Goal: Task Accomplishment & Management: Use online tool/utility

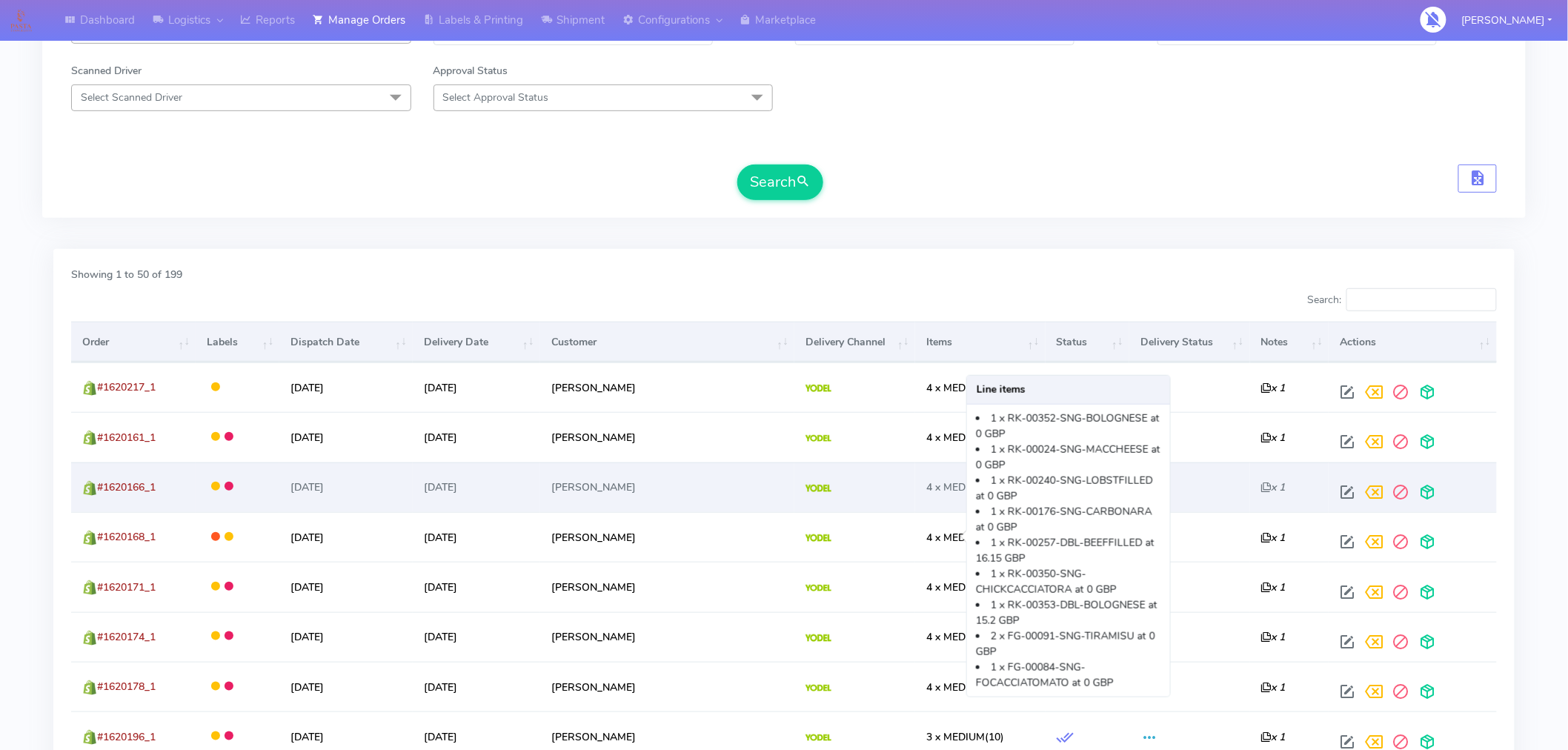
scroll to position [267, 0]
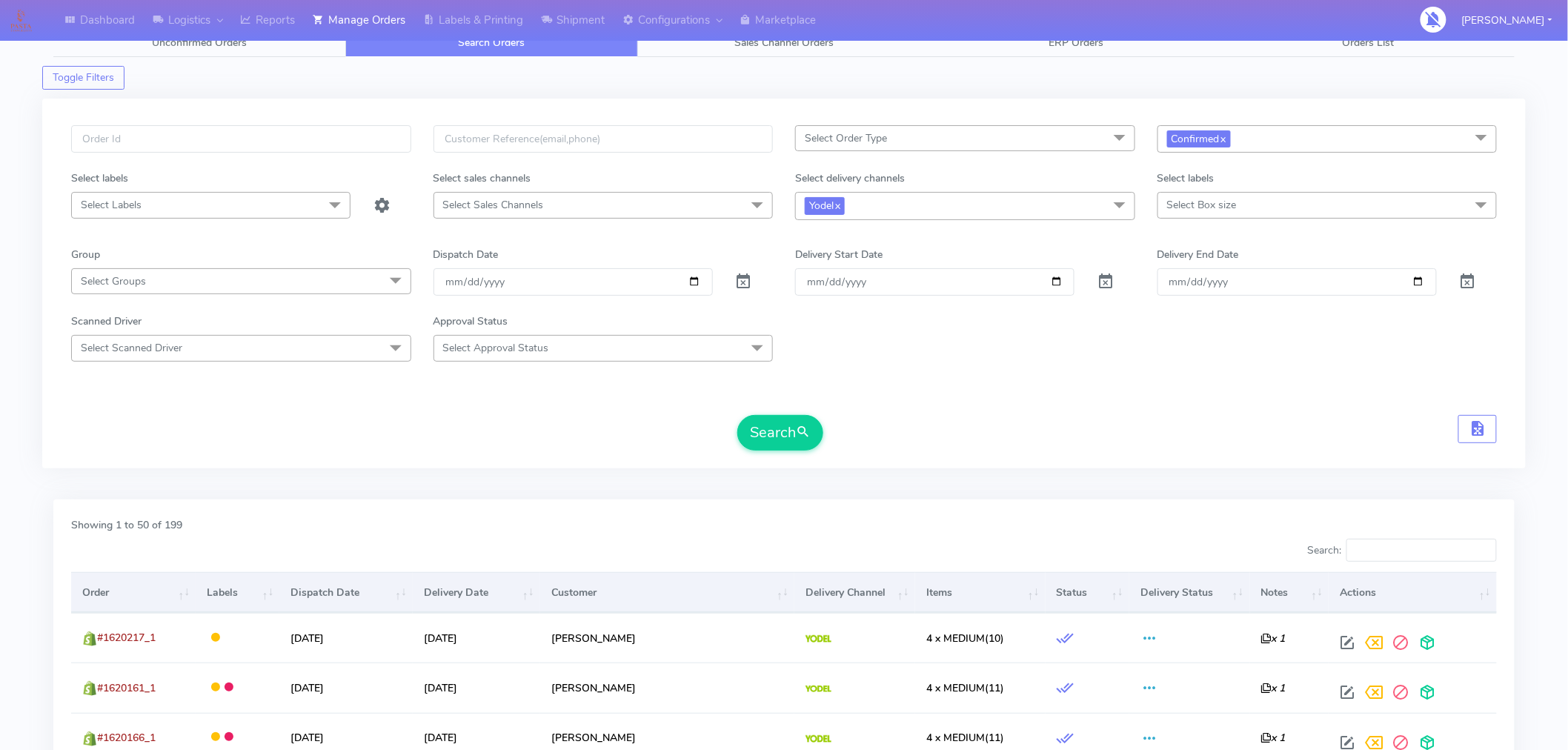
scroll to position [14, 0]
click at [1300, 151] on span "Confirmed x" at bounding box center [1327, 140] width 340 height 27
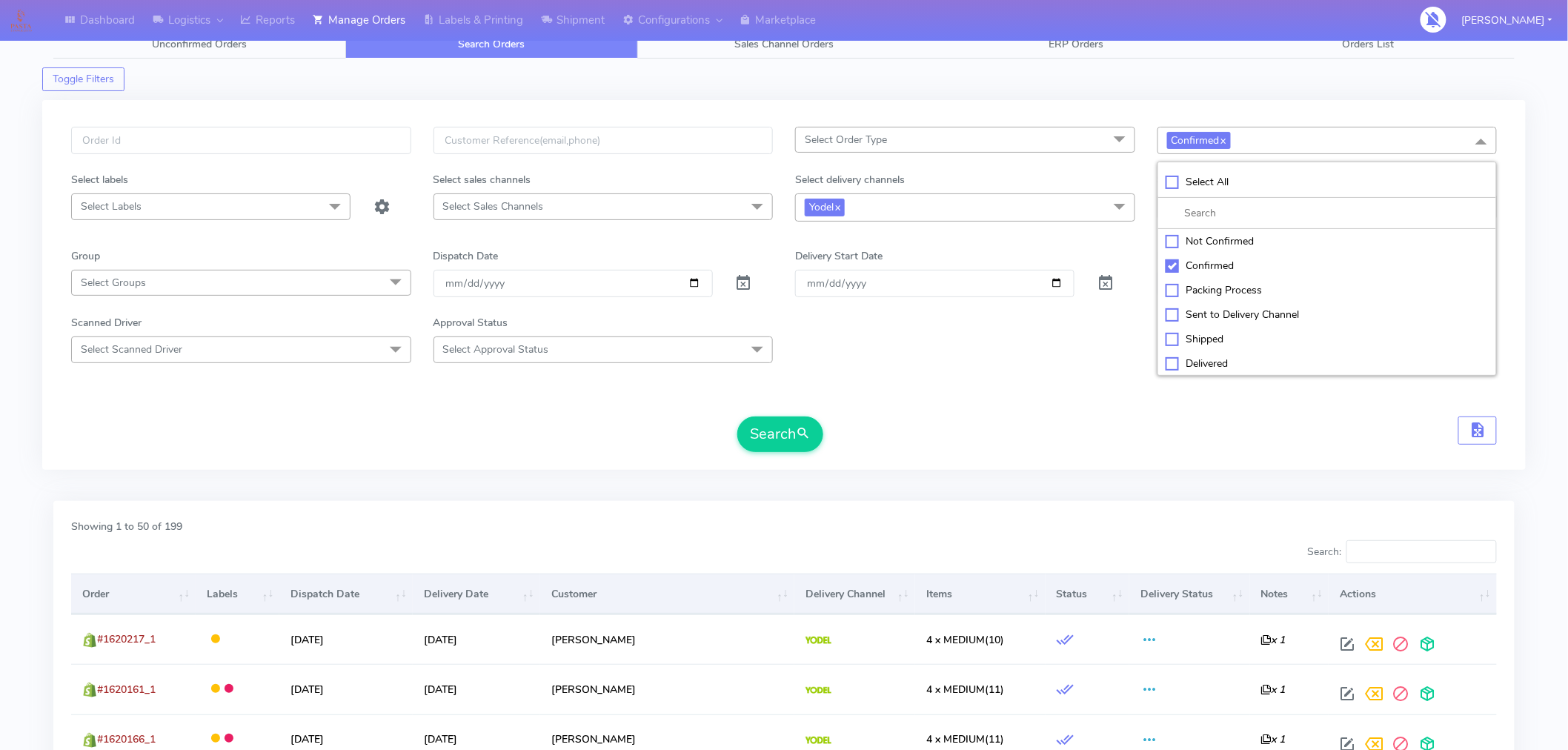
click at [1058, 393] on form "Select Order Type Select All MEALS ATAVI One Off Pasta Club Gift Kit Event Unkn…" at bounding box center [784, 289] width 1425 height 325
click at [1358, 141] on span "Confirmed x" at bounding box center [1327, 140] width 340 height 27
click at [1235, 312] on div "Sent to Delivery Channel" at bounding box center [1327, 314] width 324 height 15
checkbox input "true"
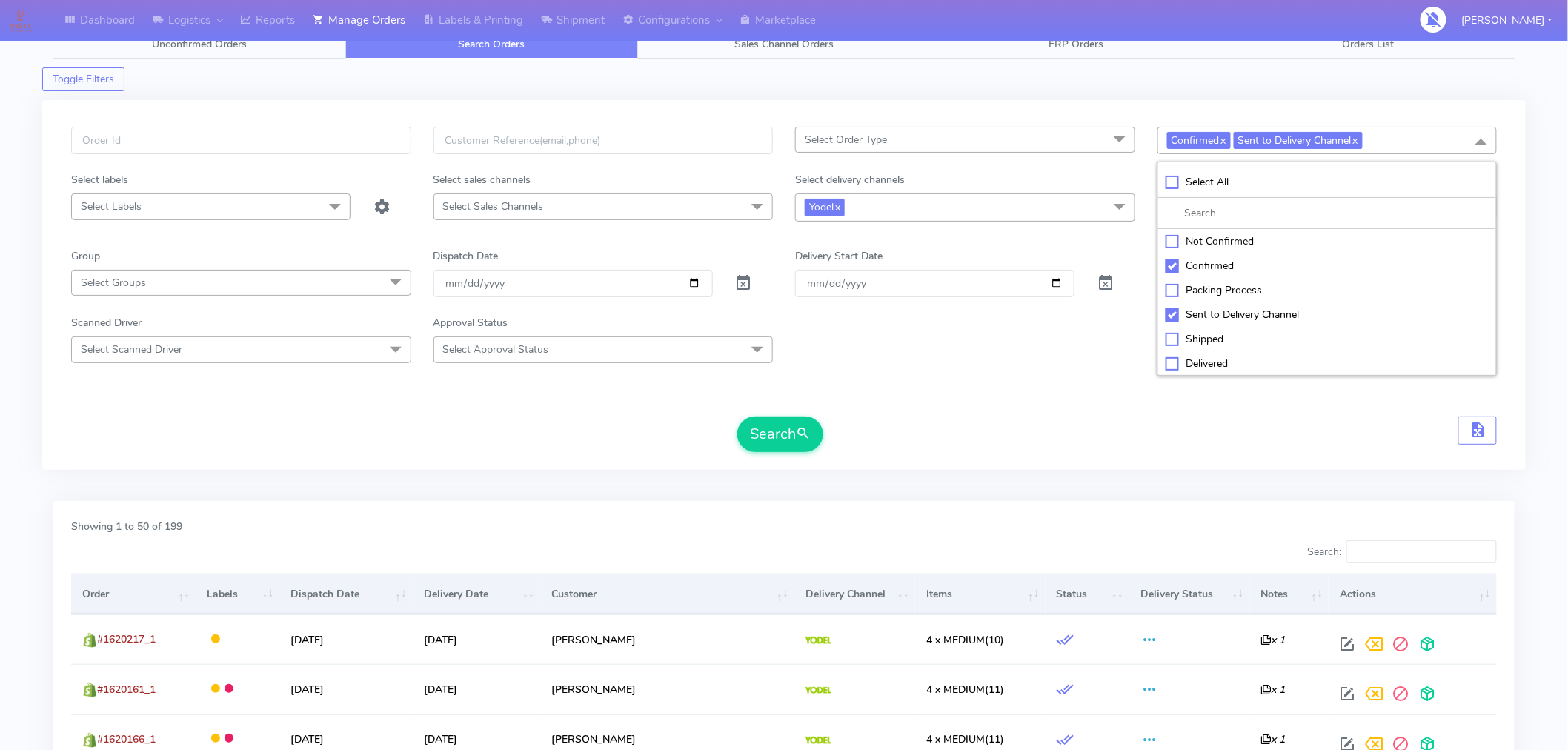
click at [1171, 262] on div "Confirmed" at bounding box center [1327, 266] width 324 height 15
checkbox input "false"
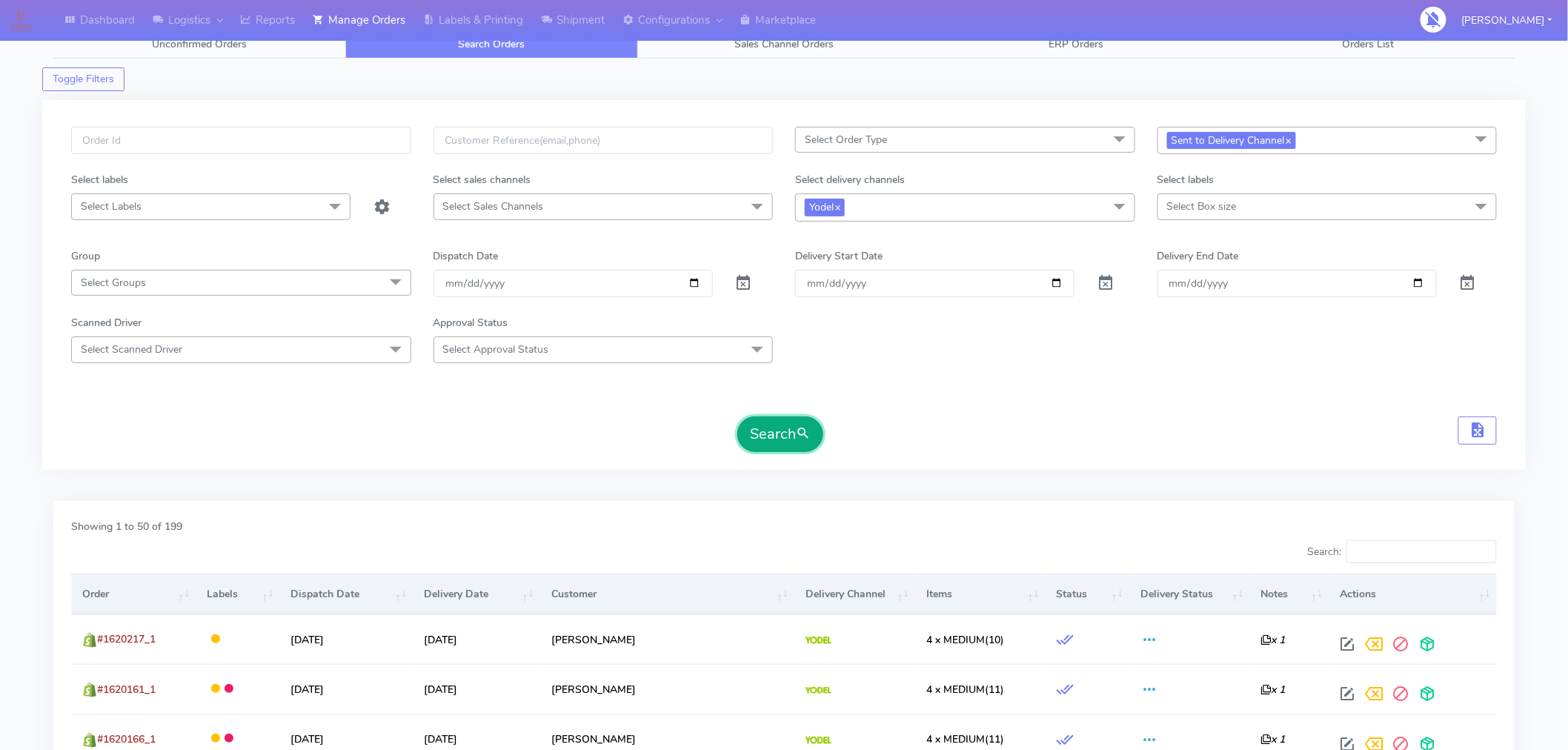
click at [803, 435] on span "submit" at bounding box center [802, 434] width 14 height 20
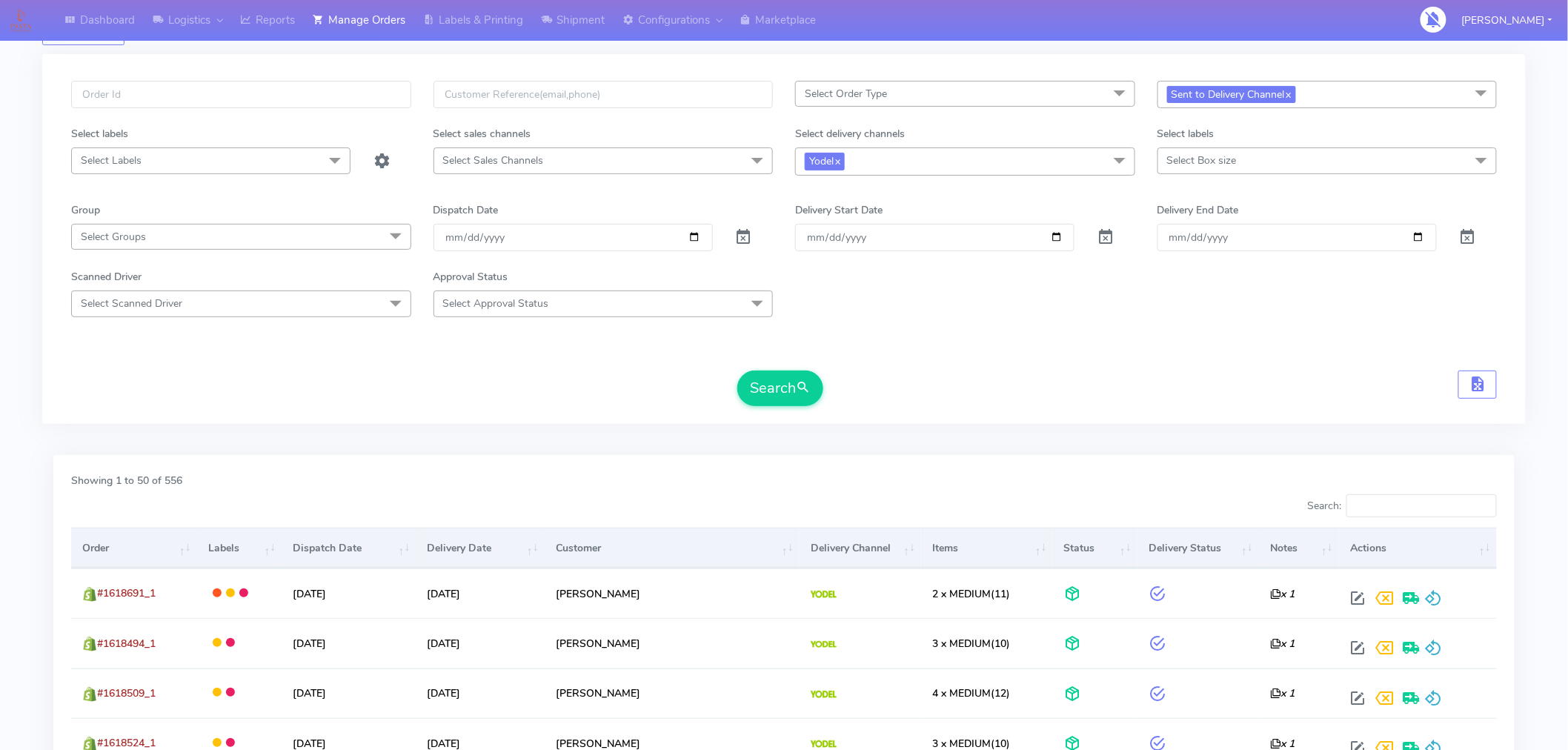
scroll to position [0, 0]
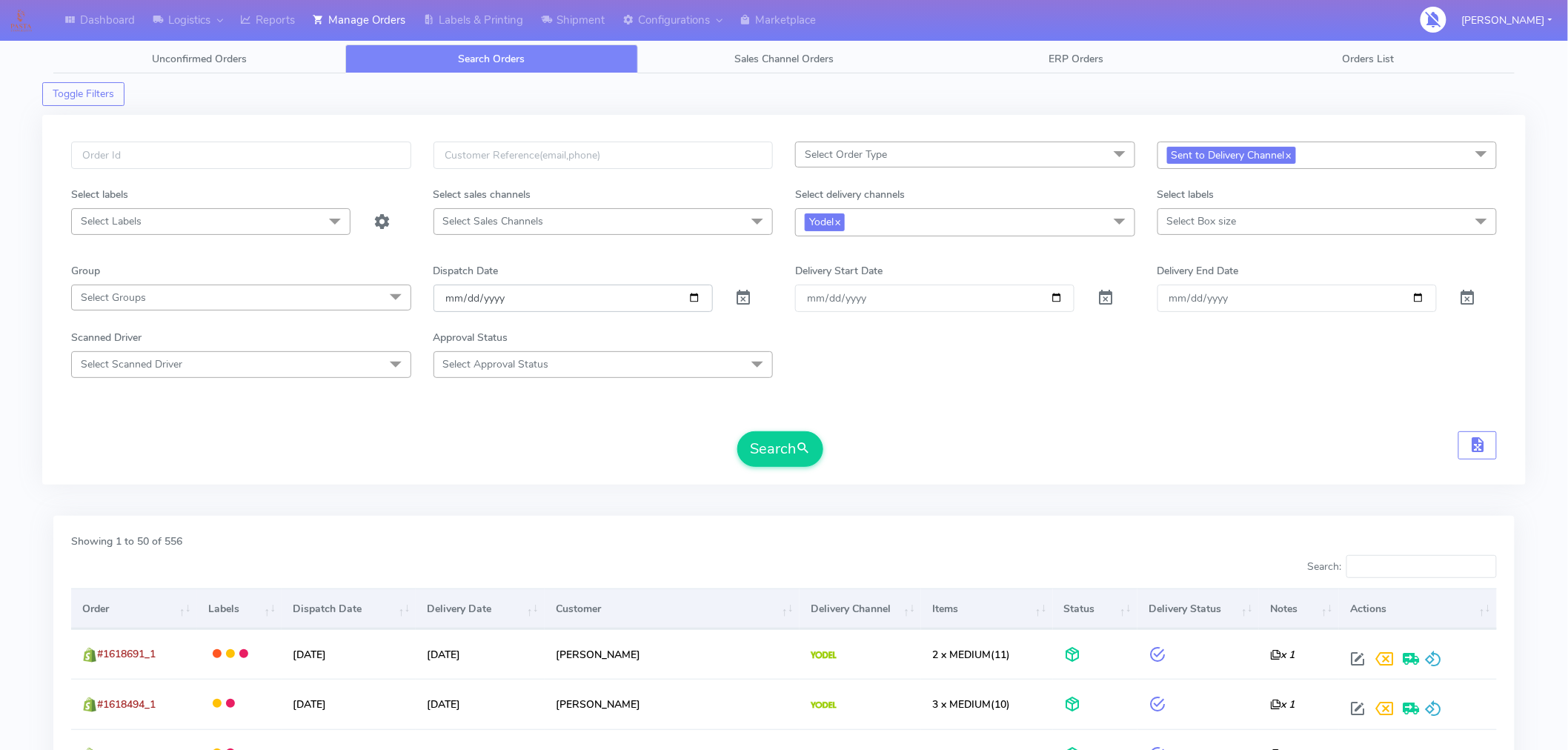
click at [693, 295] on input "[DATE]" at bounding box center [573, 298] width 279 height 27
click at [1353, 160] on span "Sent to Delivery Channel x" at bounding box center [1327, 155] width 340 height 27
click at [1291, 156] on link "x" at bounding box center [1288, 154] width 7 height 15
click at [786, 463] on button "Search" at bounding box center [779, 449] width 86 height 36
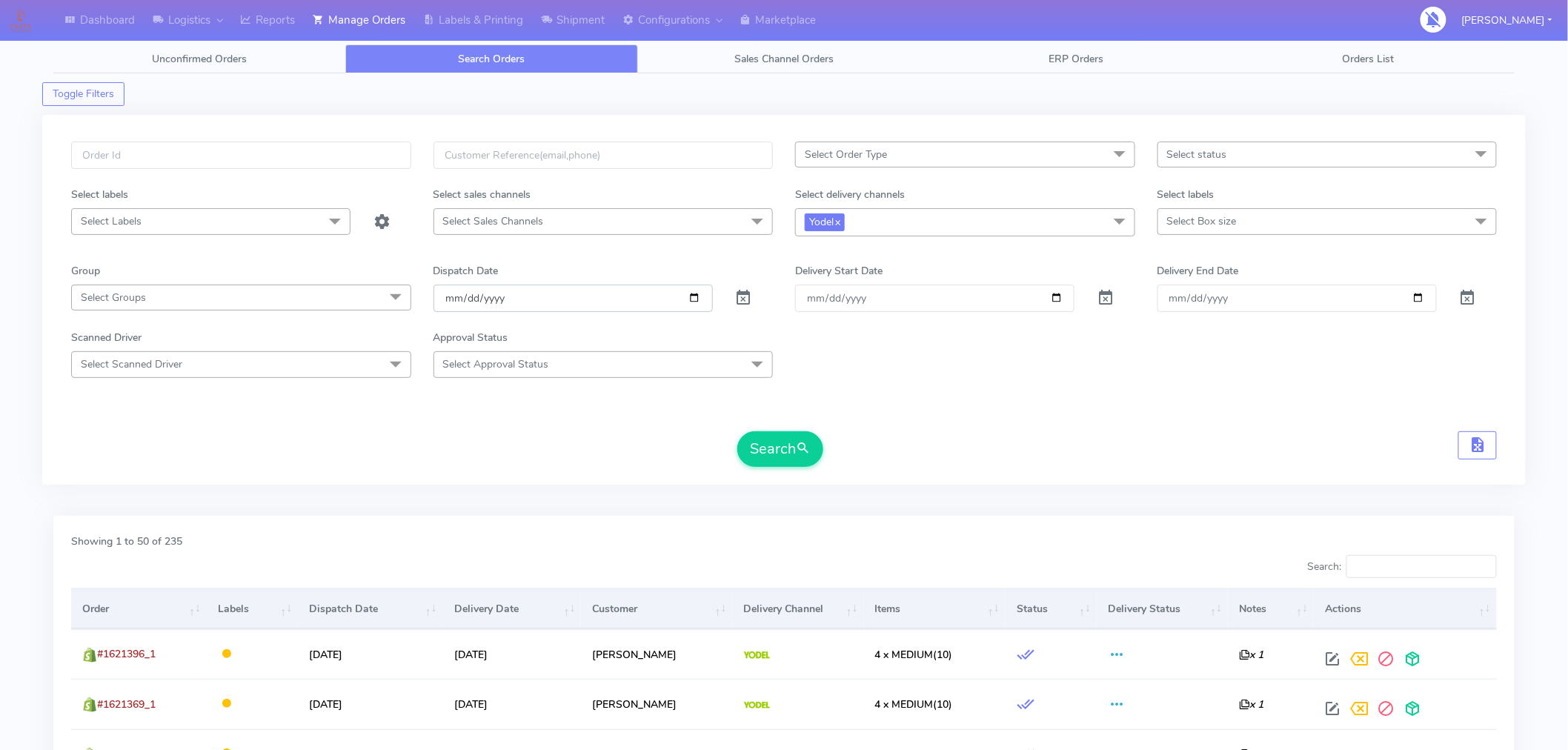
click at [698, 295] on input "[DATE]" at bounding box center [573, 298] width 279 height 27
click at [693, 461] on div "Search" at bounding box center [784, 449] width 1425 height 36
click at [690, 292] on input "[DATE]" at bounding box center [573, 298] width 279 height 27
click at [785, 450] on button "Search" at bounding box center [779, 449] width 86 height 36
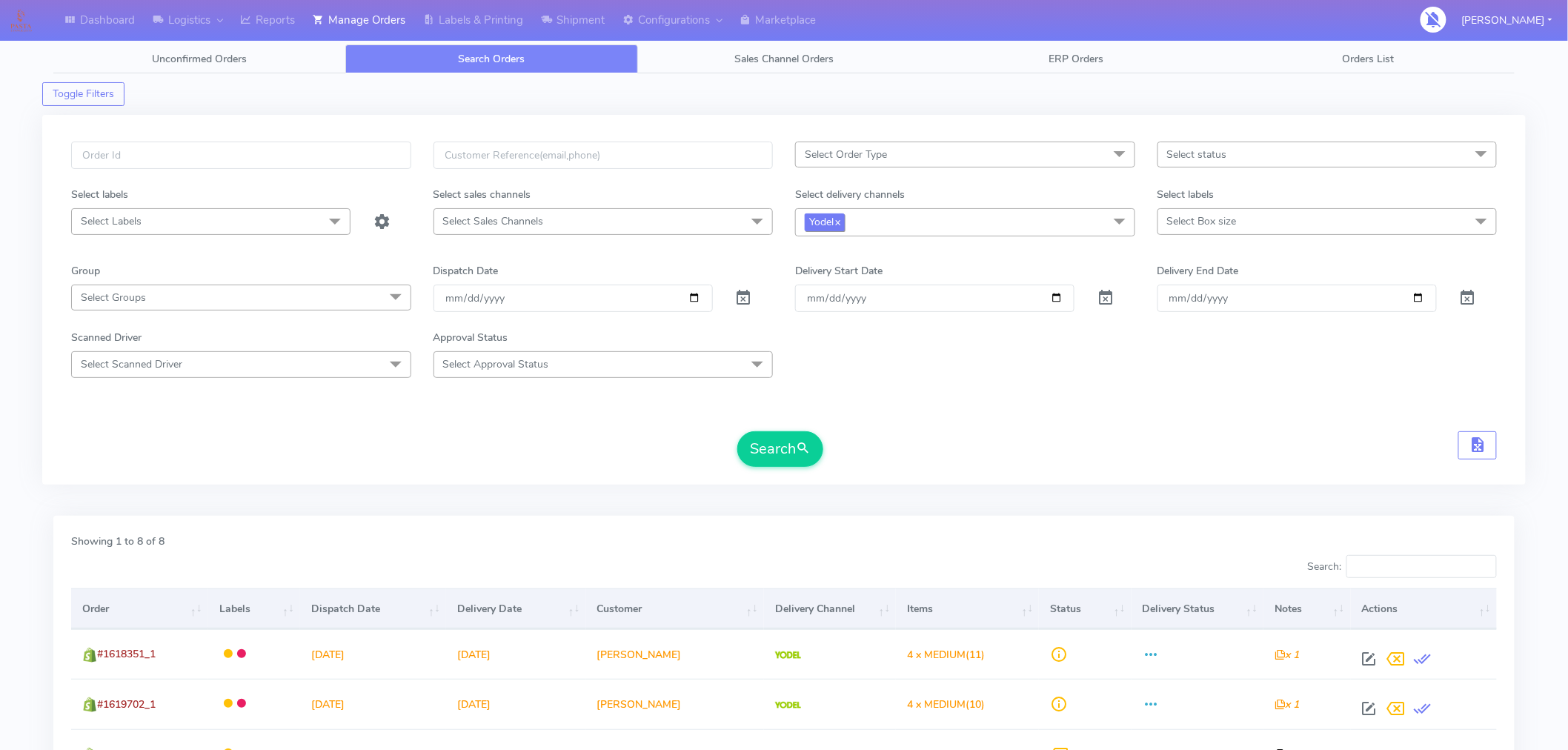
click at [837, 226] on link "x" at bounding box center [837, 221] width 7 height 15
click at [695, 297] on input "[DATE]" at bounding box center [573, 297] width 279 height 27
click at [790, 450] on button "Search" at bounding box center [779, 448] width 86 height 36
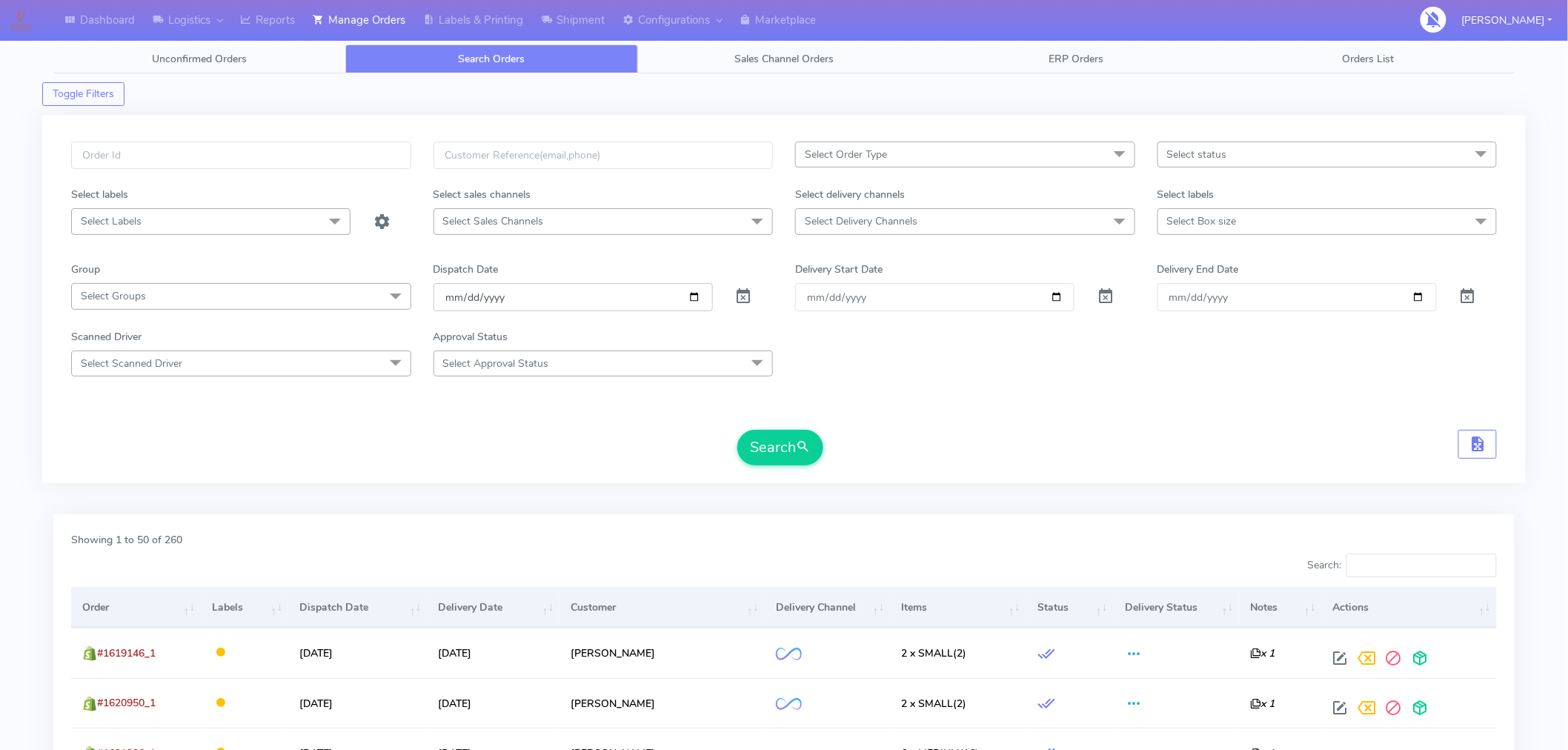
click at [453, 299] on input "[DATE]" at bounding box center [573, 297] width 279 height 27
click at [699, 301] on input "[DATE]" at bounding box center [573, 297] width 279 height 27
click at [661, 478] on div "Select Order Type Select All MEALS ATAVI One Off Pasta Club Gift Kit Event Unkn…" at bounding box center [784, 299] width 1483 height 369
click at [690, 301] on input "[DATE]" at bounding box center [573, 297] width 279 height 27
click at [1223, 153] on span "Select status" at bounding box center [1196, 154] width 60 height 14
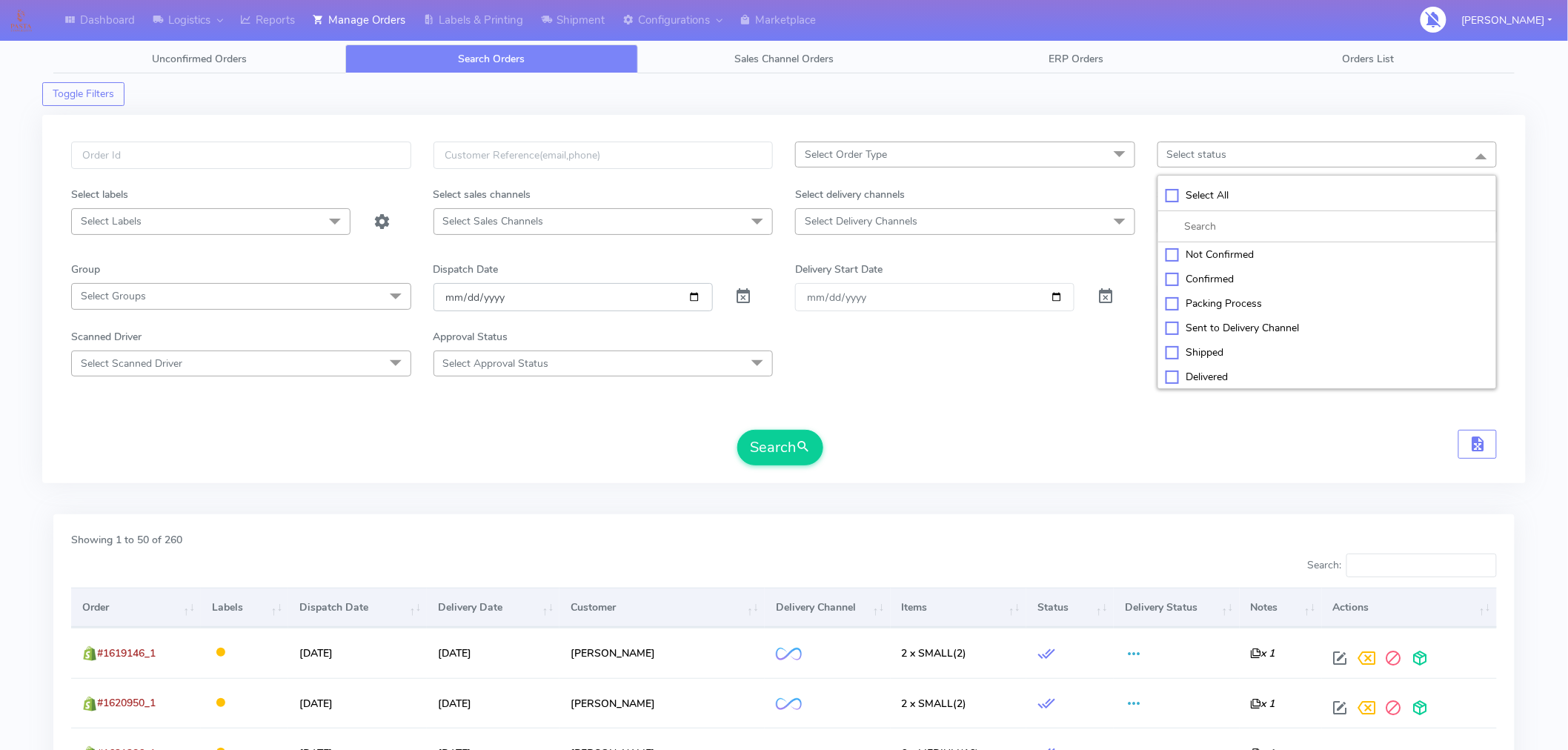
click at [697, 298] on input "[DATE]" at bounding box center [573, 297] width 279 height 27
type input "[DATE]"
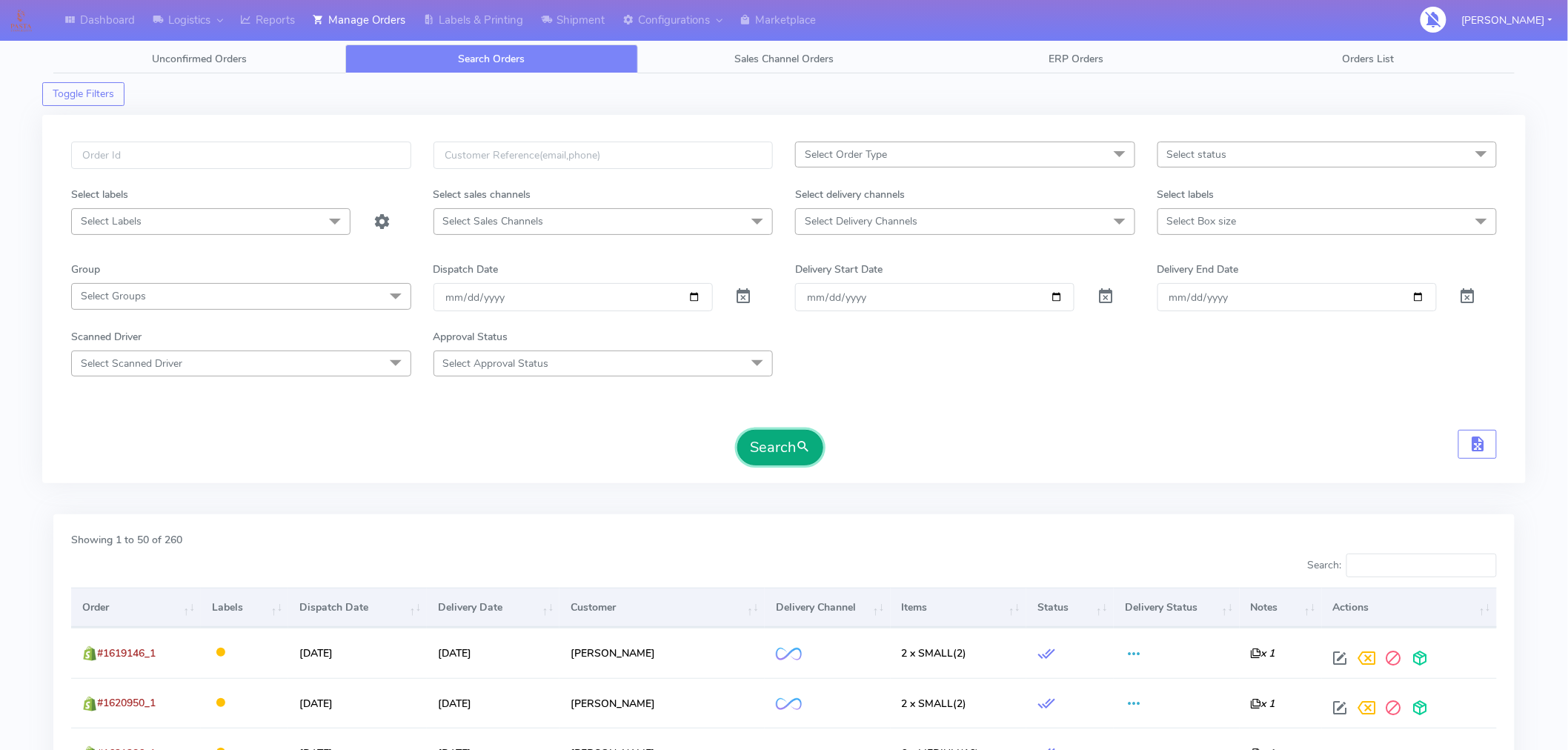
click at [799, 455] on span "submit" at bounding box center [802, 448] width 14 height 20
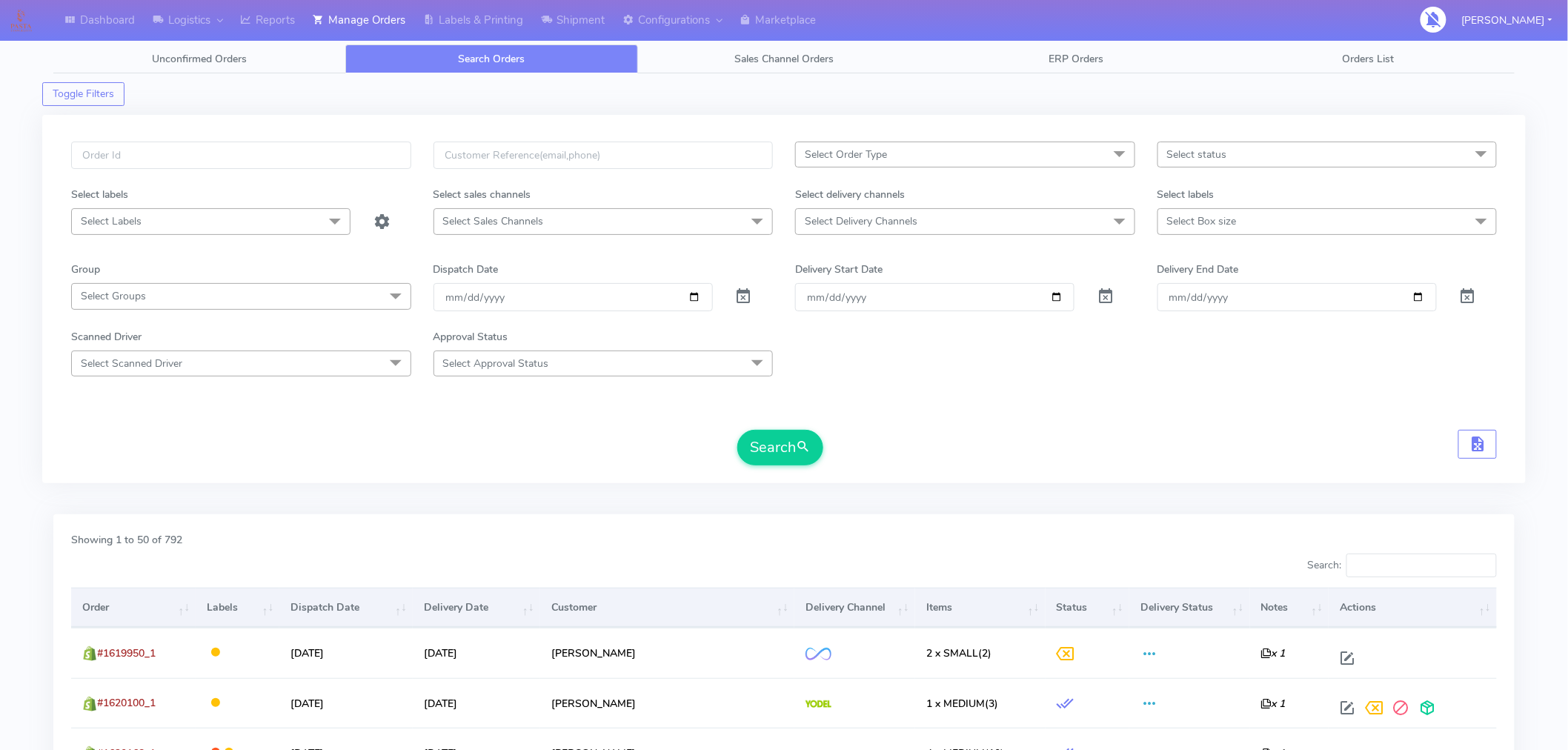
click at [1219, 161] on span "Select status" at bounding box center [1196, 154] width 60 height 14
click at [1202, 323] on div "Sent to Delivery Channel" at bounding box center [1327, 328] width 324 height 15
checkbox input "true"
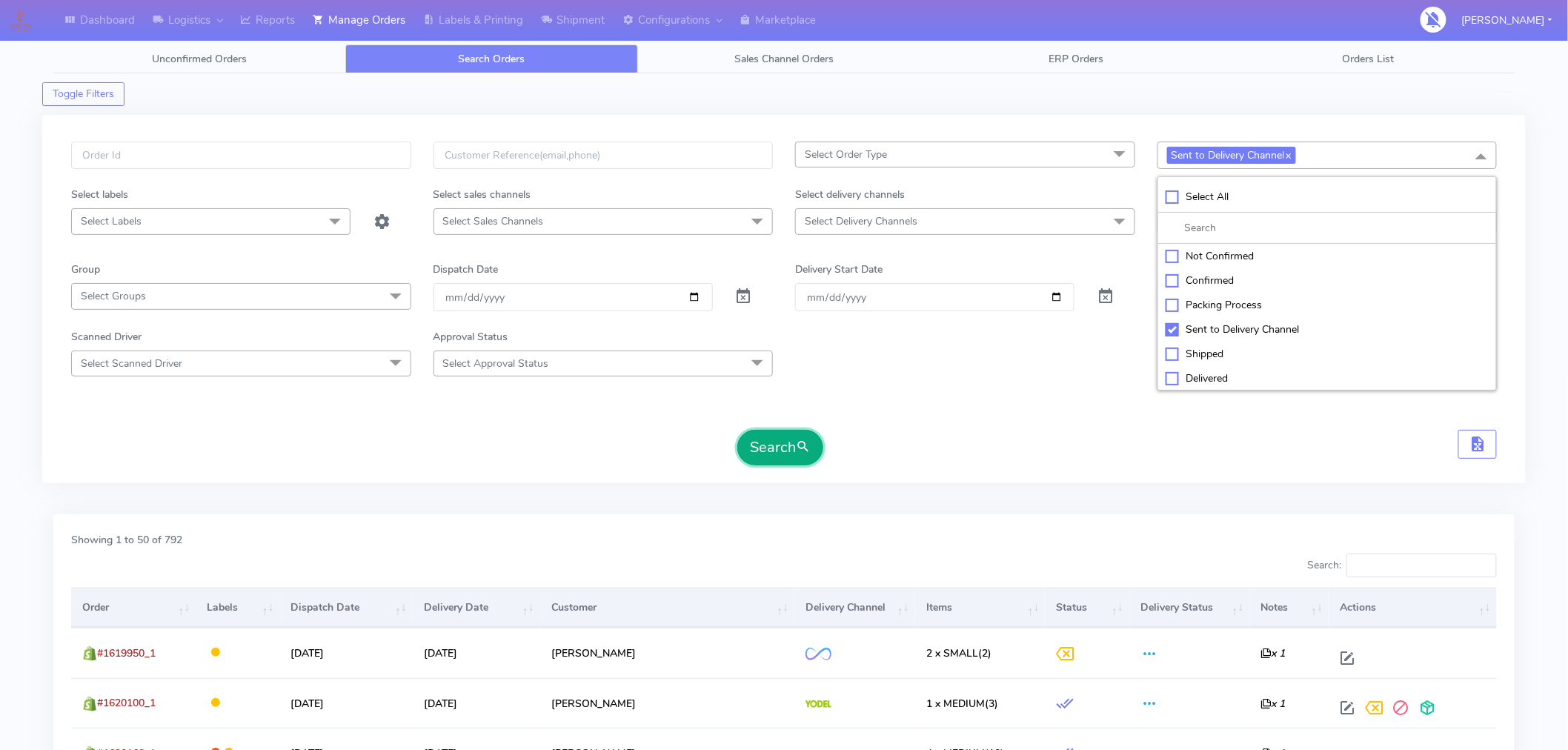
click at [795, 448] on button "Search" at bounding box center [779, 448] width 86 height 36
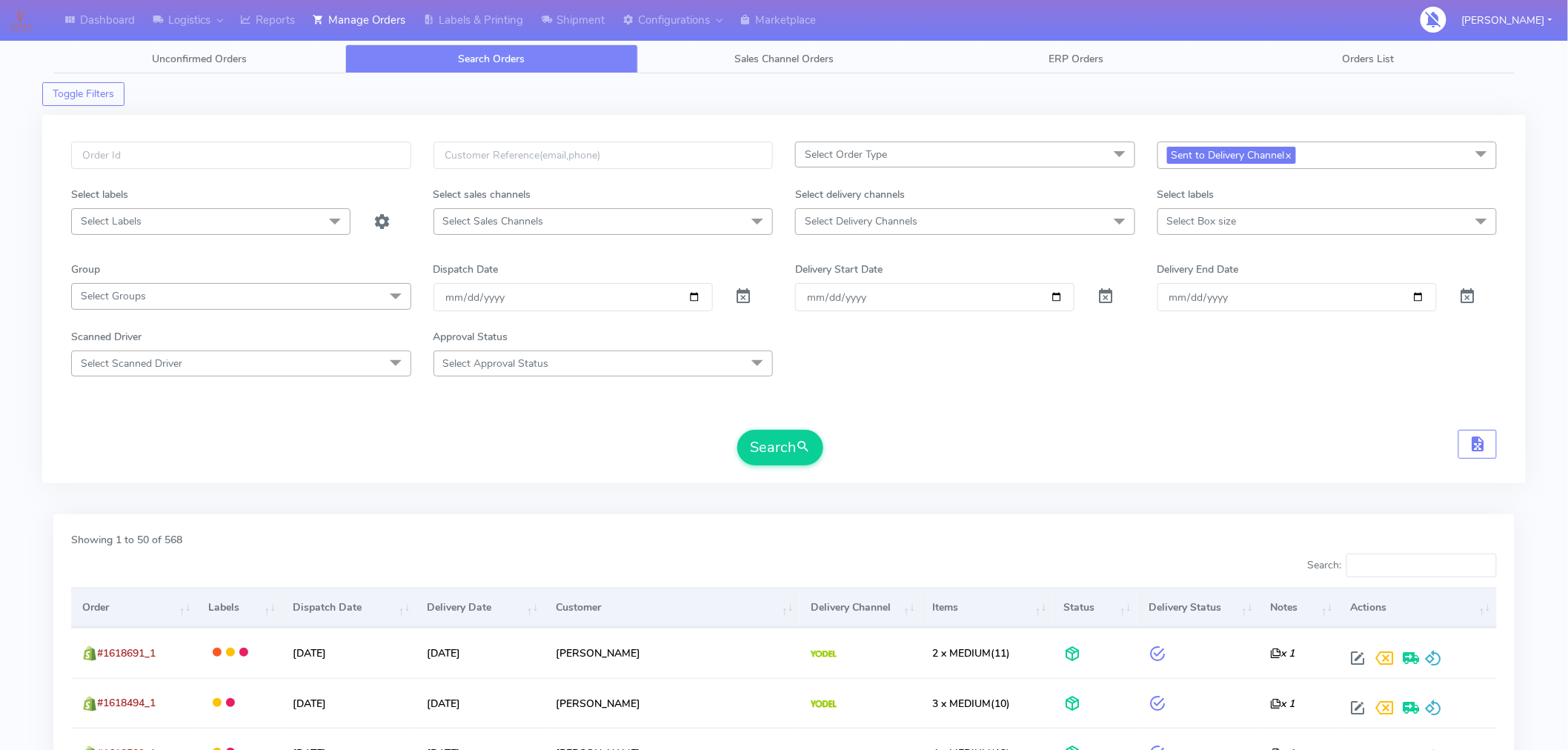
click at [966, 211] on span "Select Delivery Channels" at bounding box center [965, 221] width 340 height 26
click at [839, 418] on div "Yodel" at bounding box center [965, 420] width 324 height 15
checkbox input "true"
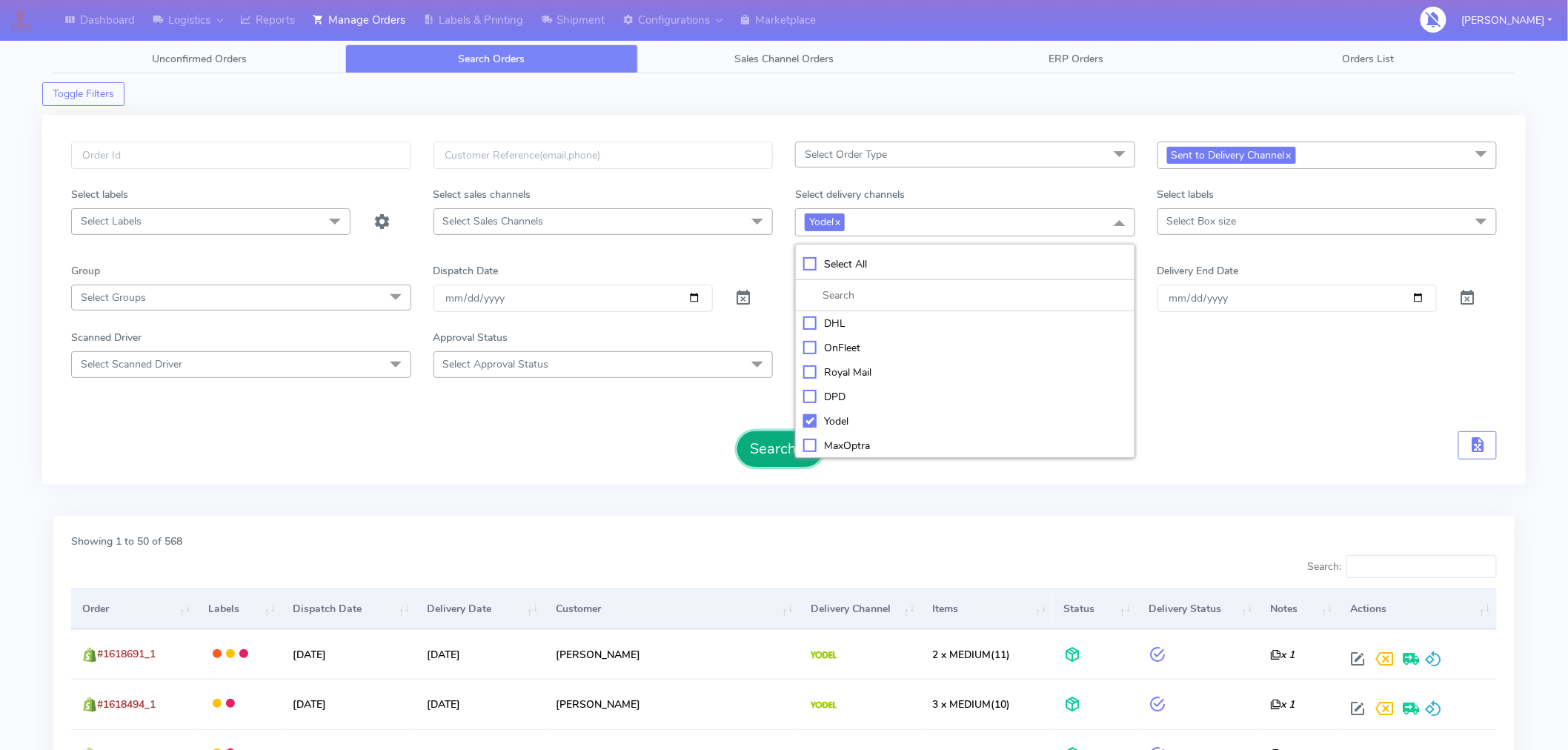
click at [788, 455] on button "Search" at bounding box center [779, 449] width 86 height 36
click at [1336, 158] on span "Sent to Delivery Channel x" at bounding box center [1327, 155] width 340 height 27
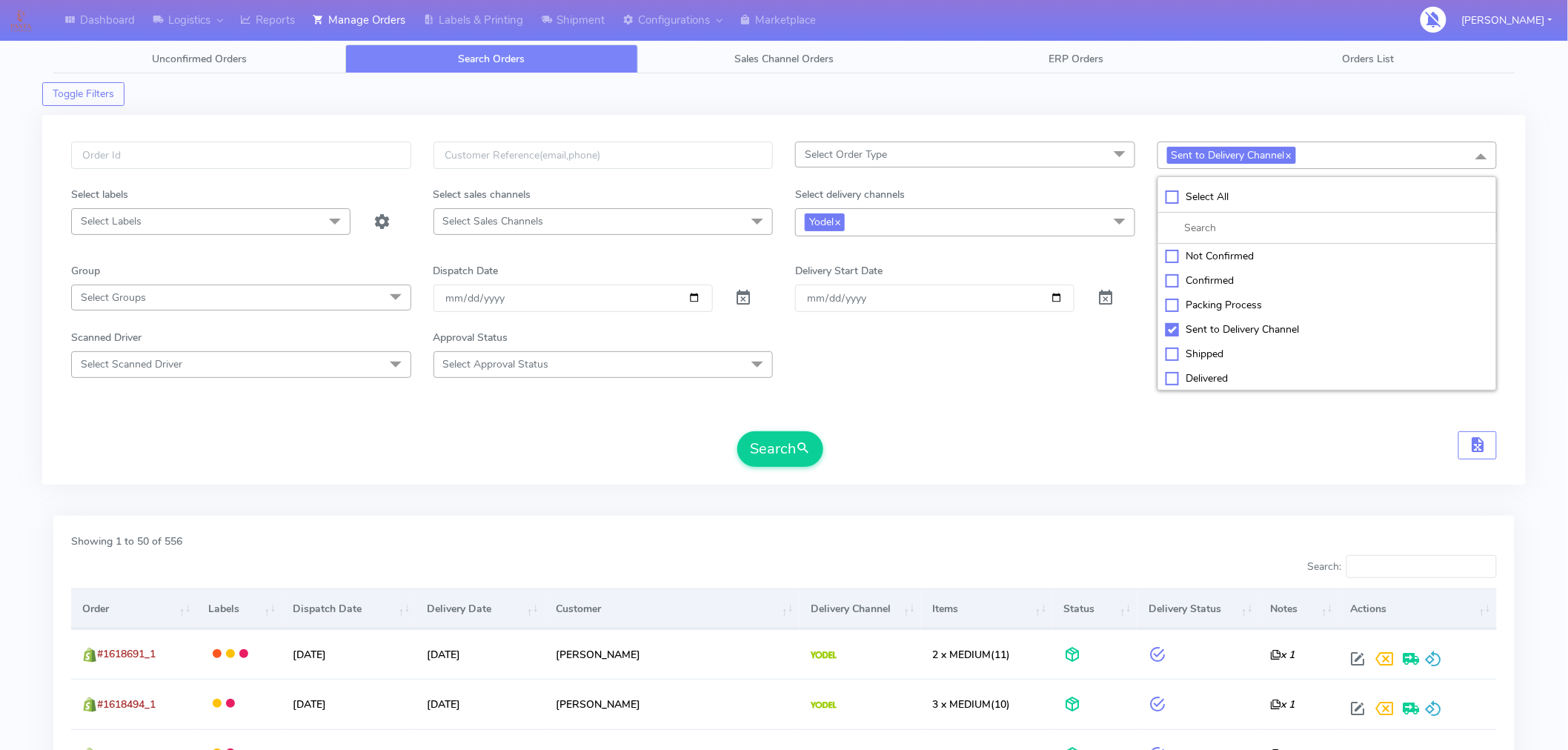
click at [1221, 284] on div "Confirmed" at bounding box center [1327, 280] width 324 height 15
checkbox input "true"
click at [1291, 157] on link "x" at bounding box center [1288, 154] width 7 height 15
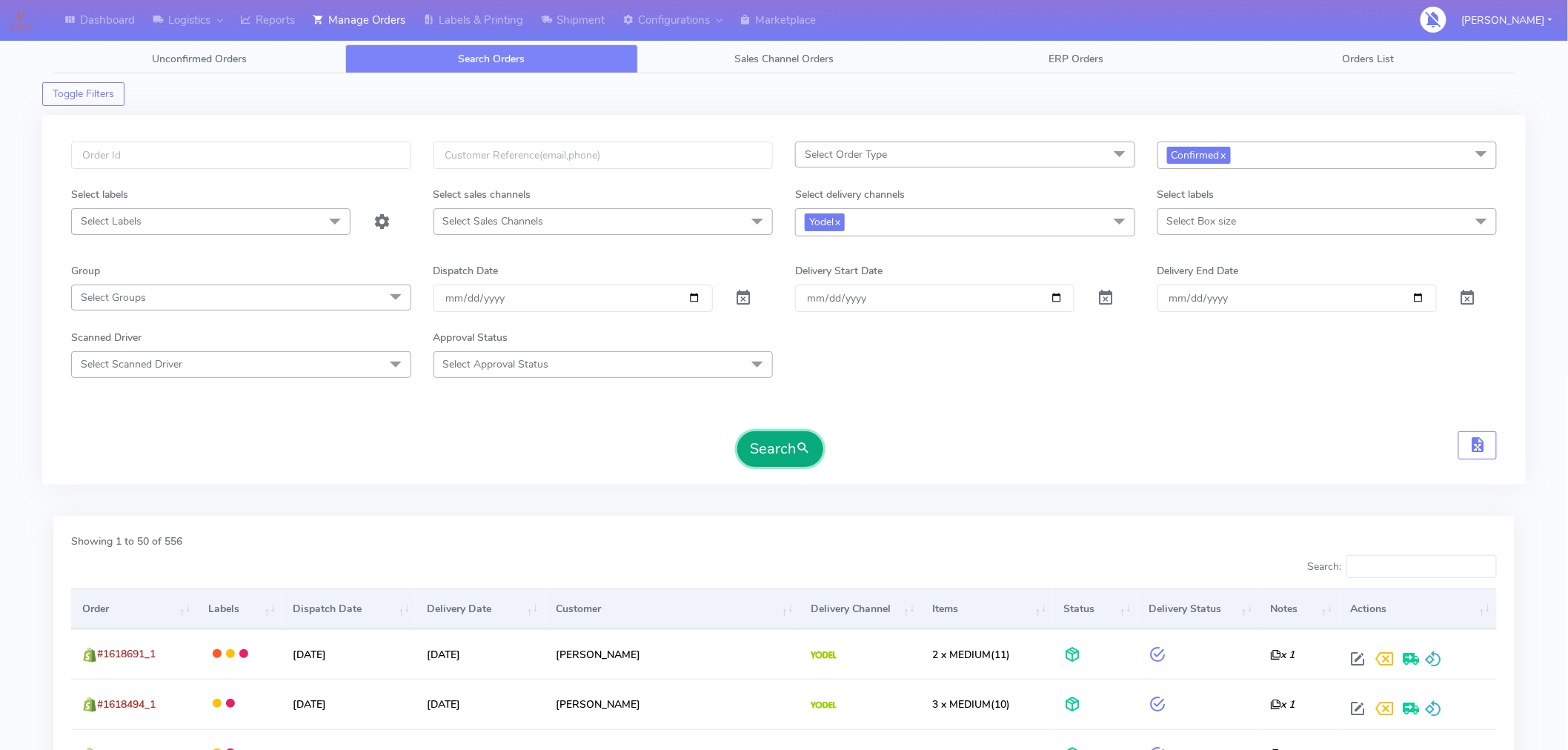
click at [784, 445] on button "Search" at bounding box center [779, 449] width 86 height 36
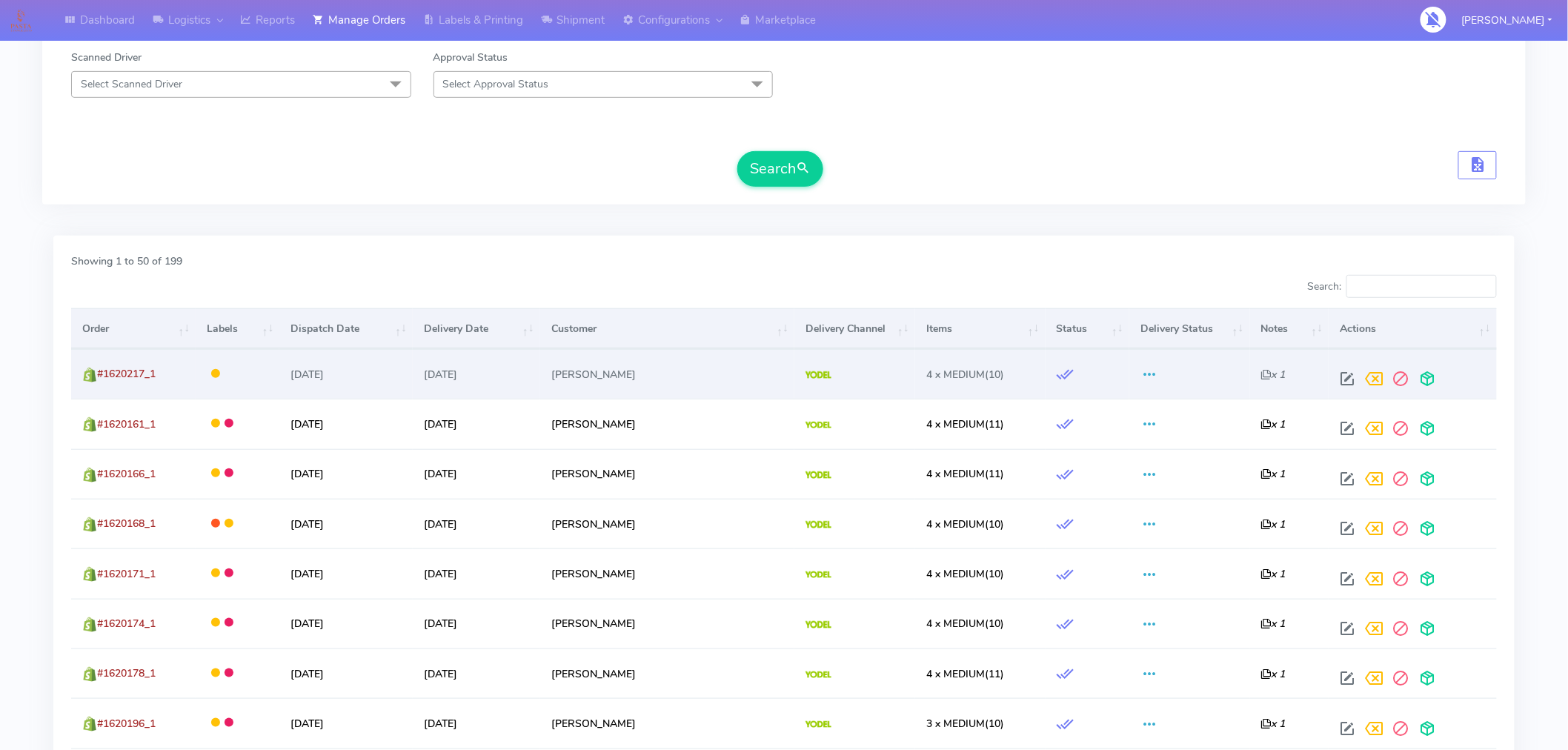
scroll to position [220, 0]
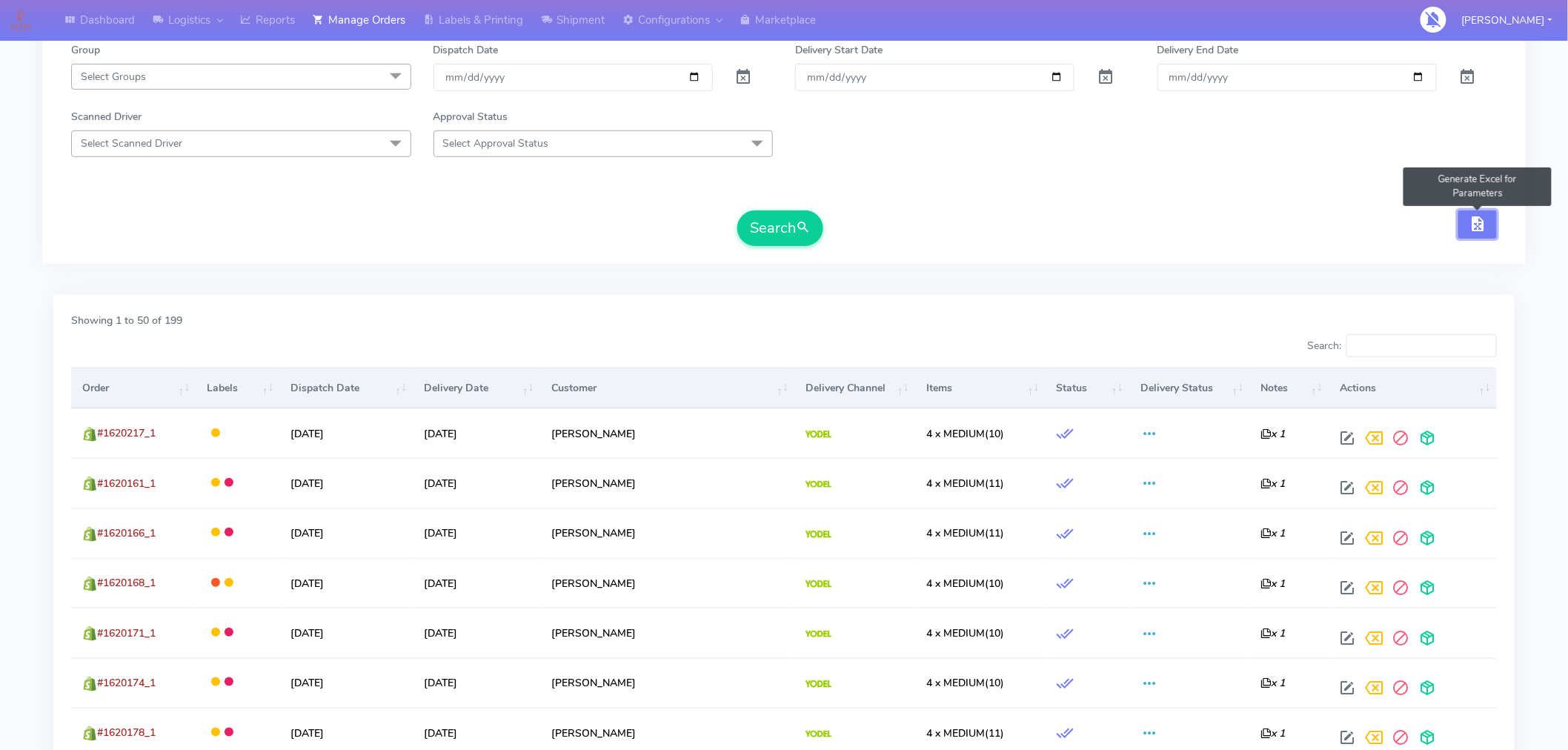
click at [1491, 224] on button "button" at bounding box center [1477, 225] width 38 height 29
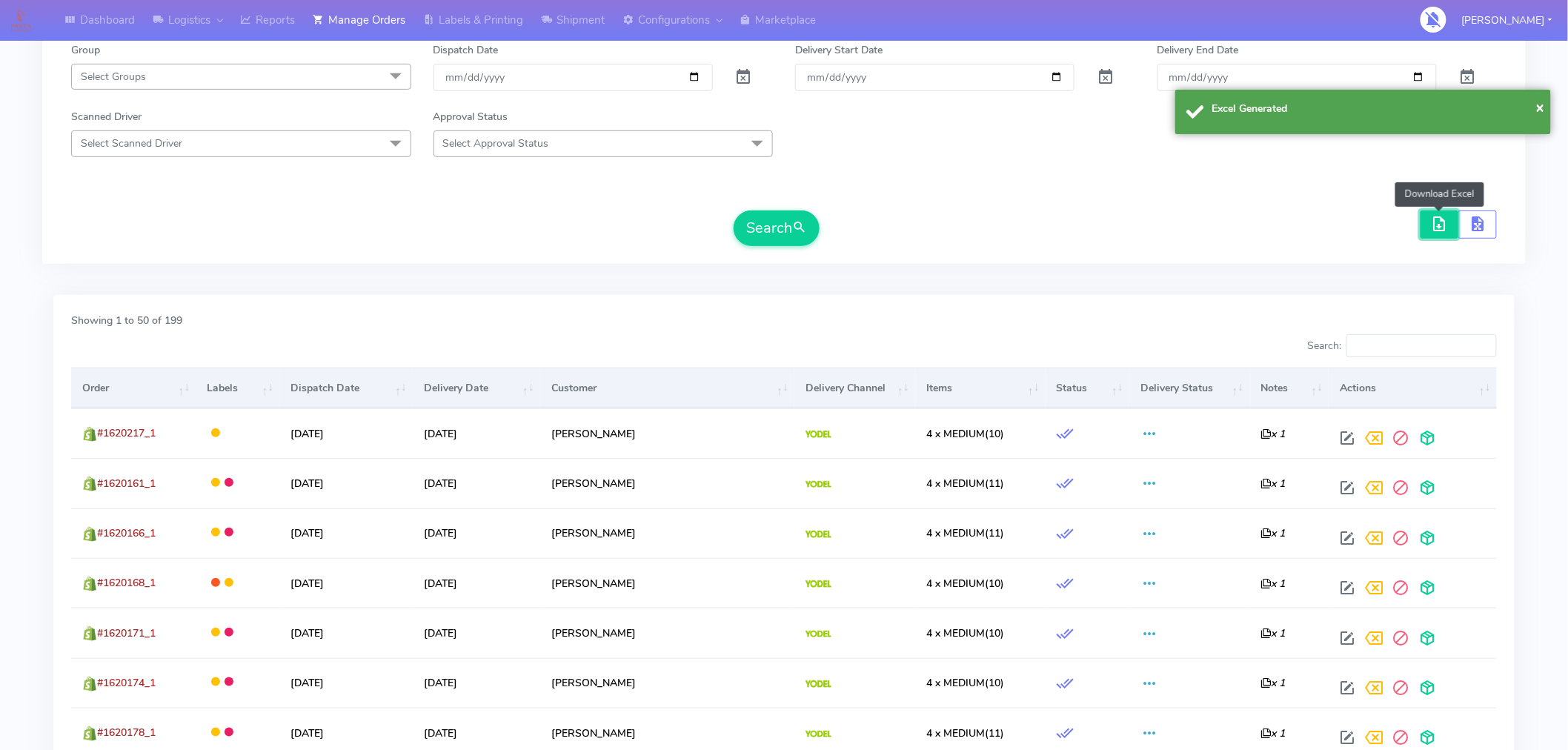
click at [1441, 224] on span "button" at bounding box center [1439, 227] width 18 height 14
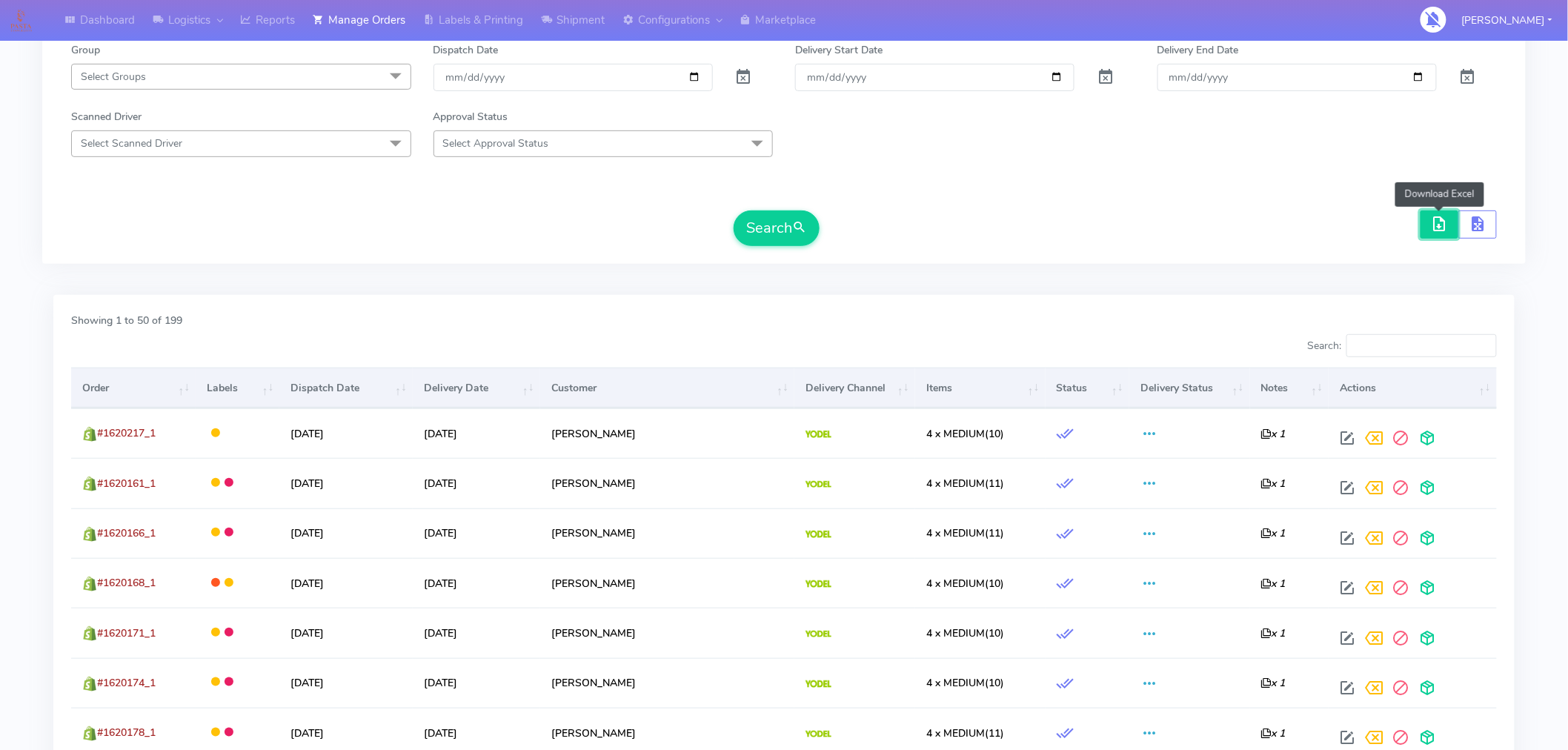
click at [1434, 226] on span "button" at bounding box center [1439, 227] width 18 height 14
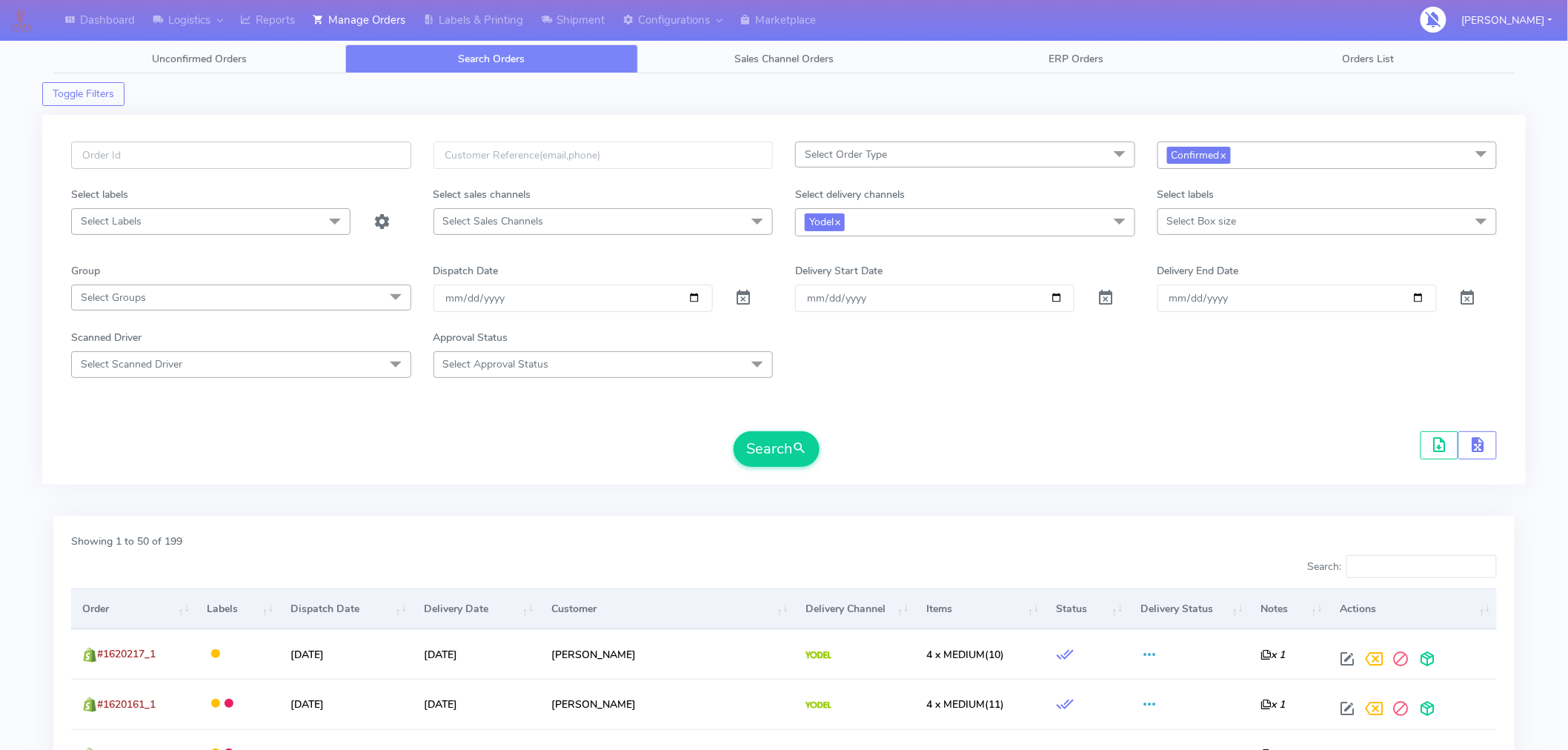
click at [242, 156] on input "text" at bounding box center [242, 155] width 340 height 27
paste input "#1620166_1"
click at [773, 454] on button "Search" at bounding box center [776, 449] width 86 height 36
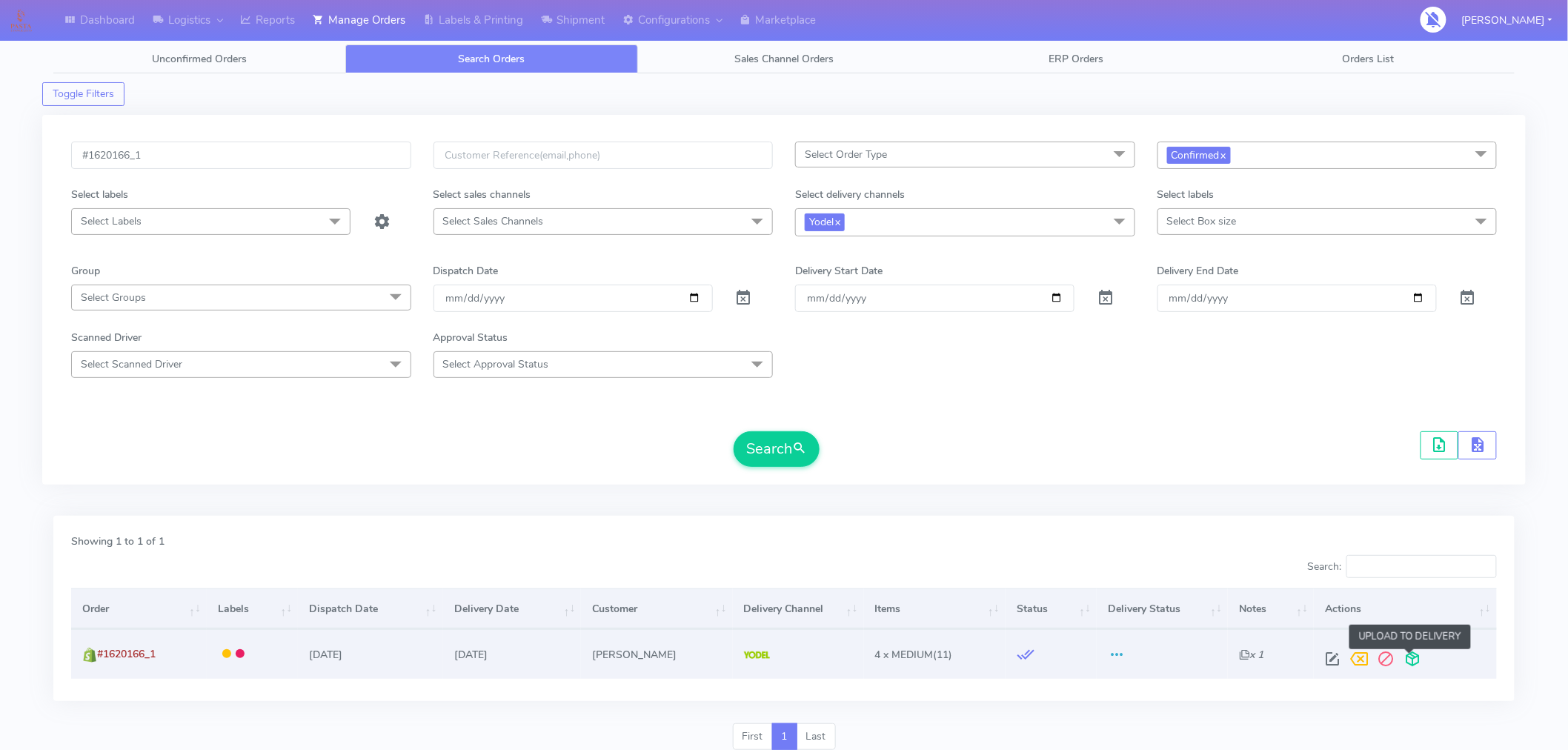
click at [1408, 658] on span at bounding box center [1412, 662] width 26 height 14
click at [342, 158] on input "#1620166_1" at bounding box center [242, 155] width 340 height 27
click at [785, 456] on button "Search" at bounding box center [776, 449] width 86 height 36
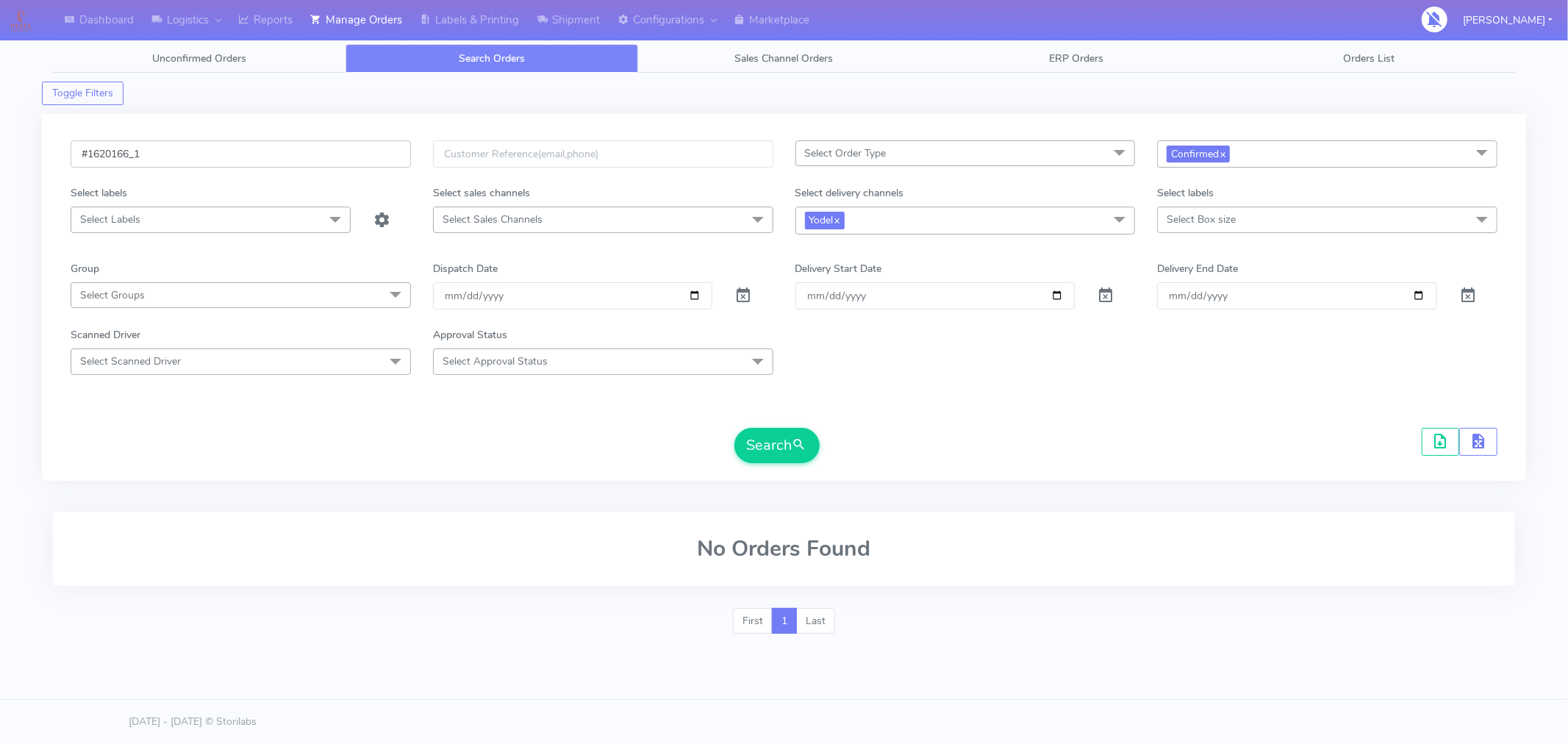
click at [350, 156] on input "#1620166_1" at bounding box center [241, 154] width 340 height 27
paste input "71"
type input "#1620171_1"
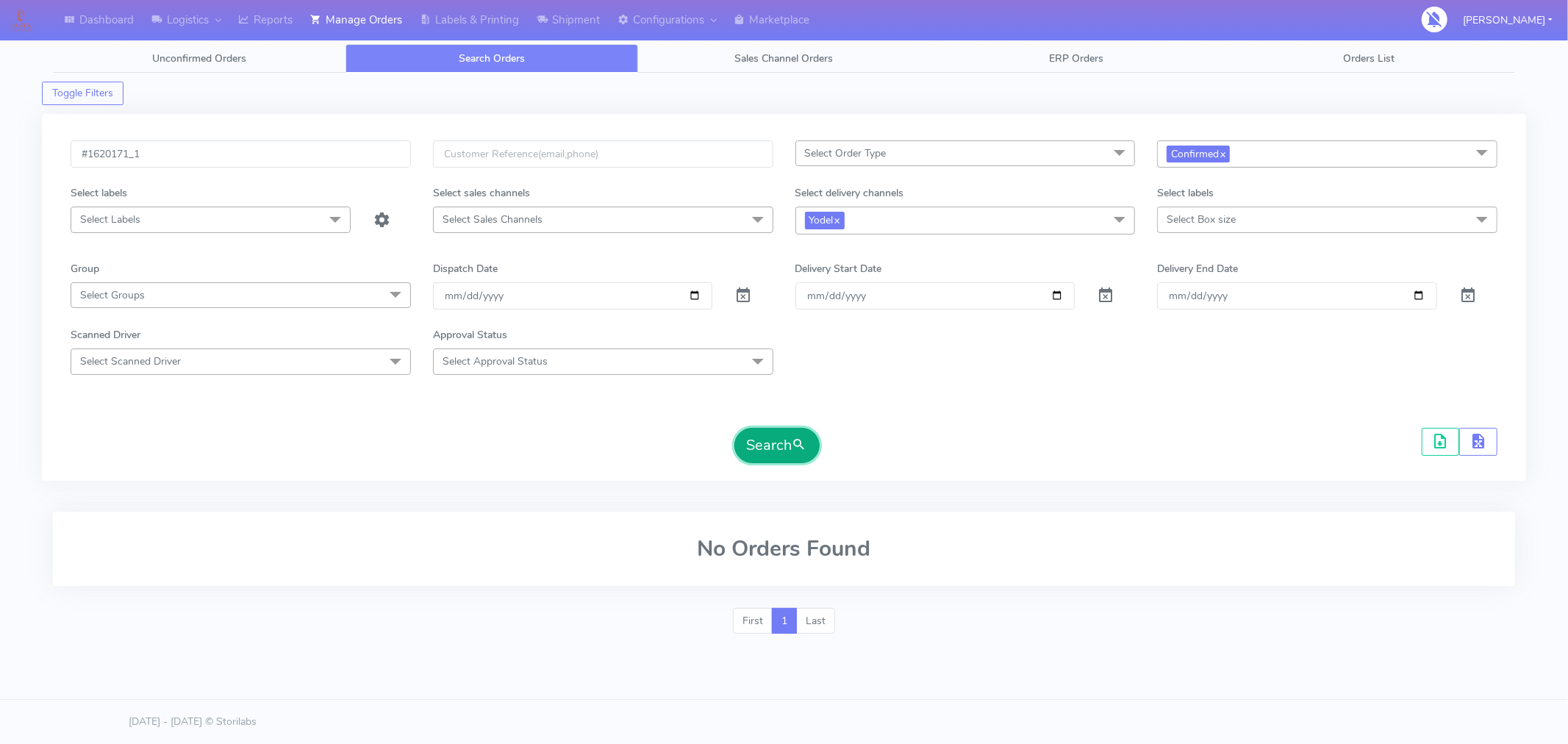
click at [790, 456] on button "Search" at bounding box center [777, 446] width 85 height 35
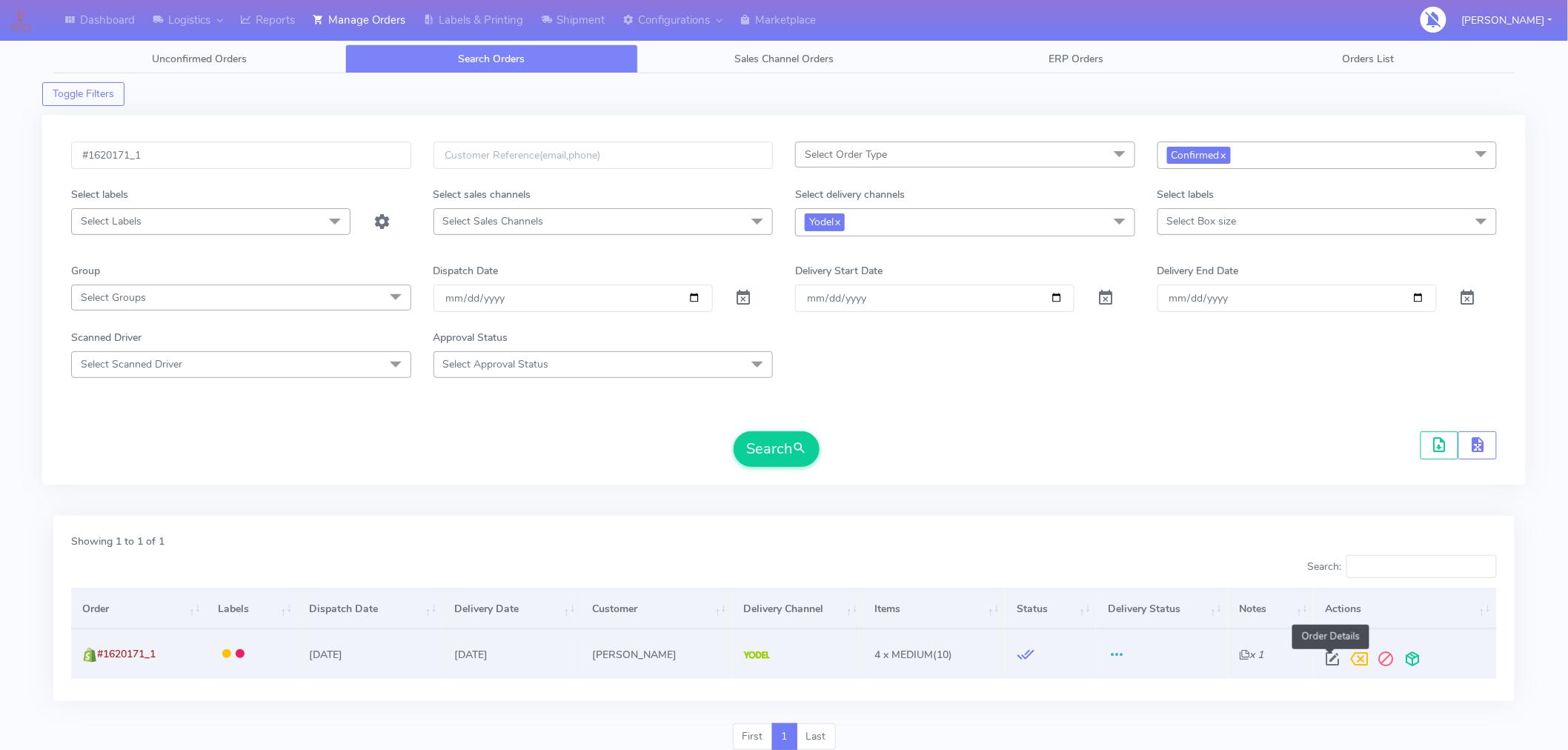
click at [1338, 661] on span at bounding box center [1332, 662] width 26 height 14
select select "5"
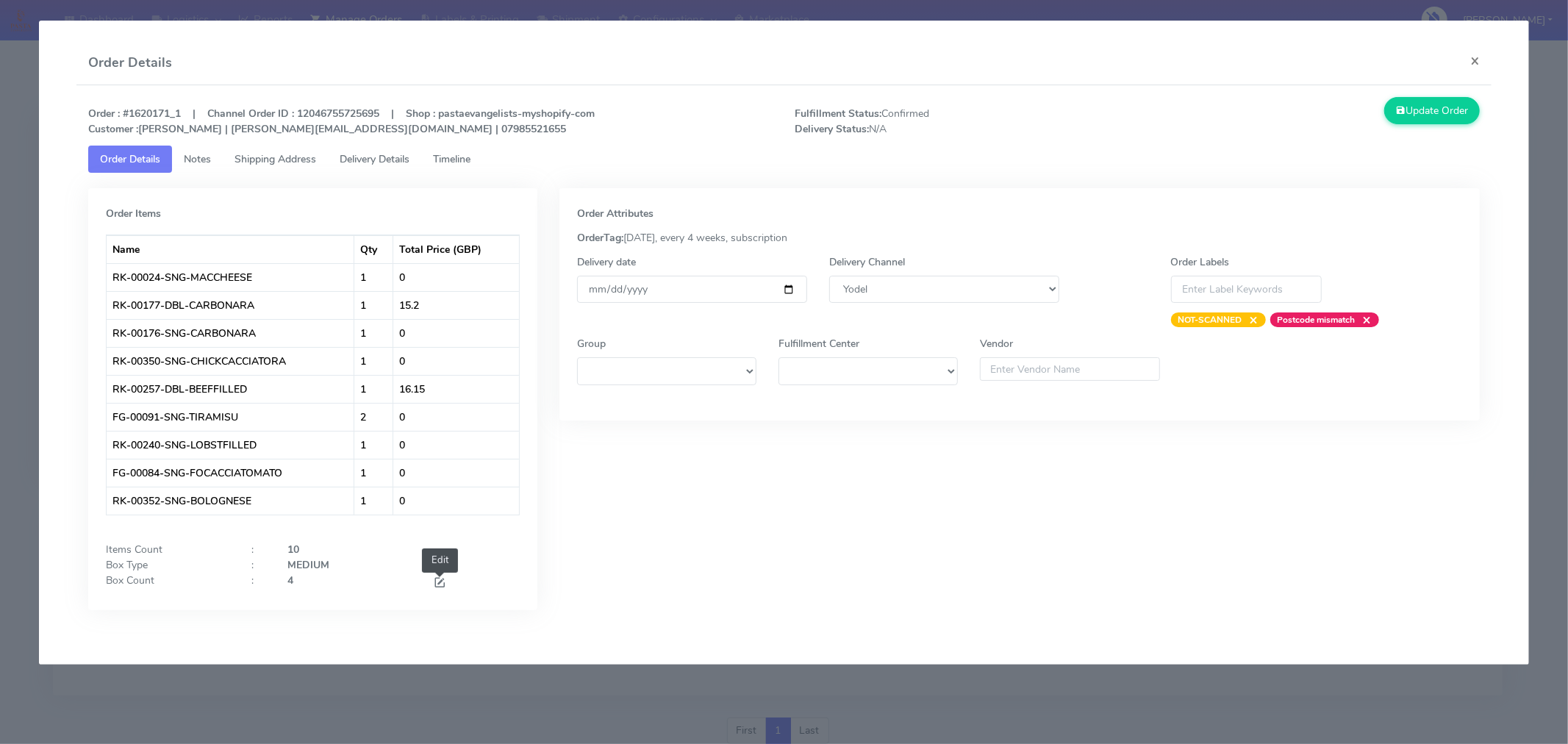
click at [440, 578] on span at bounding box center [440, 584] width 14 height 14
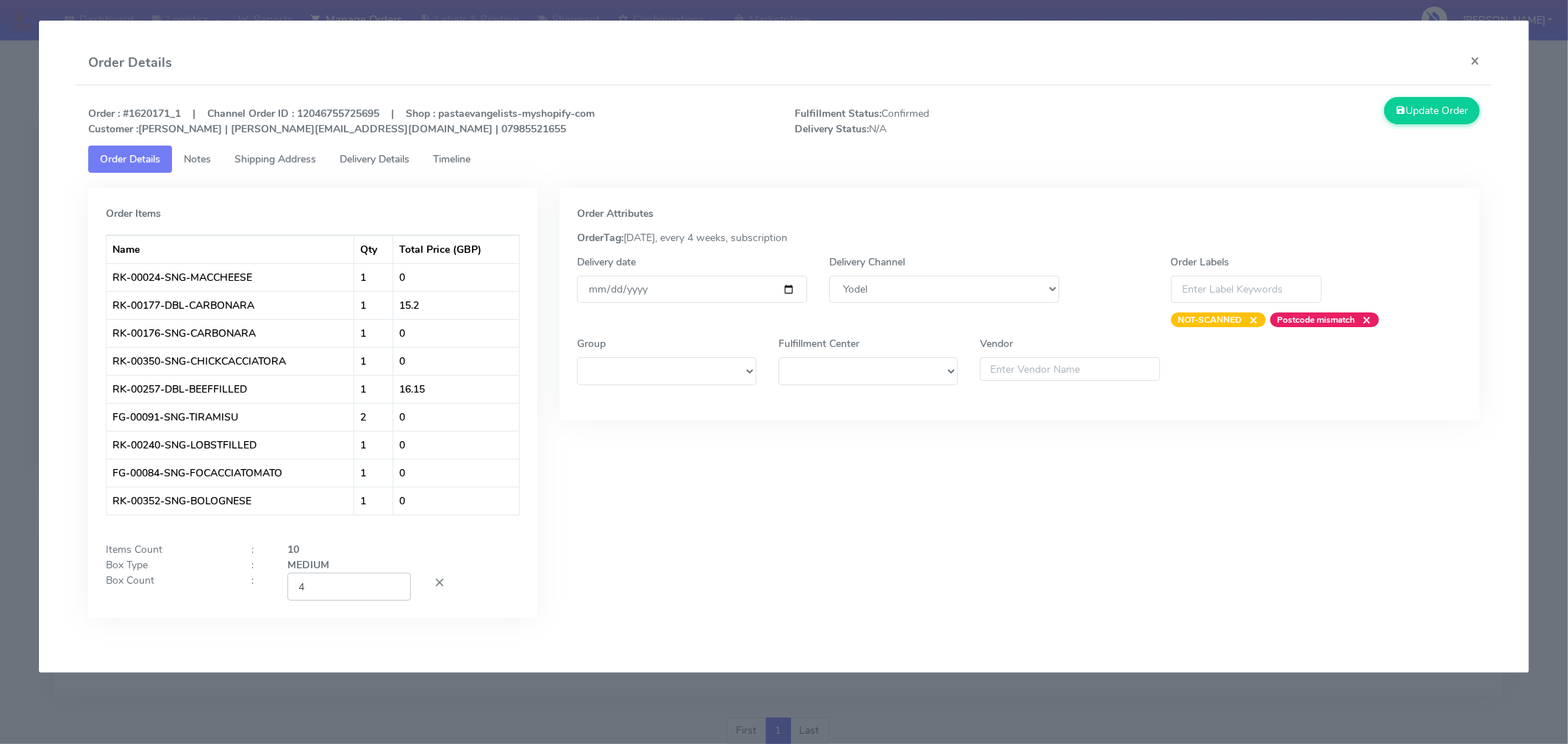
click at [359, 578] on input "4" at bounding box center [349, 586] width 123 height 27
type input "2"
click at [561, 510] on div "Order Attributes OrderTag: [DATE], every 4 weeks, subscription Delivery date [D…" at bounding box center [1020, 415] width 942 height 453
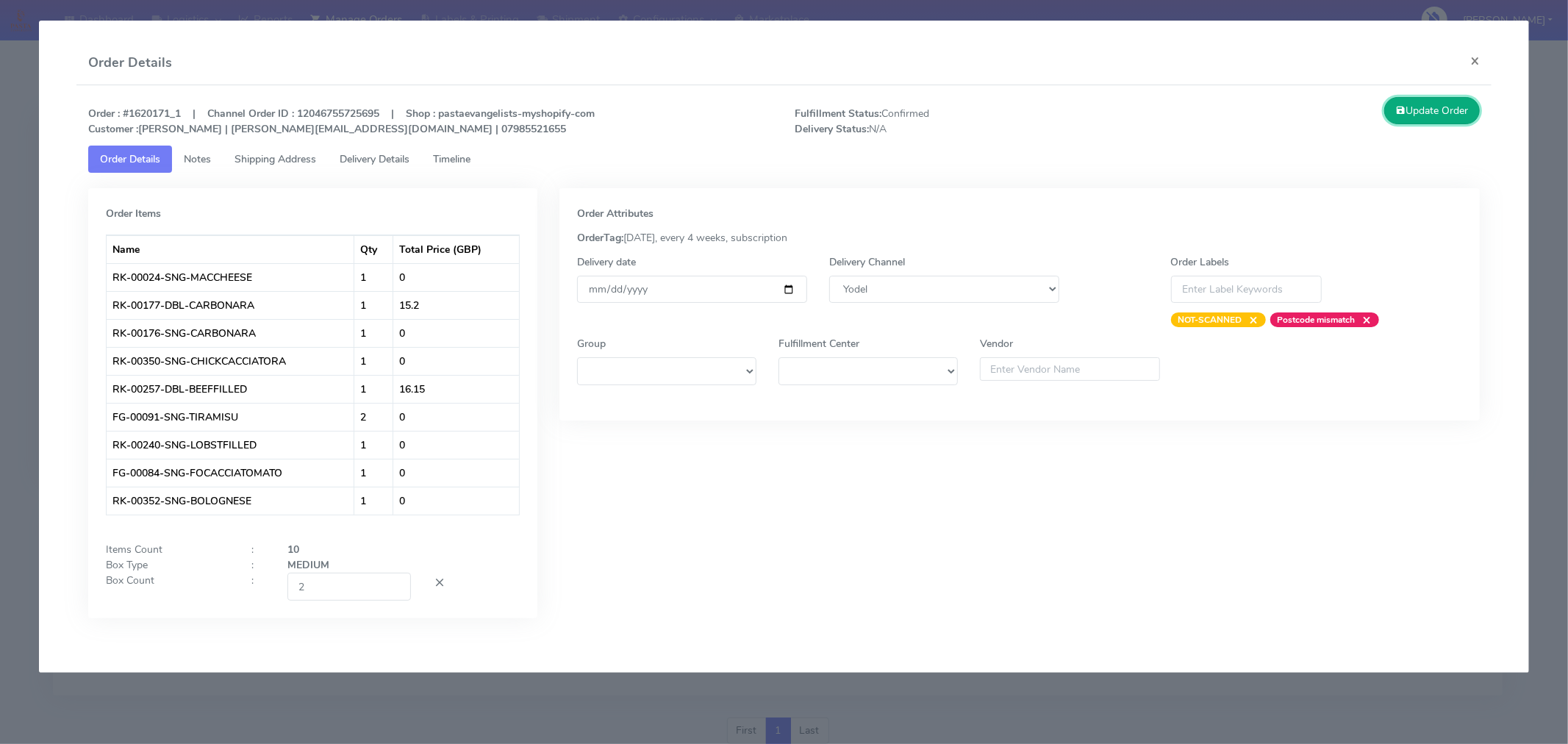
click at [1471, 113] on button "Update Order" at bounding box center [1432, 111] width 95 height 27
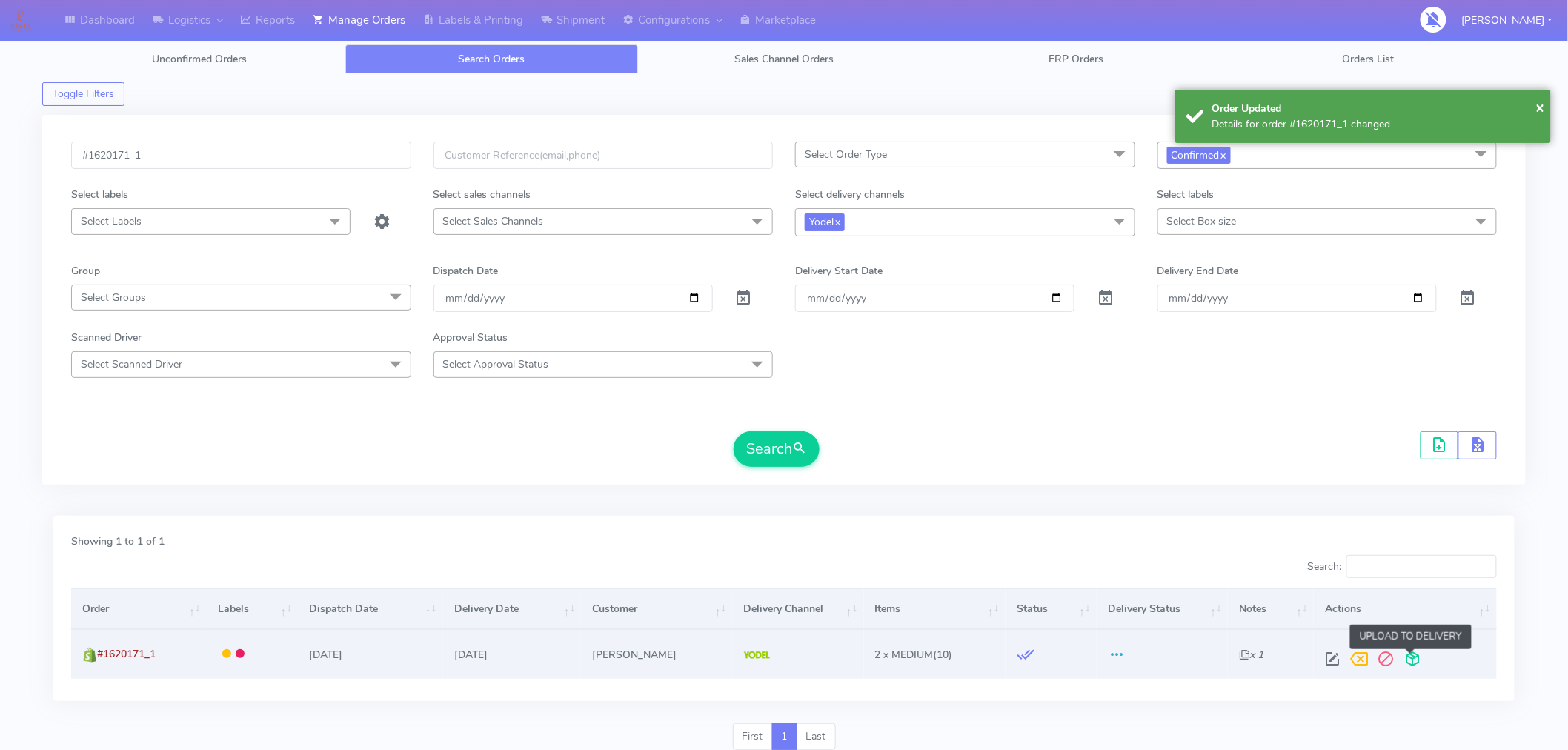
click at [1412, 656] on span at bounding box center [1412, 662] width 26 height 14
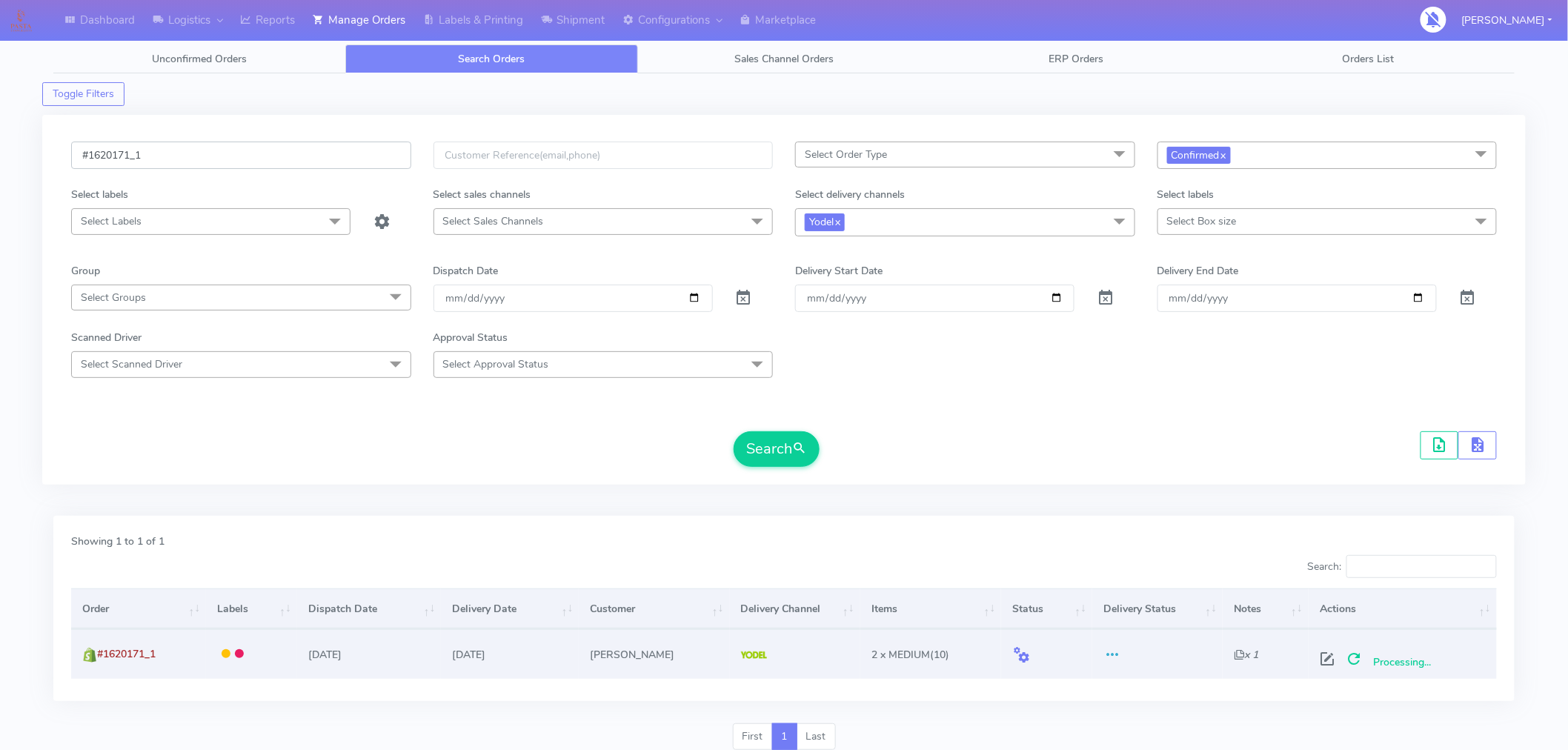
click at [294, 157] on input "#1620171_1" at bounding box center [242, 155] width 340 height 27
paste input "094"
type input "#1620094_1"
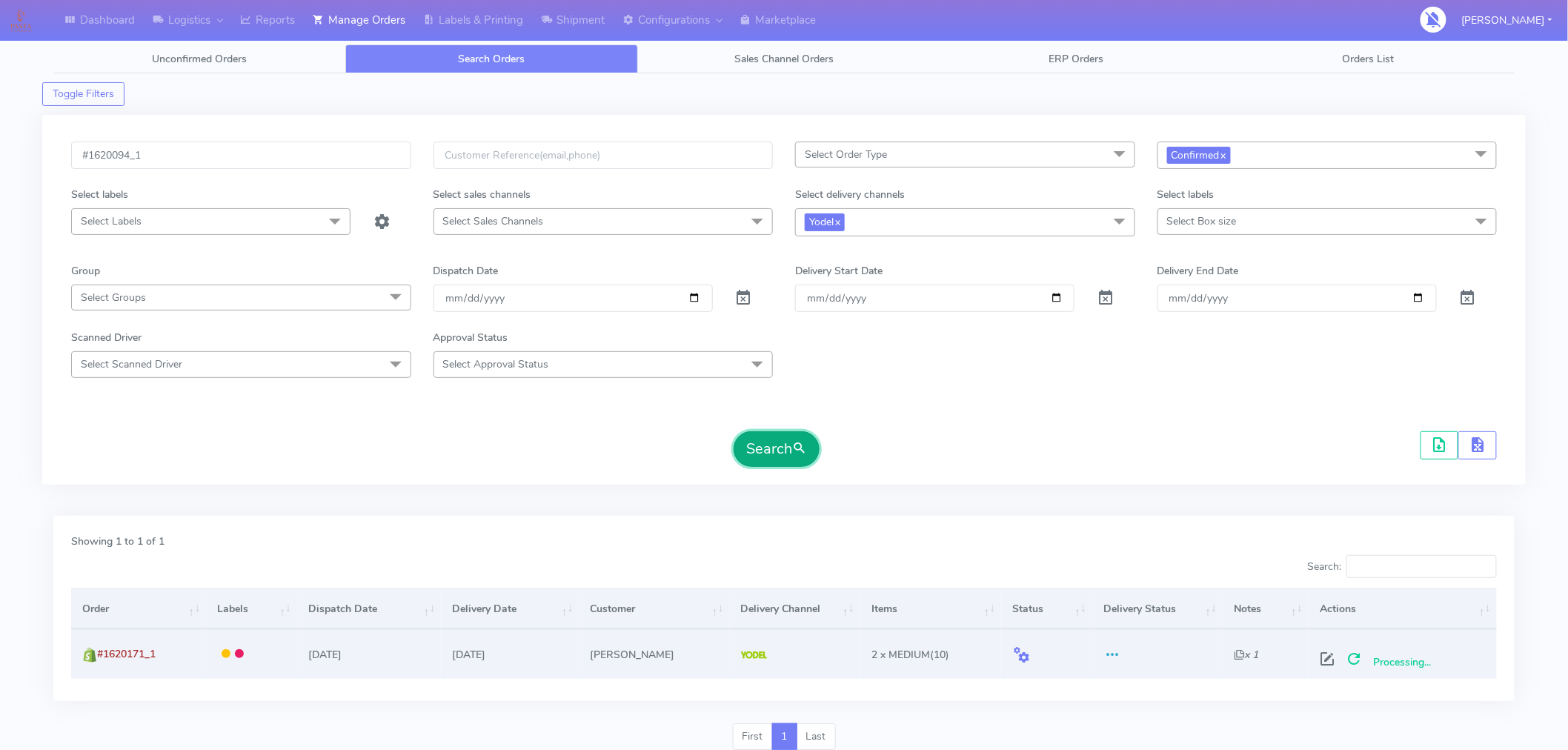
click at [768, 446] on button "Search" at bounding box center [776, 449] width 86 height 36
click at [1336, 661] on span at bounding box center [1331, 662] width 26 height 14
select select "5"
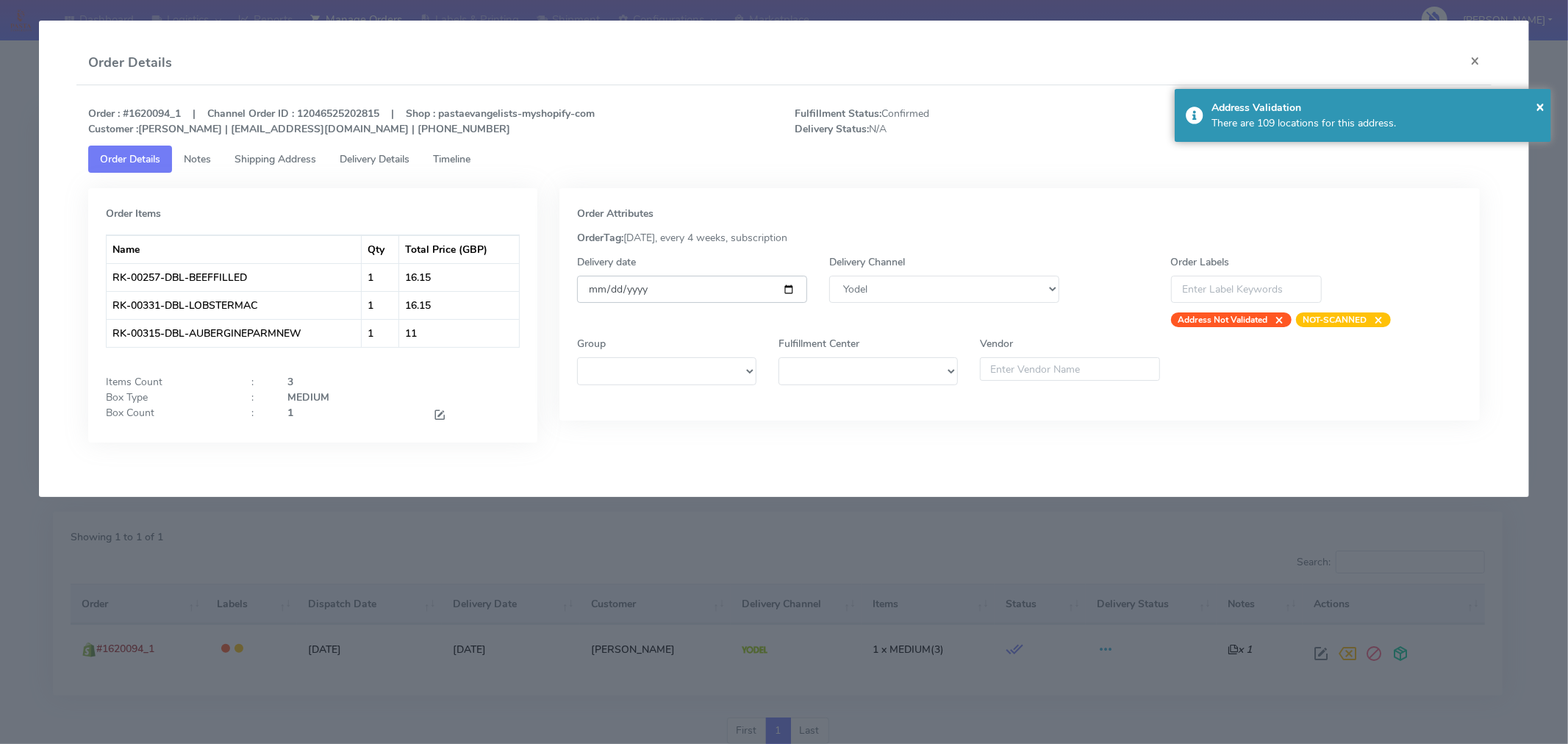
click at [788, 287] on input "[DATE]" at bounding box center [692, 290] width 231 height 27
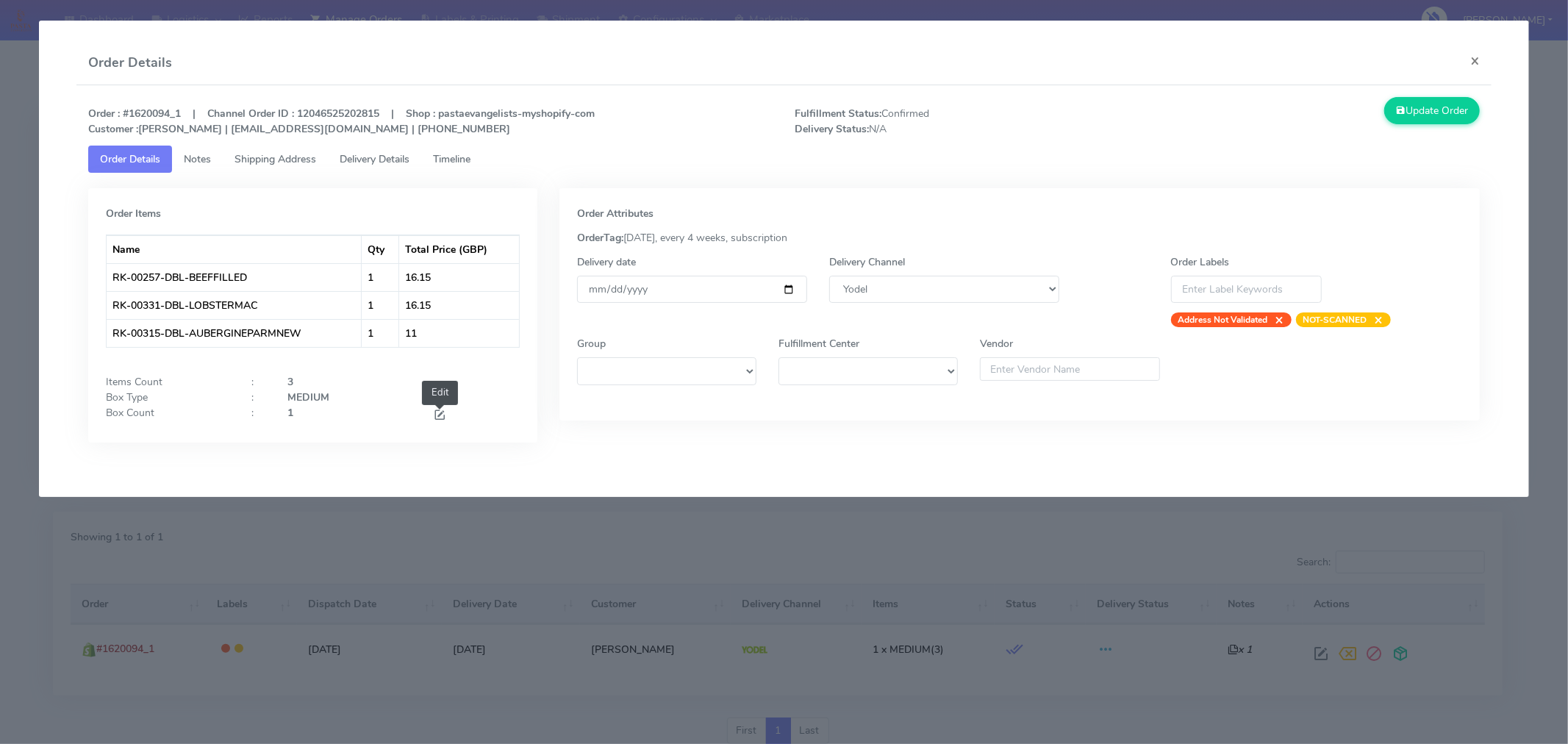
click at [443, 410] on span at bounding box center [440, 416] width 14 height 14
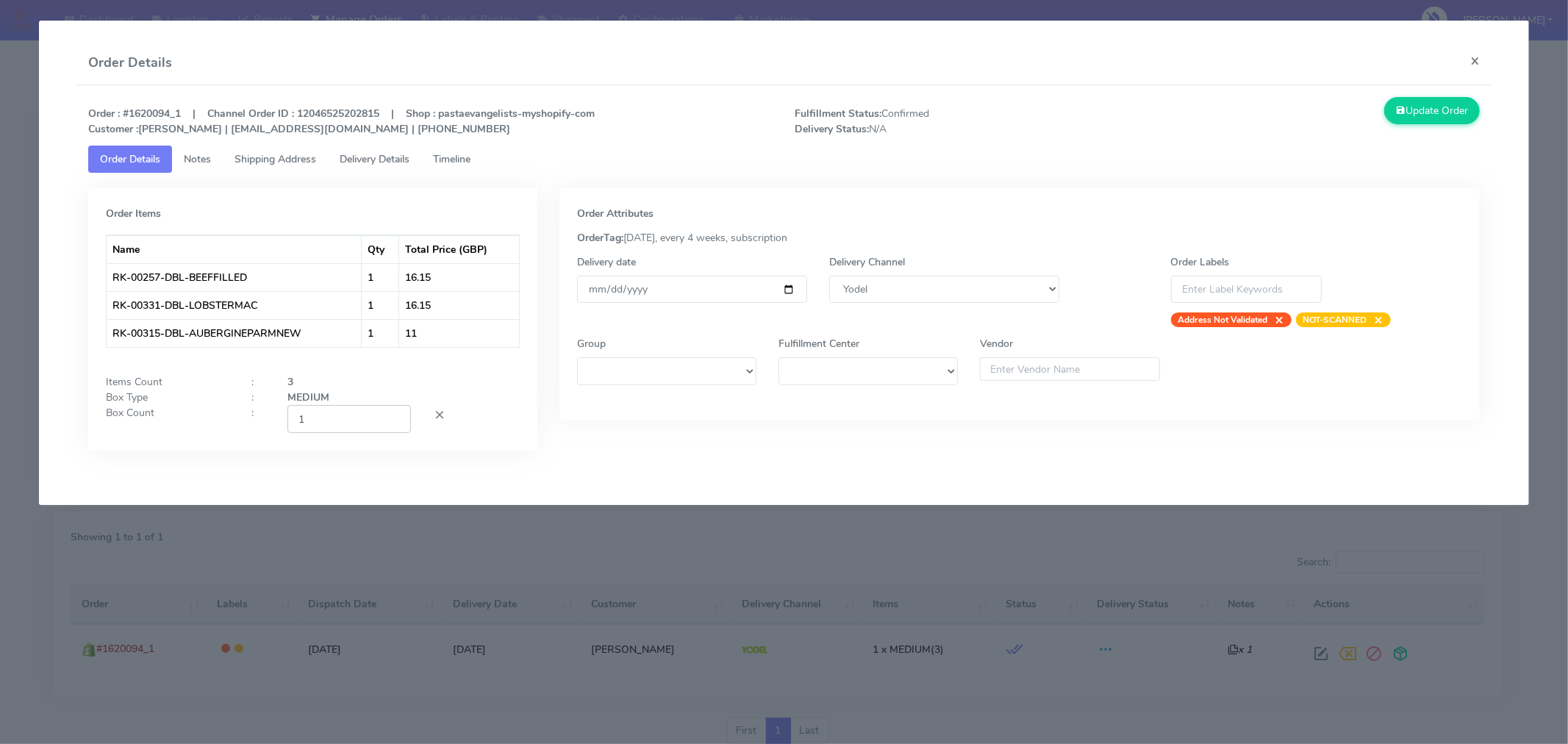
click at [366, 423] on input "1" at bounding box center [349, 419] width 123 height 27
click at [489, 423] on div at bounding box center [476, 419] width 109 height 27
click at [365, 421] on input "number" at bounding box center [349, 419] width 123 height 27
type input "1"
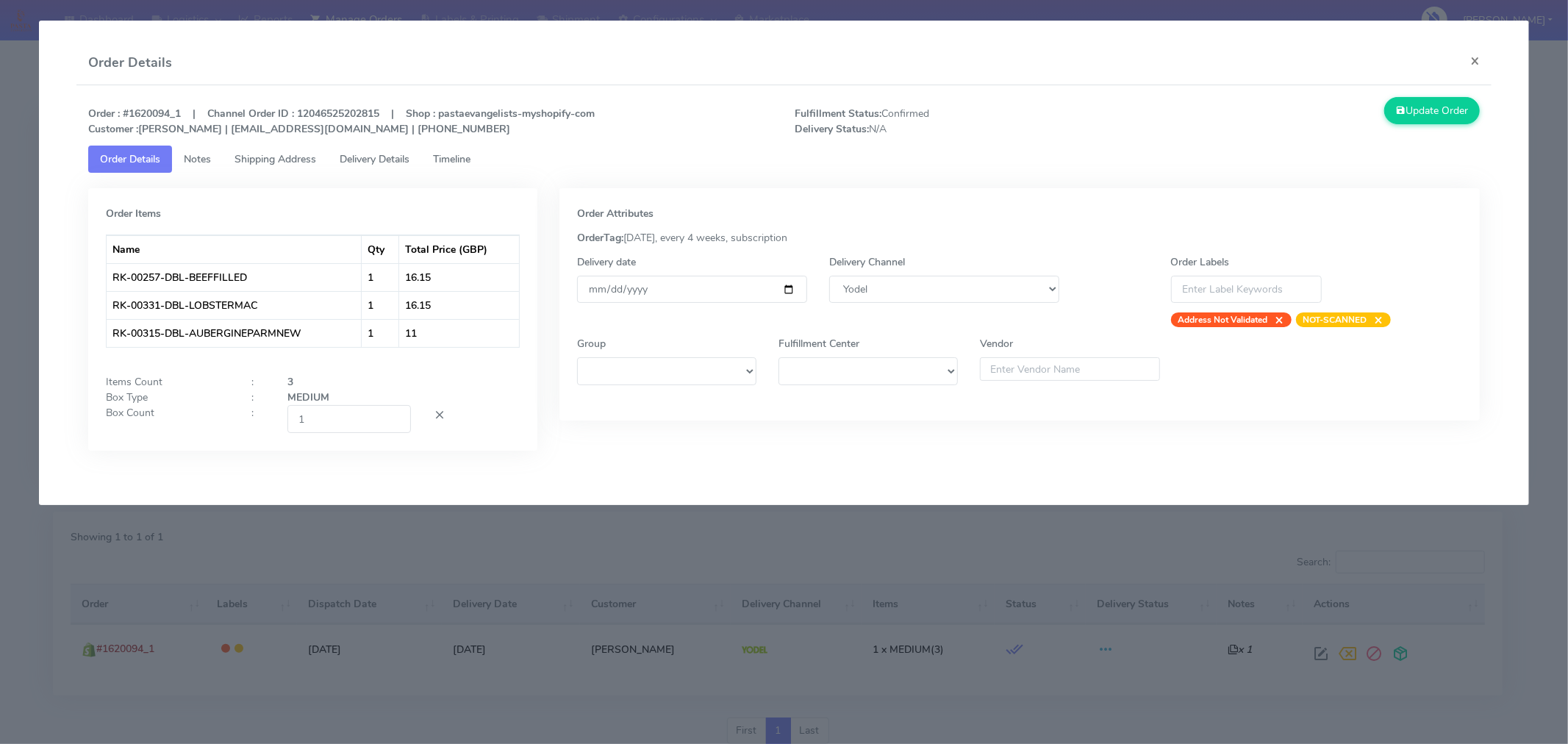
click at [520, 393] on div "MEDIUM" at bounding box center [403, 398] width 254 height 15
click at [1412, 113] on button "Update Order" at bounding box center [1432, 111] width 95 height 27
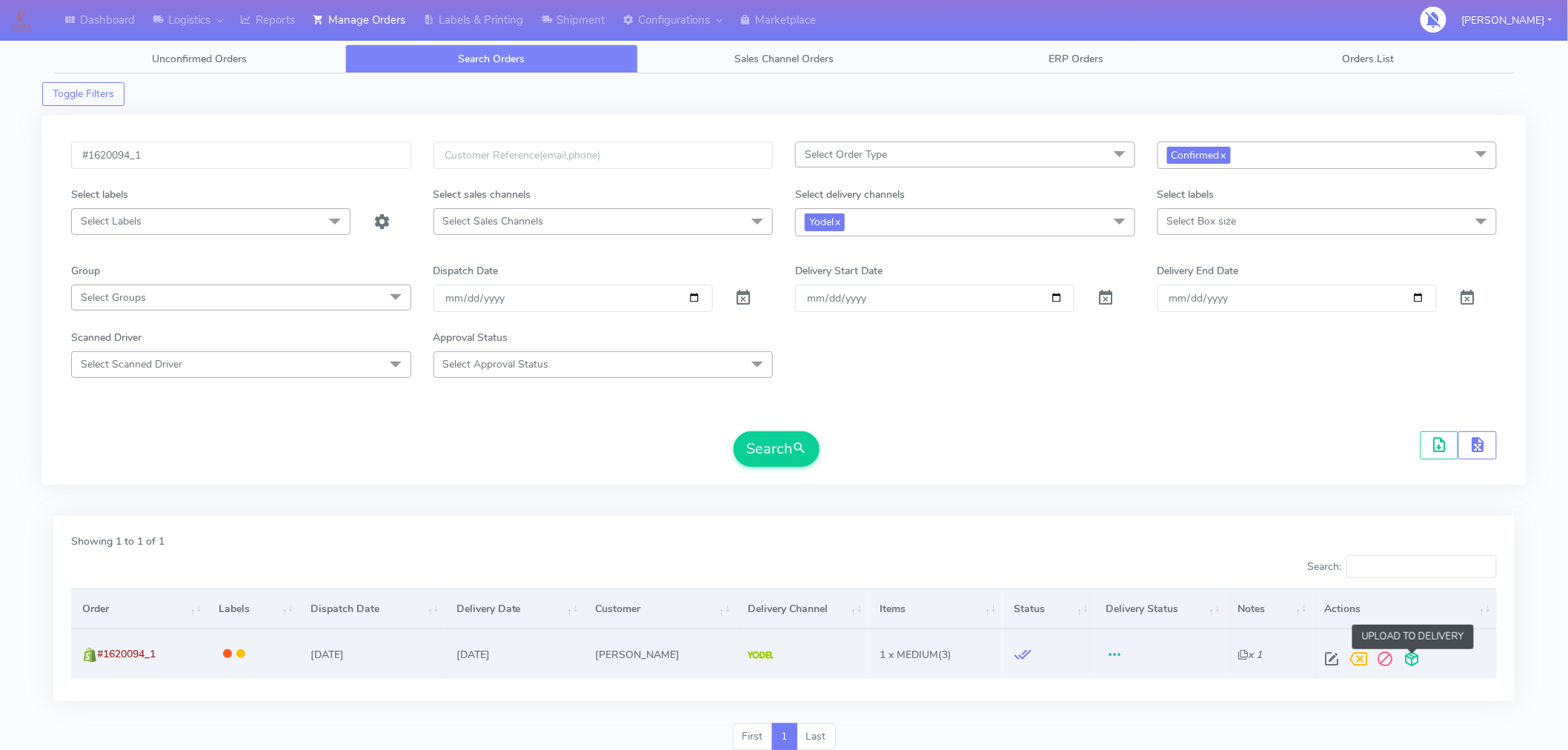
click at [1417, 666] on span at bounding box center [1411, 662] width 26 height 14
click at [307, 157] on input "#1620094_1" at bounding box center [242, 155] width 340 height 27
paste input "31"
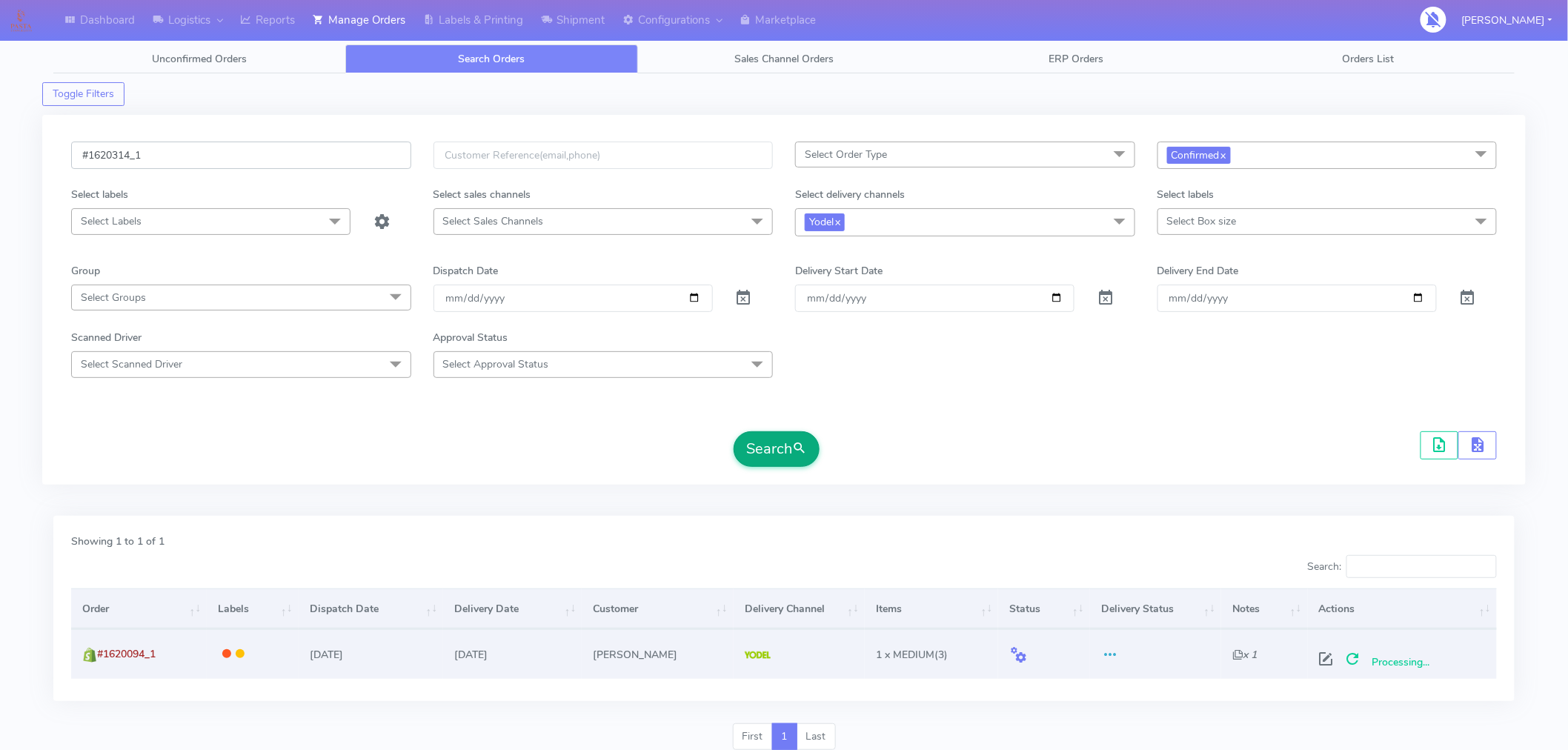
type input "#1620314_1"
click at [772, 454] on button "Search" at bounding box center [776, 449] width 86 height 36
click at [1325, 656] on span at bounding box center [1326, 662] width 26 height 14
select select "5"
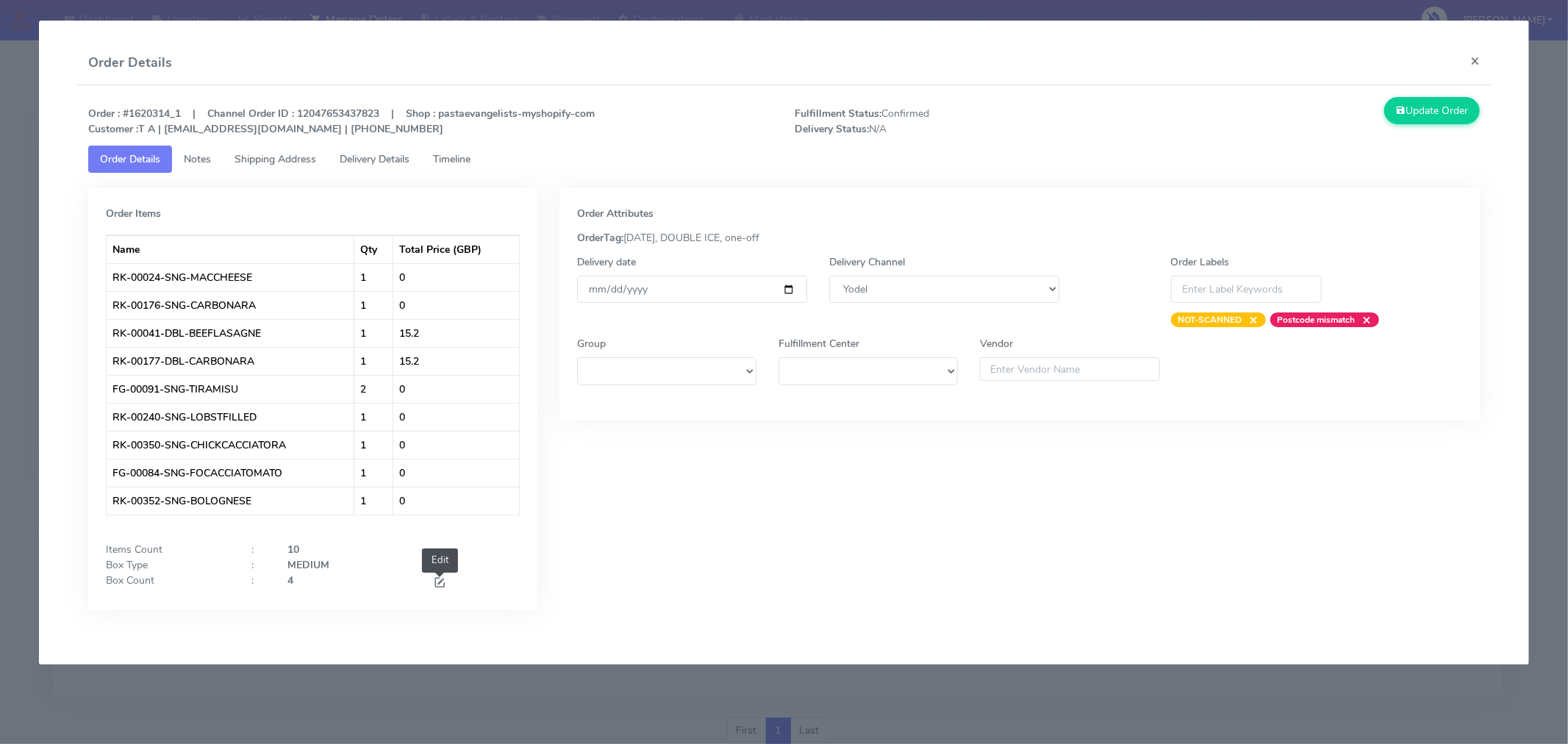
click at [439, 584] on span at bounding box center [440, 584] width 14 height 14
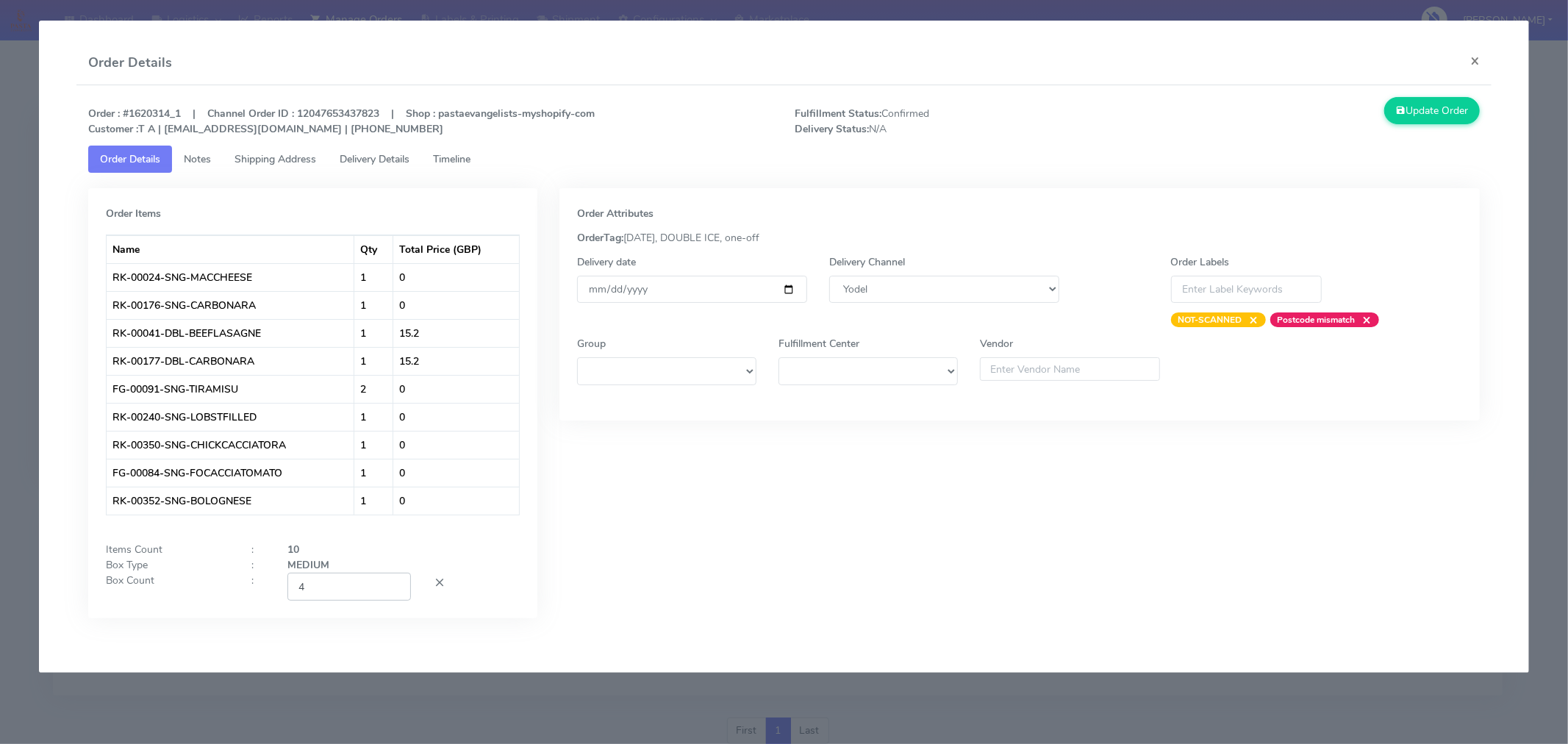
click at [351, 583] on input "4" at bounding box center [349, 586] width 123 height 27
type input "2"
click at [509, 574] on div at bounding box center [476, 586] width 109 height 27
click at [1444, 115] on button "Update Order" at bounding box center [1432, 111] width 95 height 27
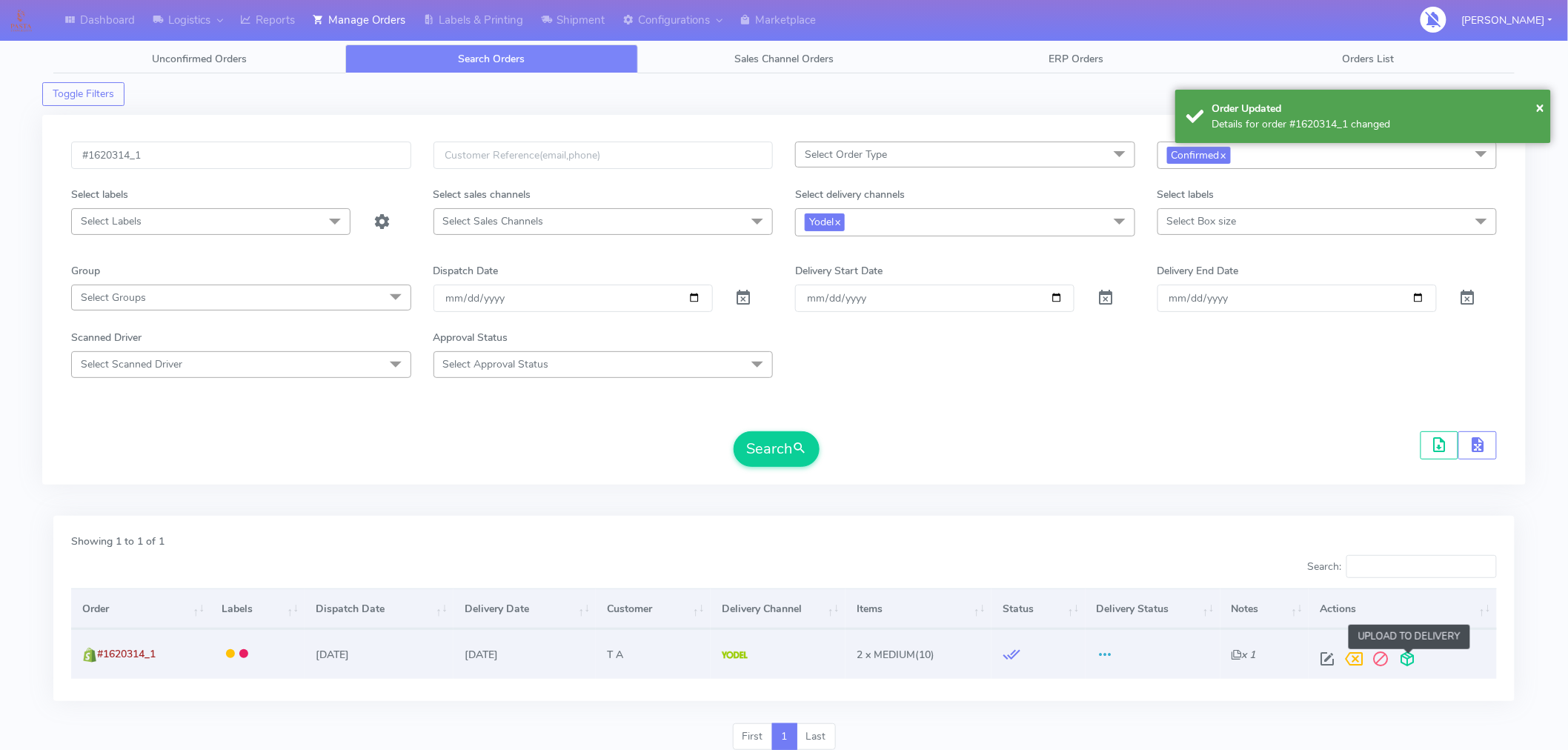
click at [1416, 663] on span at bounding box center [1406, 662] width 26 height 14
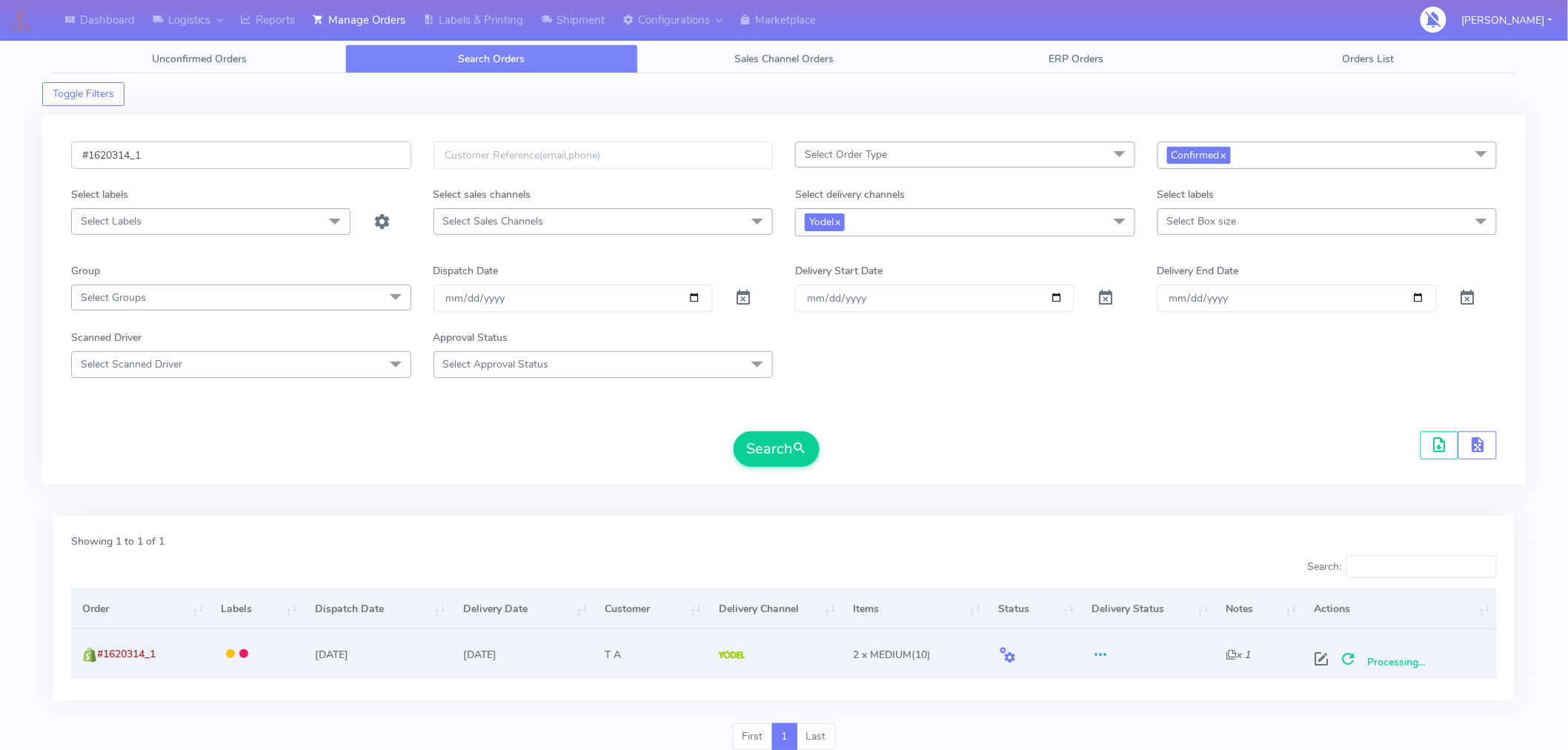
click at [352, 158] on input "#1620314_1" at bounding box center [242, 155] width 340 height 27
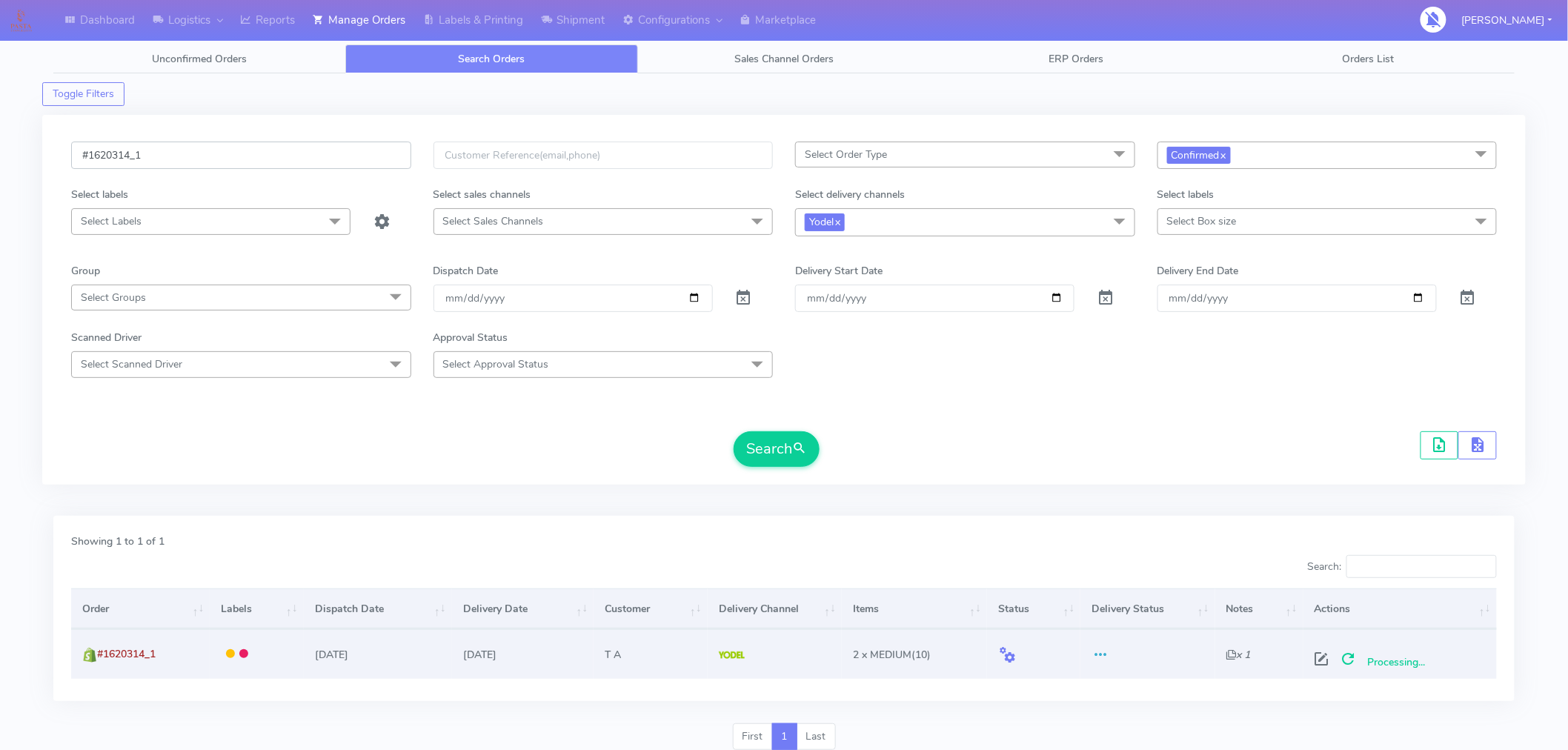
paste input "150"
type input "#1620150_1"
click at [782, 466] on button "Search" at bounding box center [776, 449] width 86 height 36
click at [1325, 656] on span at bounding box center [1331, 662] width 26 height 14
select select "5"
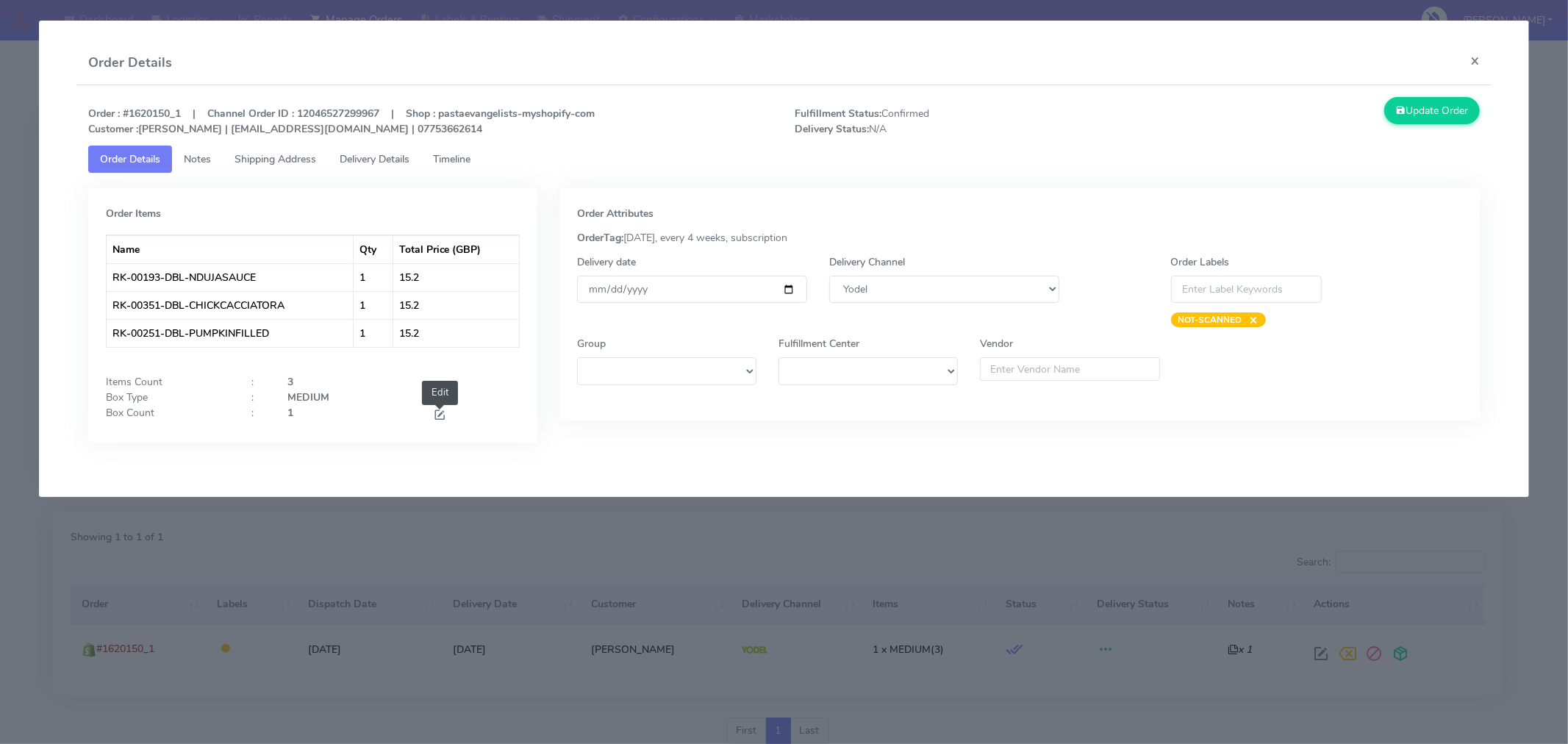
click at [438, 414] on span at bounding box center [440, 416] width 14 height 14
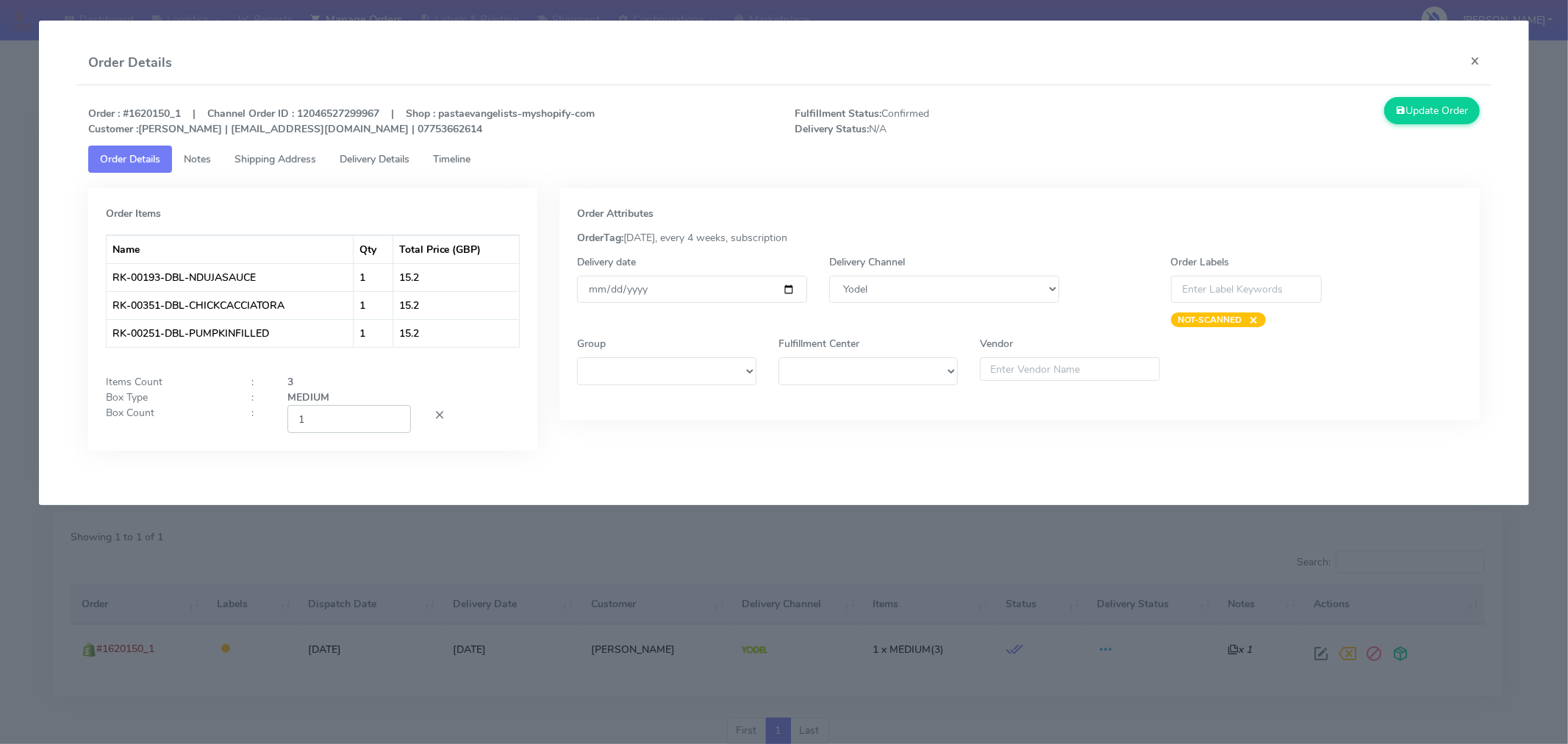
click at [361, 424] on input "1" at bounding box center [349, 419] width 123 height 27
type input "1"
click at [486, 447] on div "Order Items Name Qty Total Price (GBP) RK-00193-DBL-NDUJASAUCE 1 15.2 RK-00351-…" at bounding box center [312, 319] width 449 height 263
click at [1442, 122] on button "Update Order" at bounding box center [1432, 111] width 95 height 27
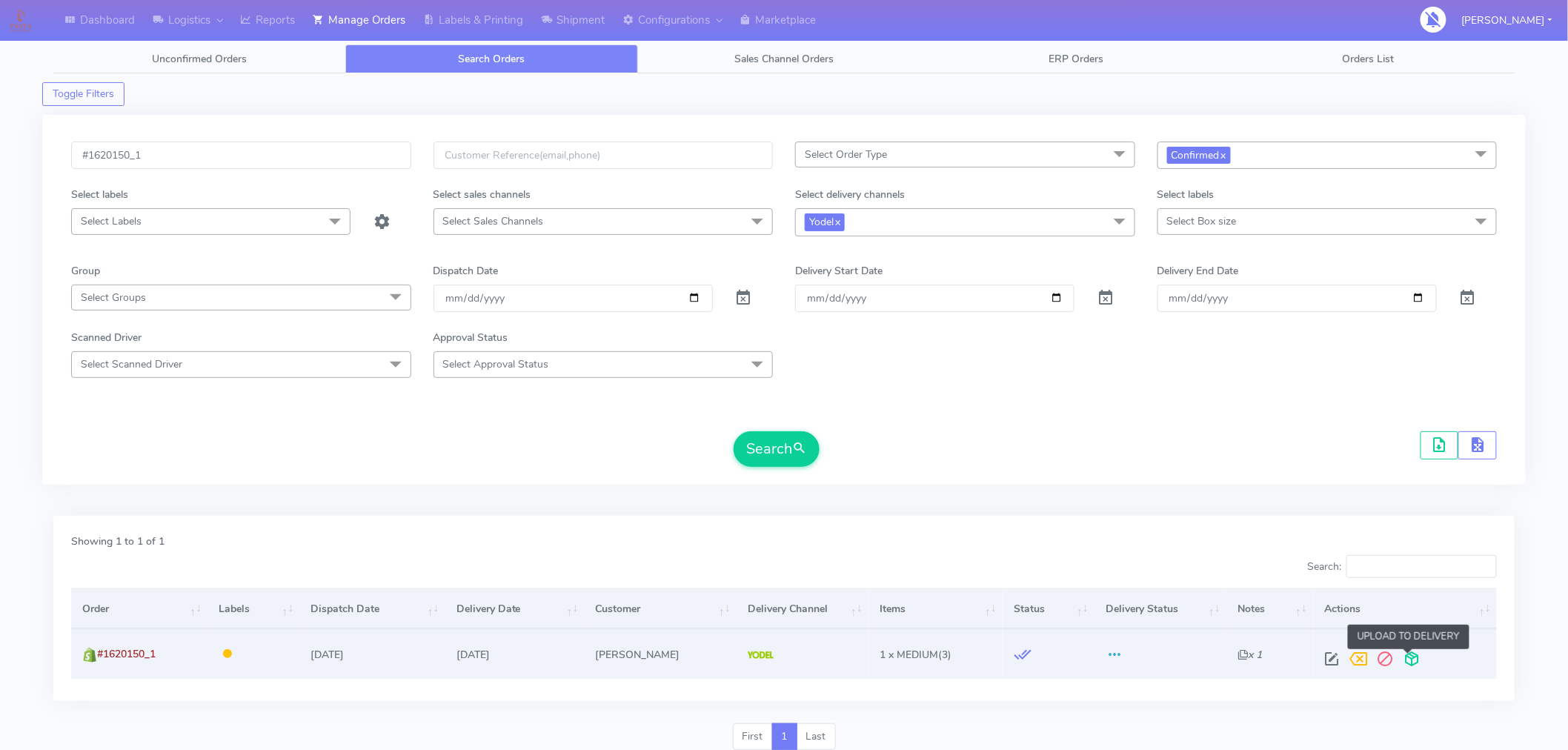
click at [1406, 658] on span at bounding box center [1411, 662] width 26 height 14
click at [322, 158] on input "#1620150_1" at bounding box center [242, 155] width 340 height 27
paste input "31"
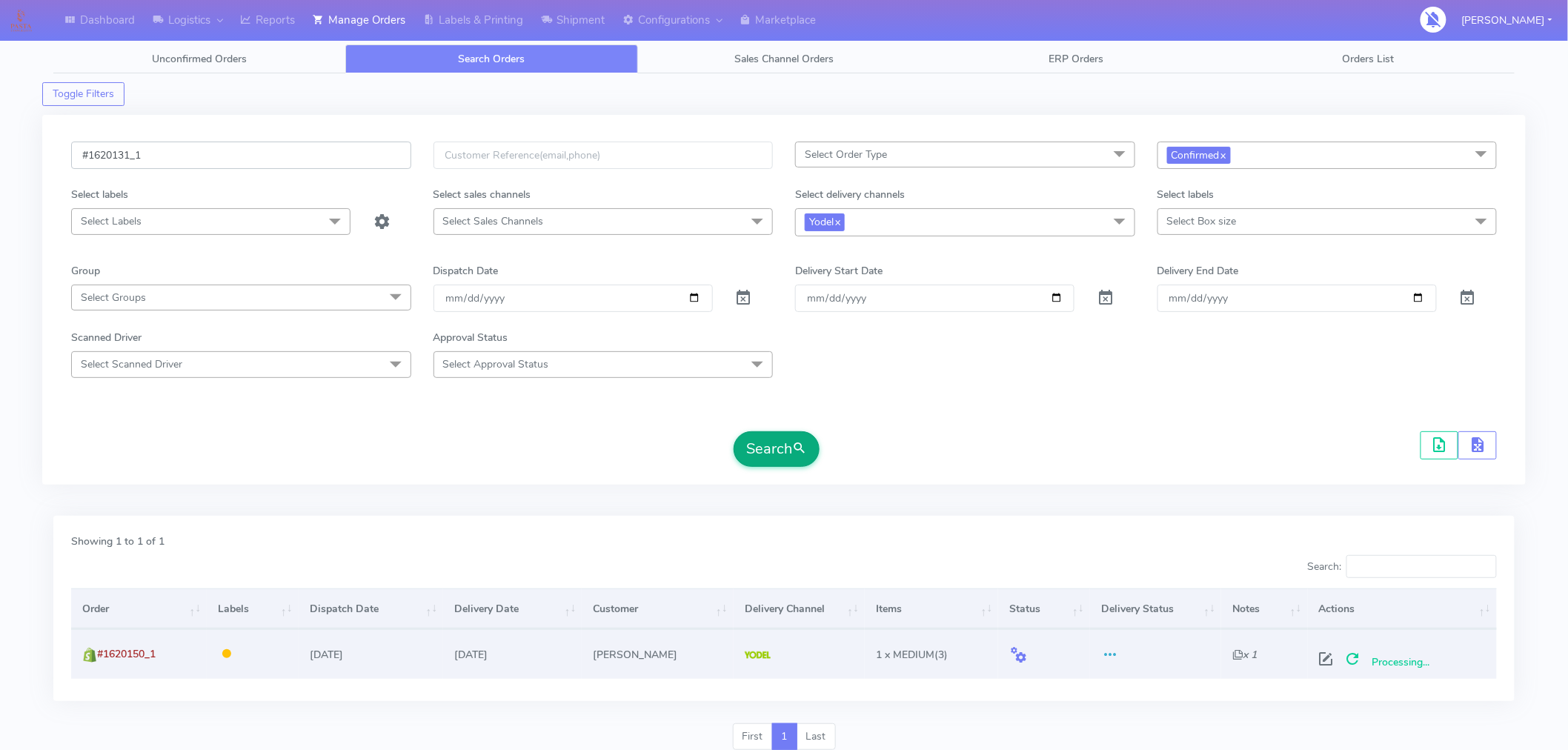
type input "#1620131_1"
click at [789, 457] on button "Search" at bounding box center [776, 449] width 86 height 36
click at [1341, 661] on span at bounding box center [1332, 662] width 26 height 14
select select "5"
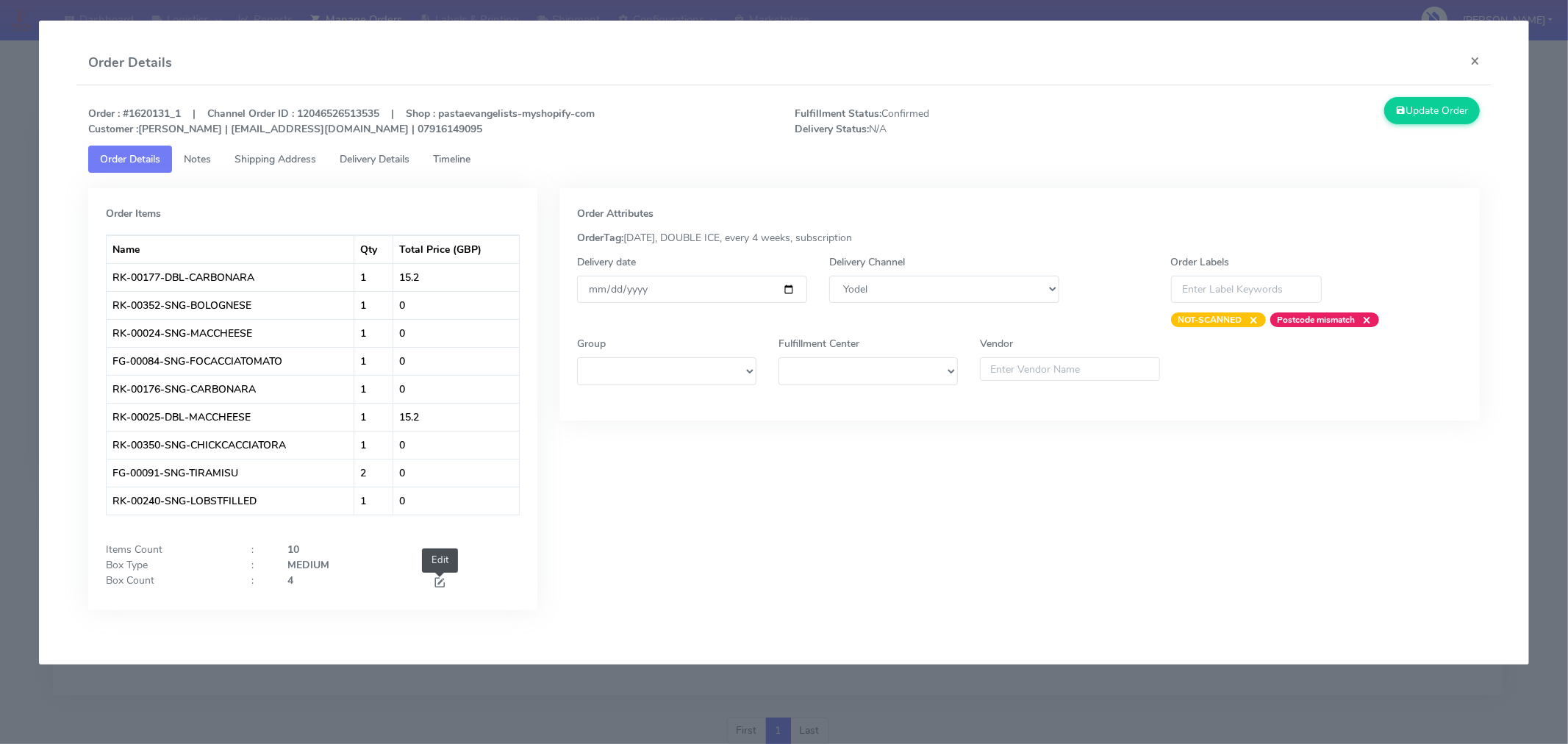
click at [435, 589] on span at bounding box center [440, 584] width 14 height 14
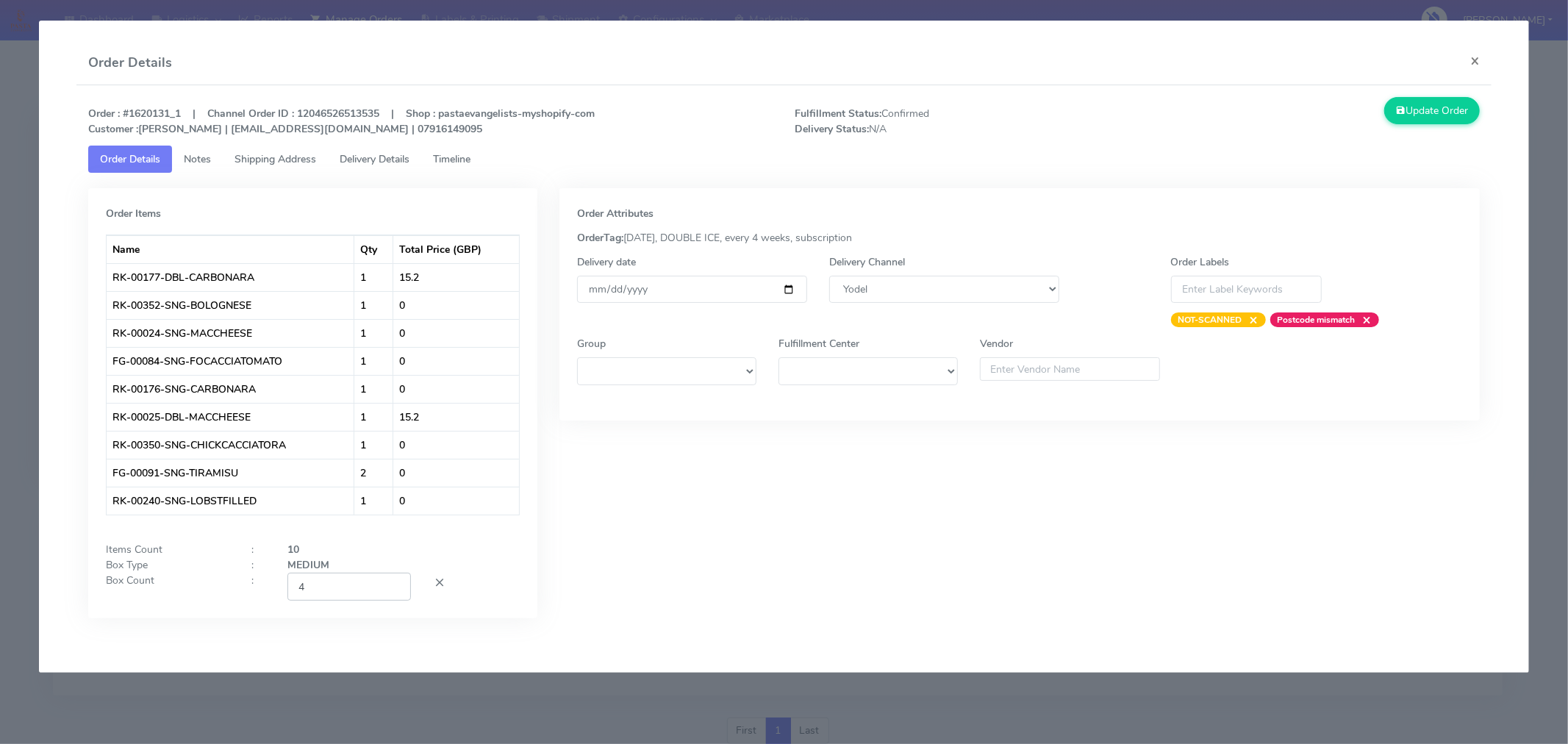
click at [372, 587] on input "4" at bounding box center [349, 586] width 123 height 27
type input "2"
click at [486, 571] on div "MEDIUM" at bounding box center [403, 565] width 254 height 15
click at [1415, 113] on button "Update Order" at bounding box center [1432, 111] width 95 height 27
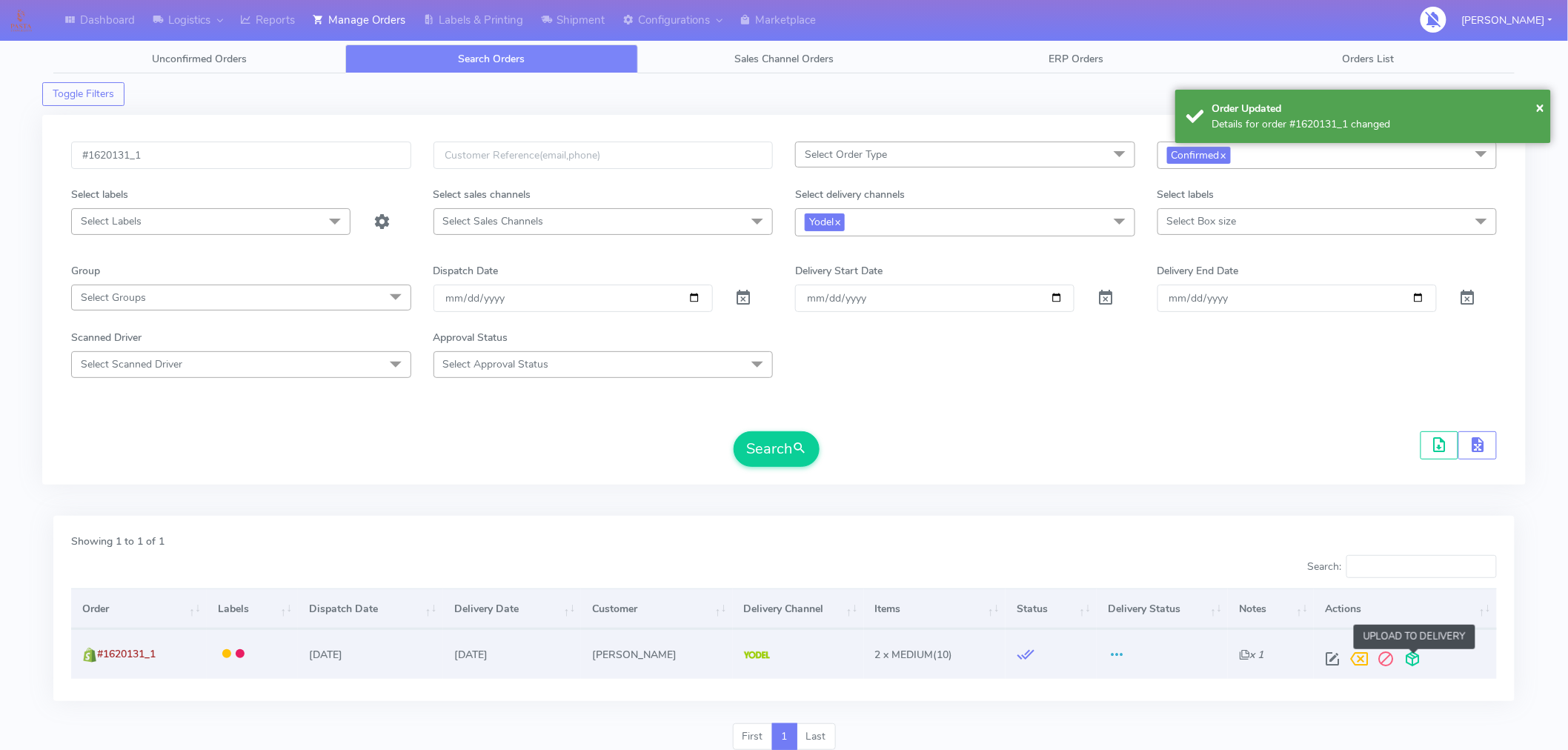
click at [1412, 662] on span at bounding box center [1412, 662] width 26 height 14
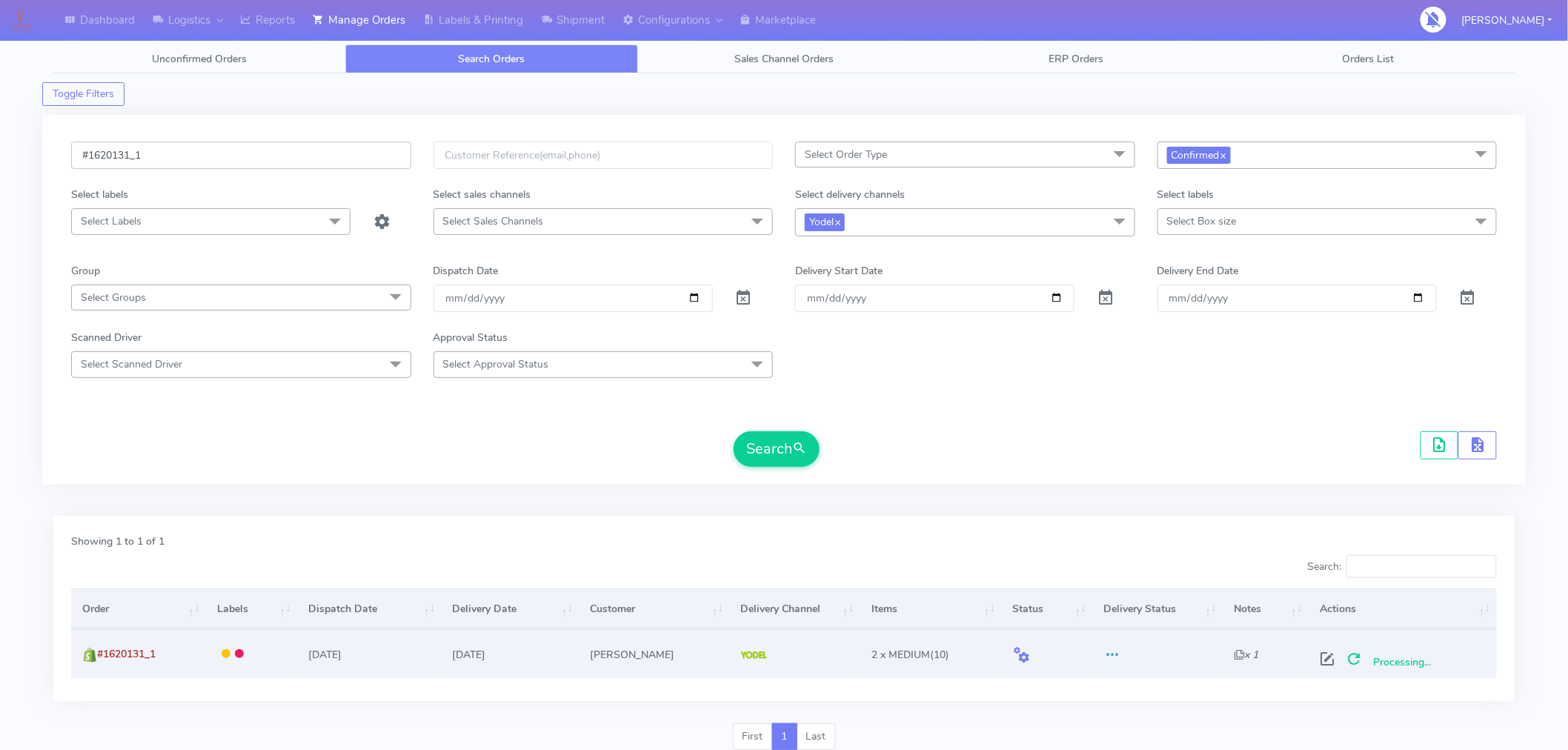
click at [291, 158] on input "#1620131_1" at bounding box center [242, 155] width 340 height 27
paste input "56"
type input "#1620156_1"
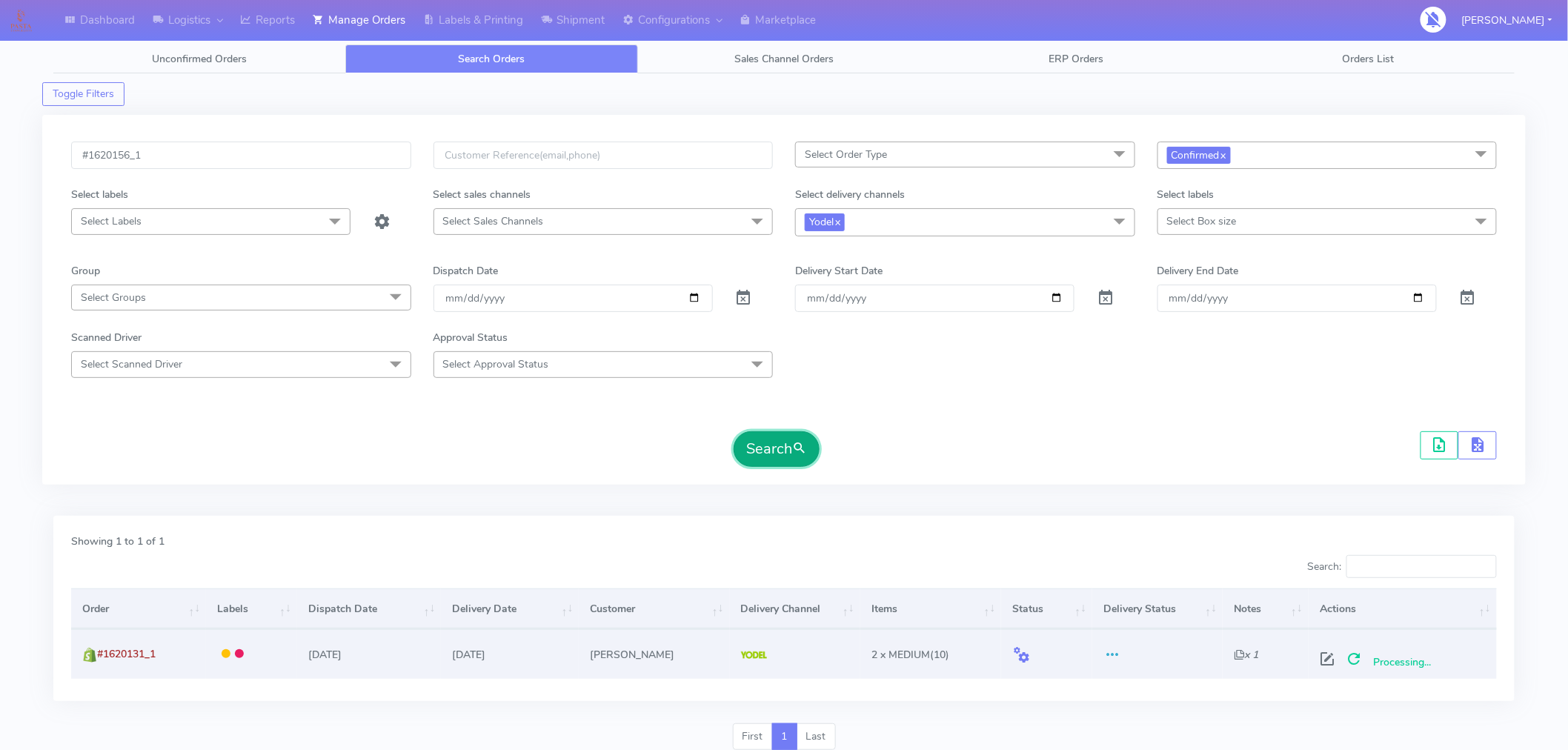
click at [771, 456] on button "Search" at bounding box center [776, 449] width 86 height 36
click at [1331, 662] on span at bounding box center [1332, 662] width 26 height 14
select select "5"
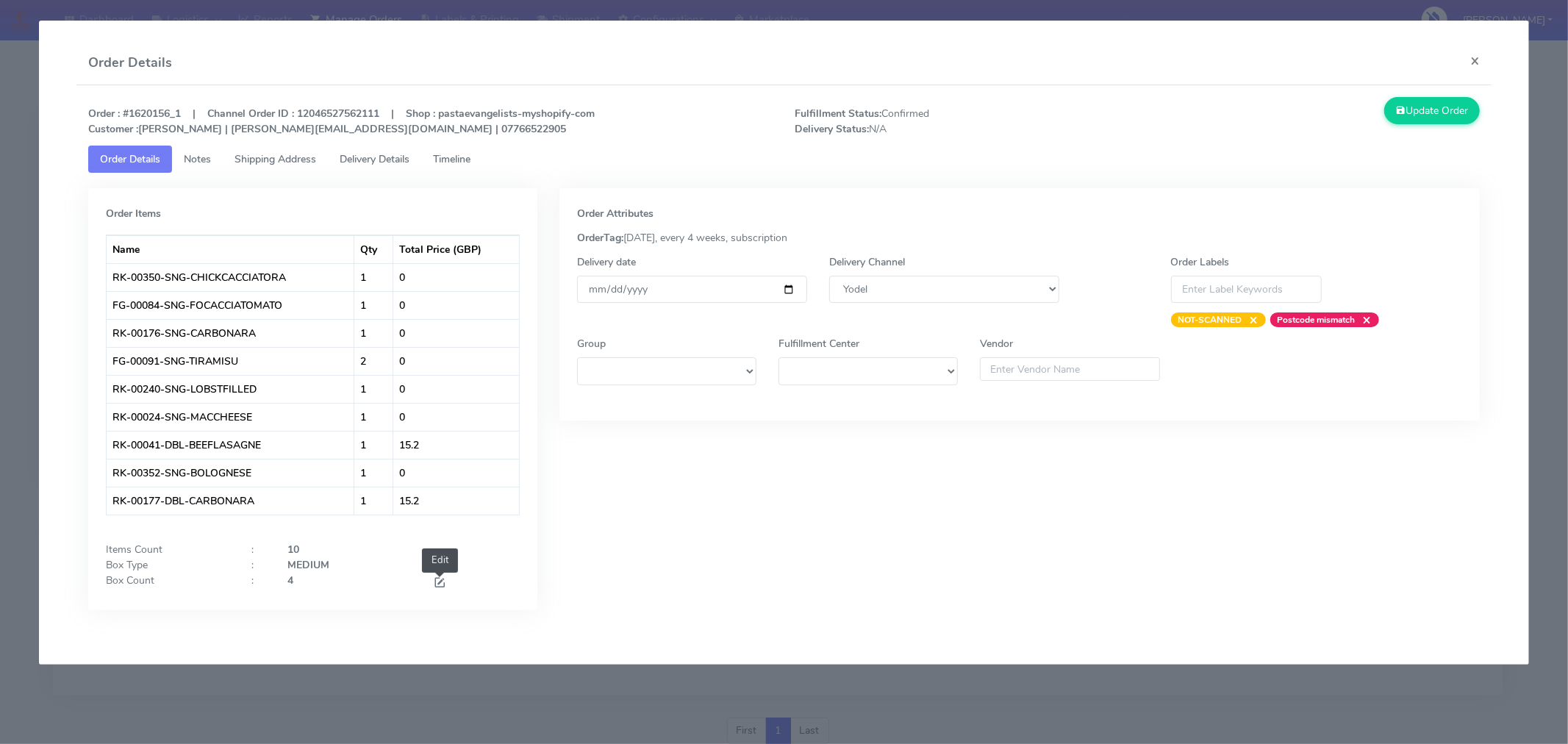
click at [442, 579] on span at bounding box center [440, 584] width 14 height 14
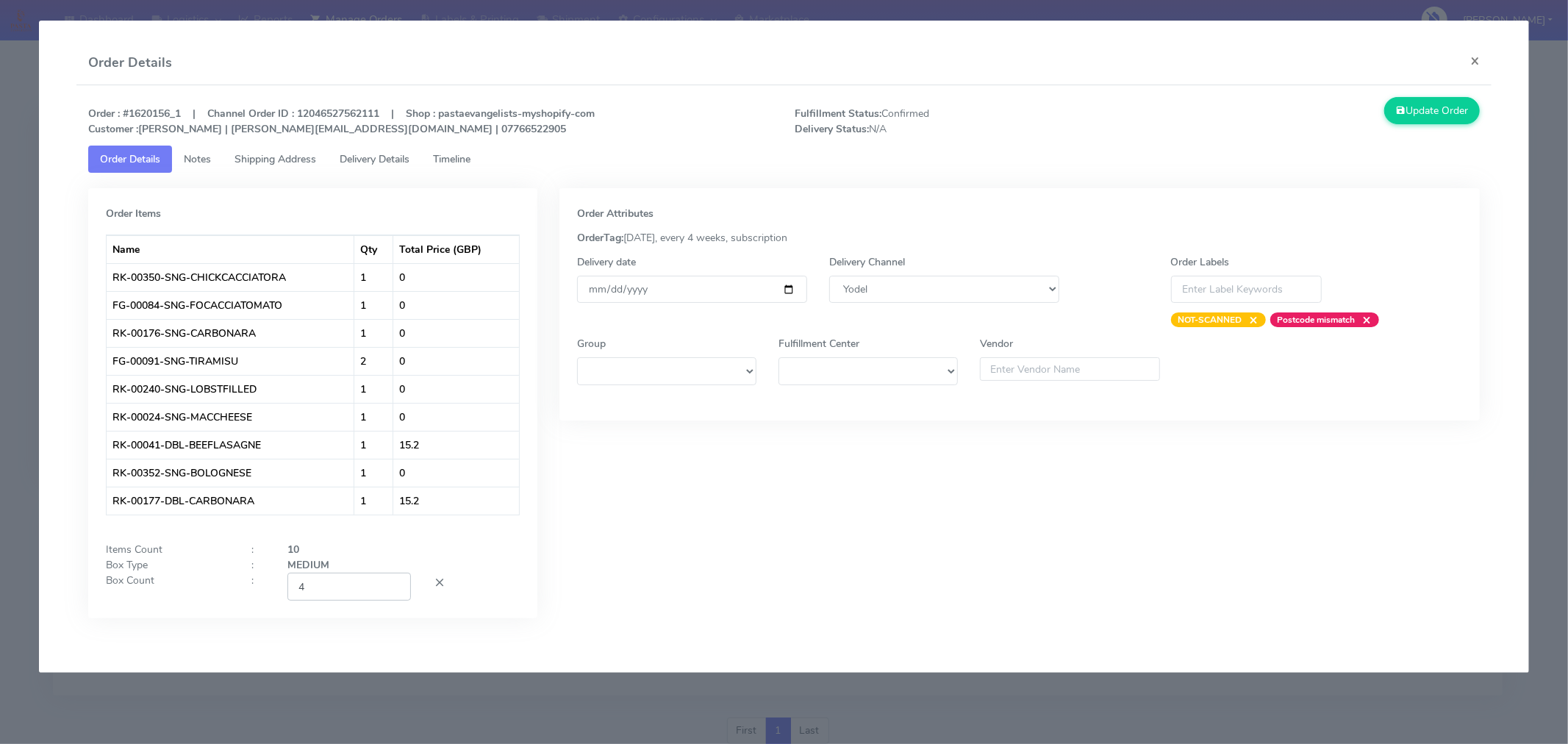
click at [355, 589] on input "4" at bounding box center [349, 586] width 123 height 27
type input "2"
click at [1157, 128] on div "Update Order" at bounding box center [1314, 117] width 354 height 40
click at [1414, 114] on button "Update Order" at bounding box center [1432, 111] width 95 height 27
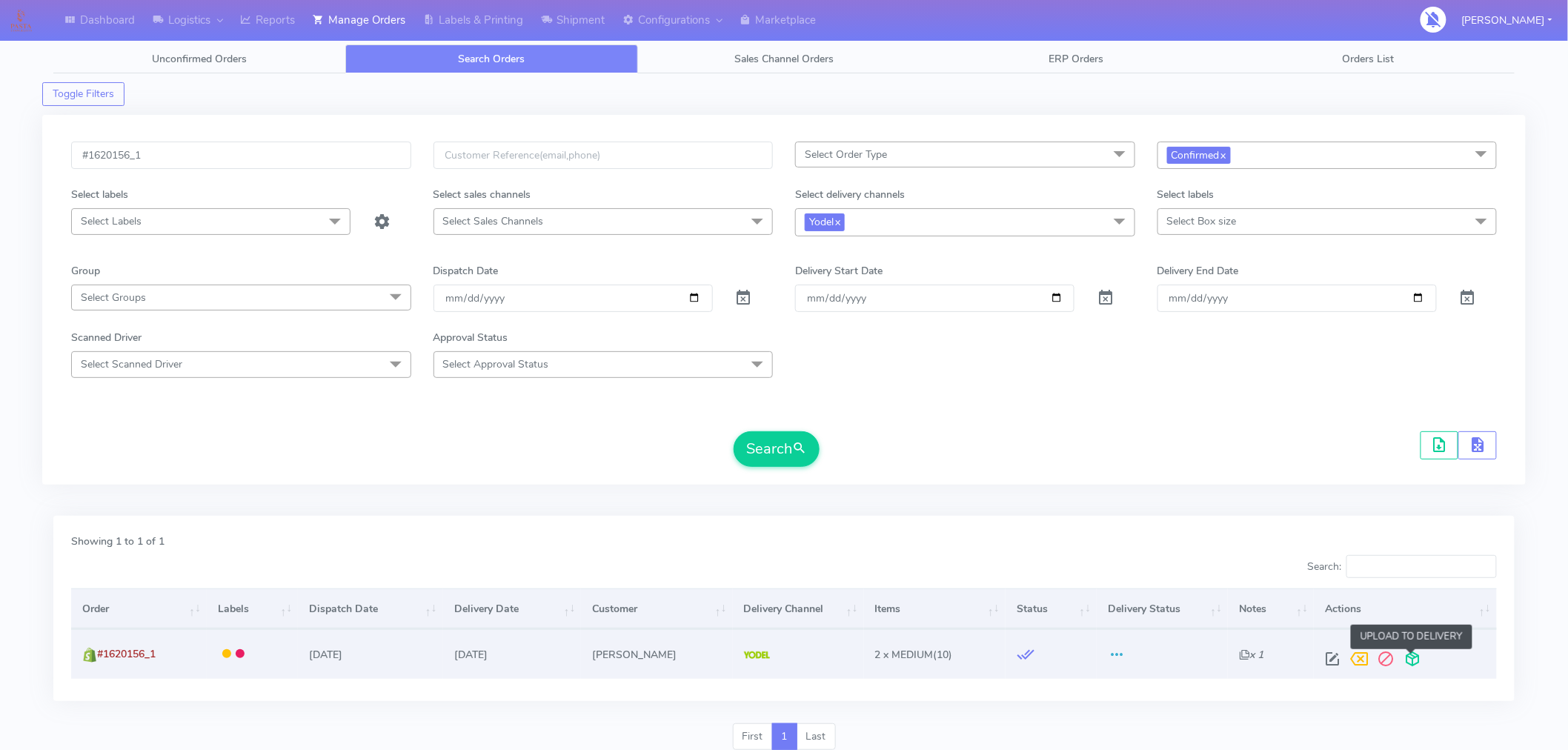
click at [1411, 660] on span at bounding box center [1412, 662] width 26 height 14
click at [277, 146] on input "#1620156_1" at bounding box center [242, 155] width 340 height 27
paste input "7"
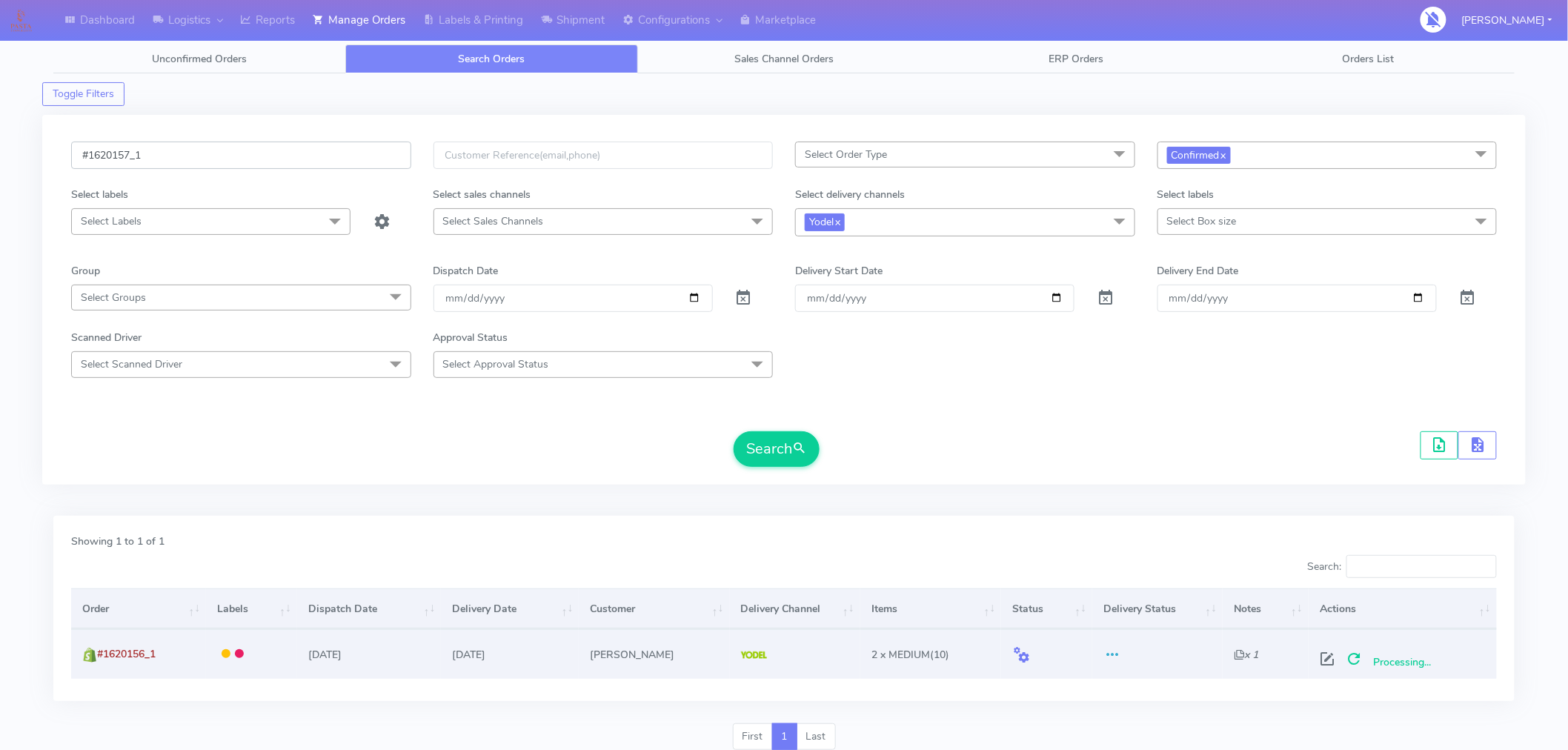
type input "#1620157_1"
click at [567, 336] on div "Approval Status" at bounding box center [603, 340] width 362 height 21
click at [749, 445] on button "Search" at bounding box center [776, 449] width 86 height 36
click at [1338, 658] on span at bounding box center [1331, 662] width 26 height 14
select select "5"
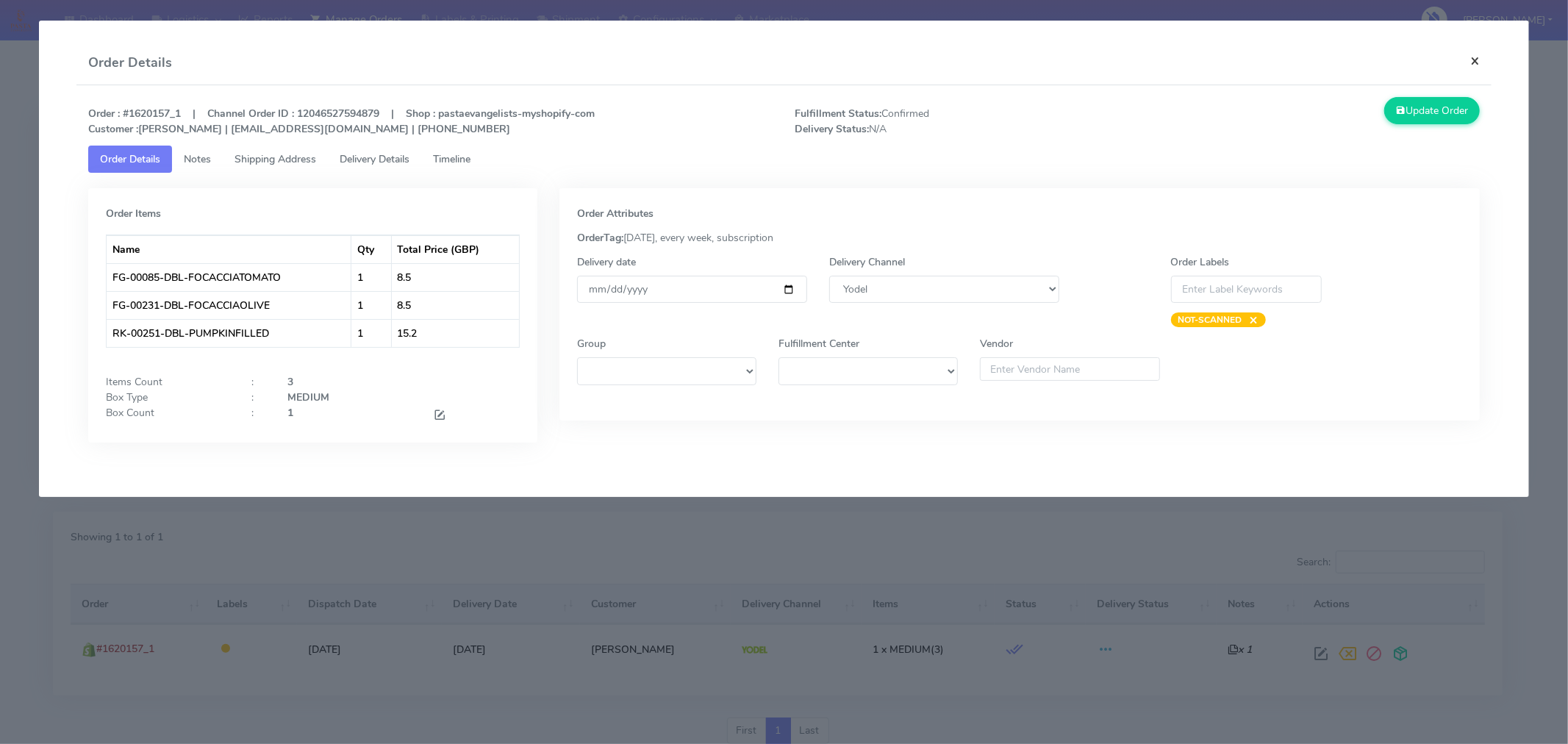
click at [1481, 60] on button "×" at bounding box center [1475, 61] width 33 height 39
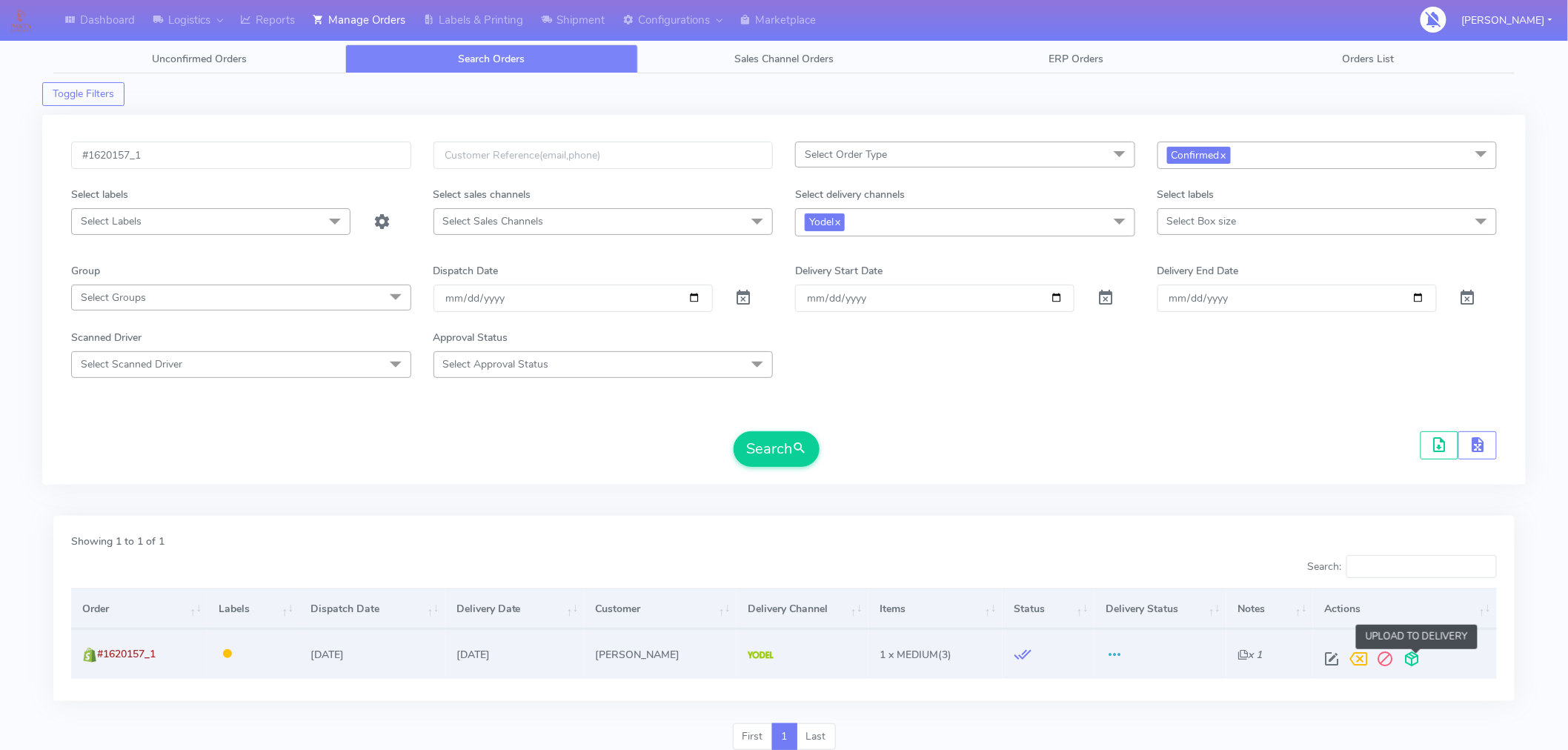
click at [1421, 656] on span at bounding box center [1411, 662] width 26 height 14
click at [290, 163] on input "#1620157_1" at bounding box center [242, 155] width 340 height 27
paste input "33"
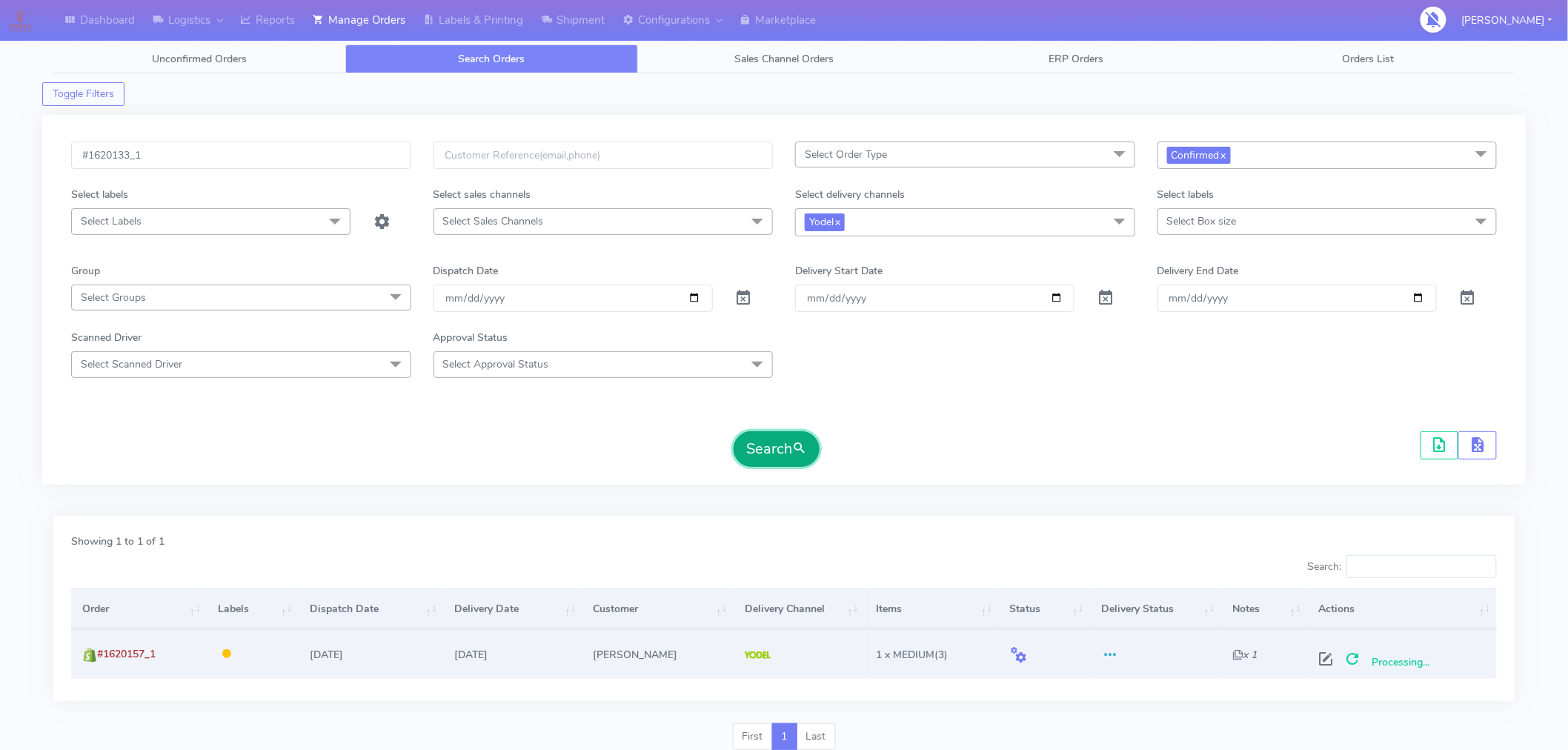
click at [768, 465] on button "Search" at bounding box center [776, 449] width 86 height 36
click at [1403, 661] on span at bounding box center [1410, 662] width 26 height 14
click at [285, 150] on input "#1620133_1" at bounding box center [242, 155] width 340 height 27
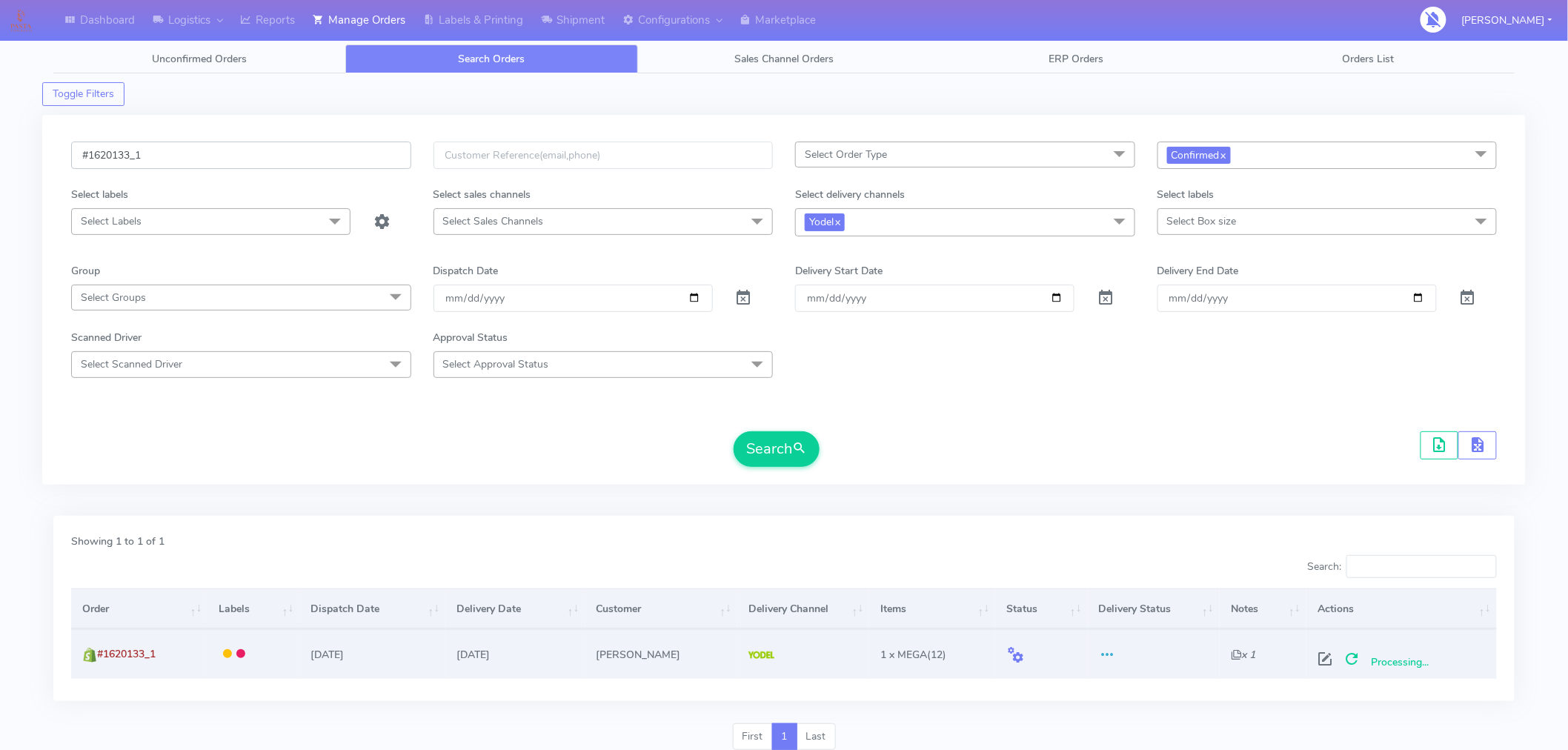
paste input "0"
click at [779, 453] on button "Search" at bounding box center [776, 449] width 86 height 36
click at [1417, 664] on span at bounding box center [1412, 662] width 26 height 14
click at [329, 152] on input "#1620103_1" at bounding box center [242, 155] width 340 height 27
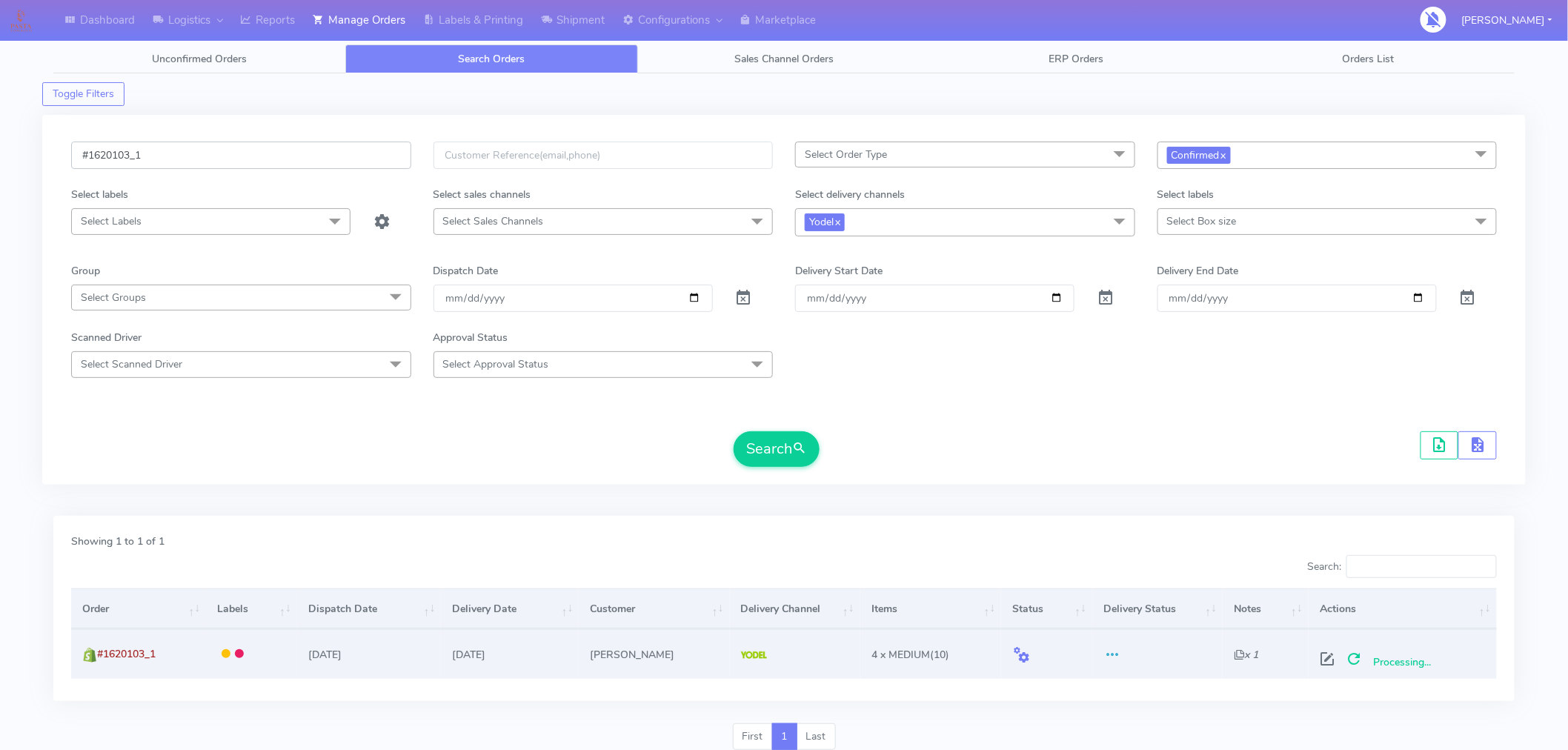
click at [329, 152] on input "#1620103_1" at bounding box center [242, 155] width 340 height 27
paste input "36"
click at [767, 445] on button "Search" at bounding box center [776, 449] width 86 height 36
click at [1408, 663] on span at bounding box center [1411, 662] width 26 height 14
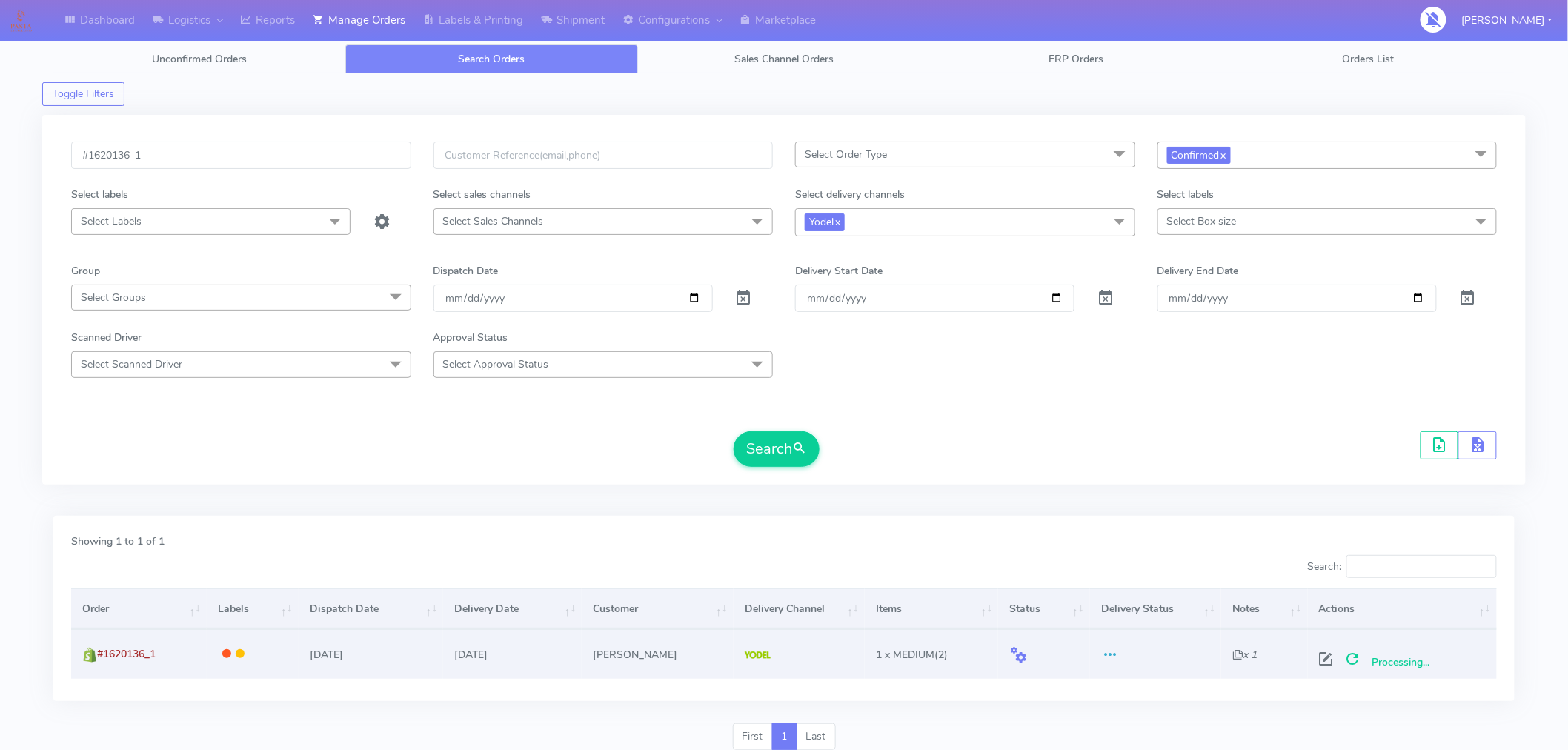
click at [492, 454] on div "Search" at bounding box center [784, 449] width 1425 height 36
click at [270, 154] on input "#1620136_1" at bounding box center [242, 155] width 340 height 27
paste input "267"
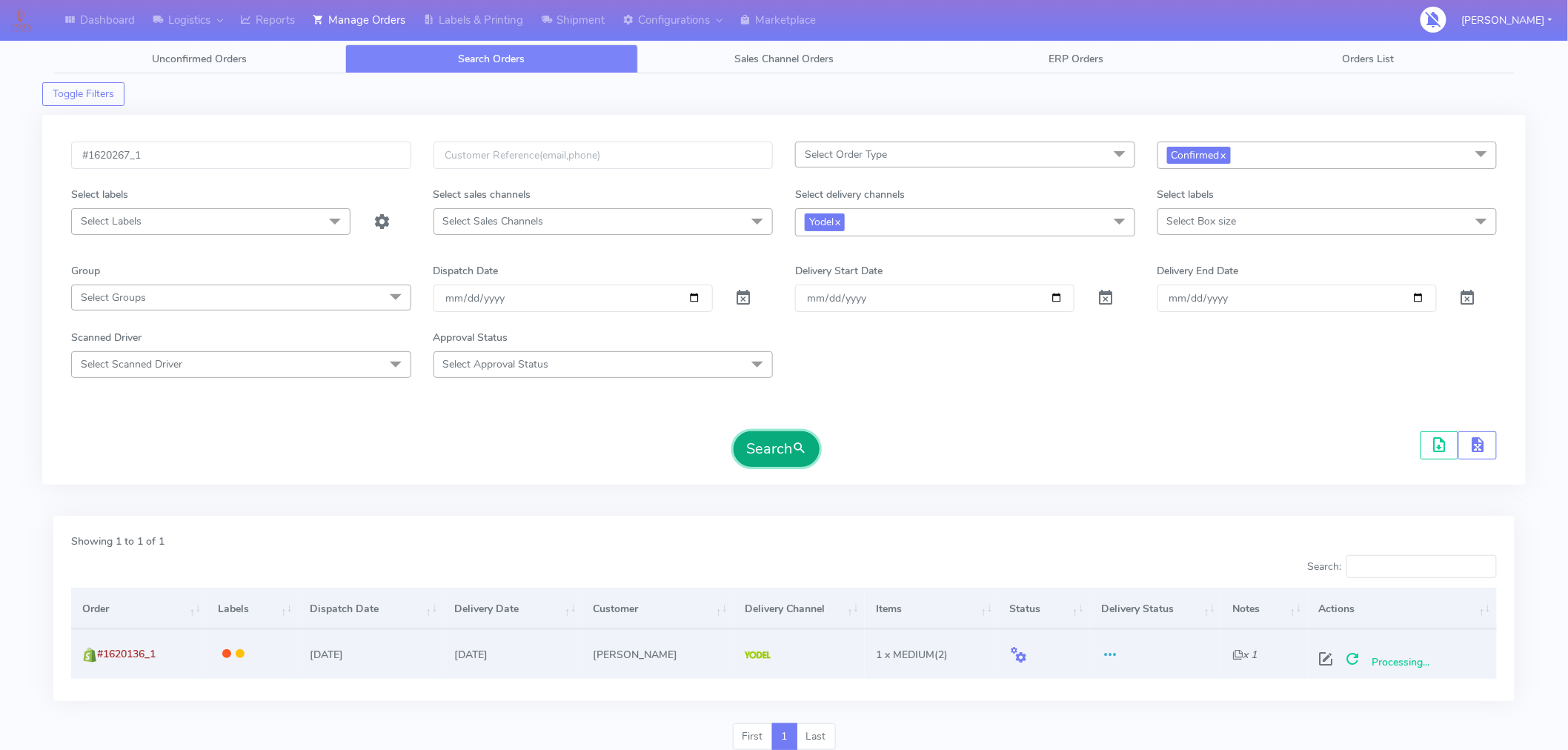
click at [785, 455] on button "Search" at bounding box center [776, 449] width 86 height 36
click at [1417, 656] on span at bounding box center [1412, 662] width 26 height 14
click at [253, 152] on input "#1620267_1" at bounding box center [242, 155] width 340 height 27
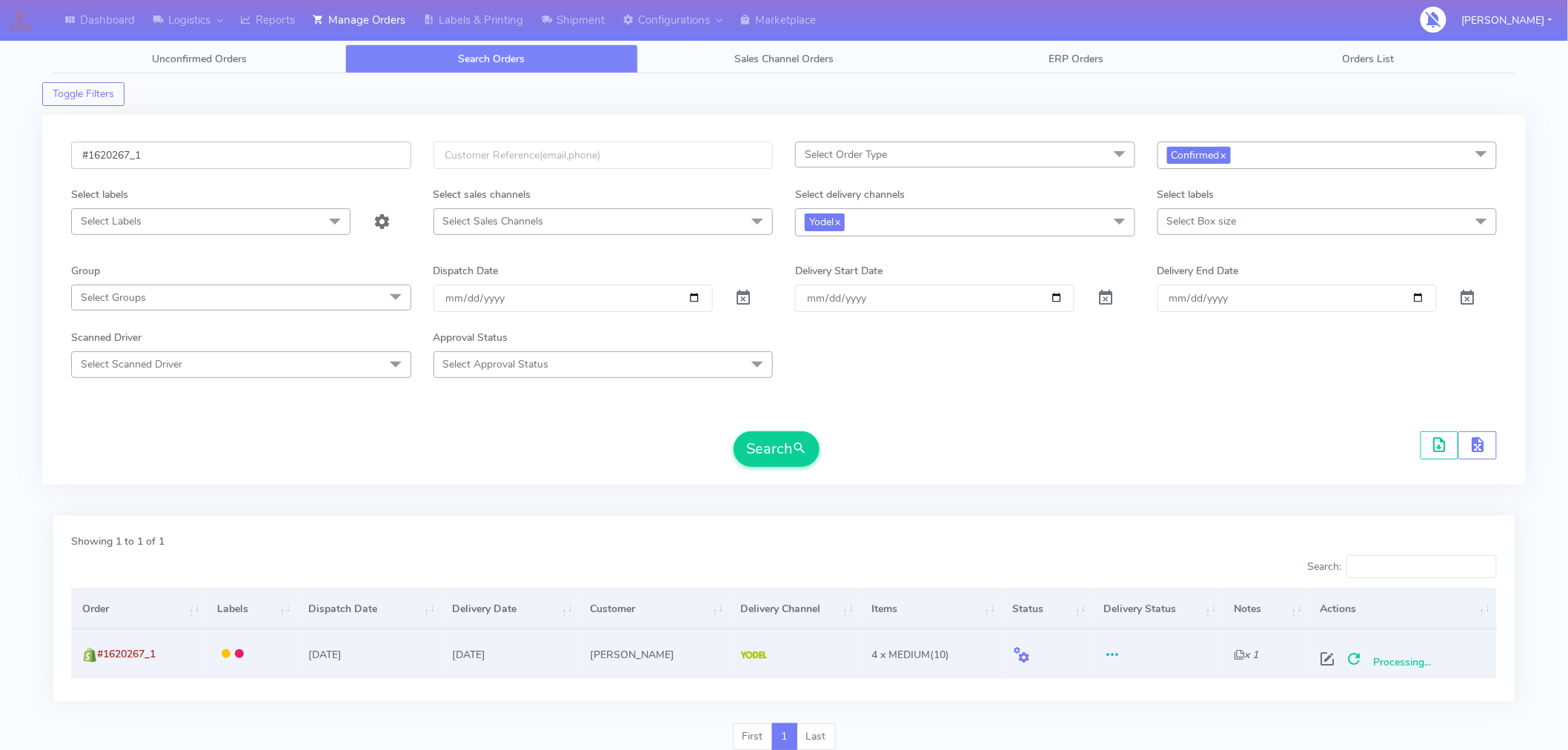
paste input "095"
click at [787, 455] on button "Search" at bounding box center [776, 449] width 86 height 36
click at [1417, 656] on span at bounding box center [1411, 662] width 26 height 14
click at [316, 148] on input "#1620095_1" at bounding box center [242, 155] width 340 height 27
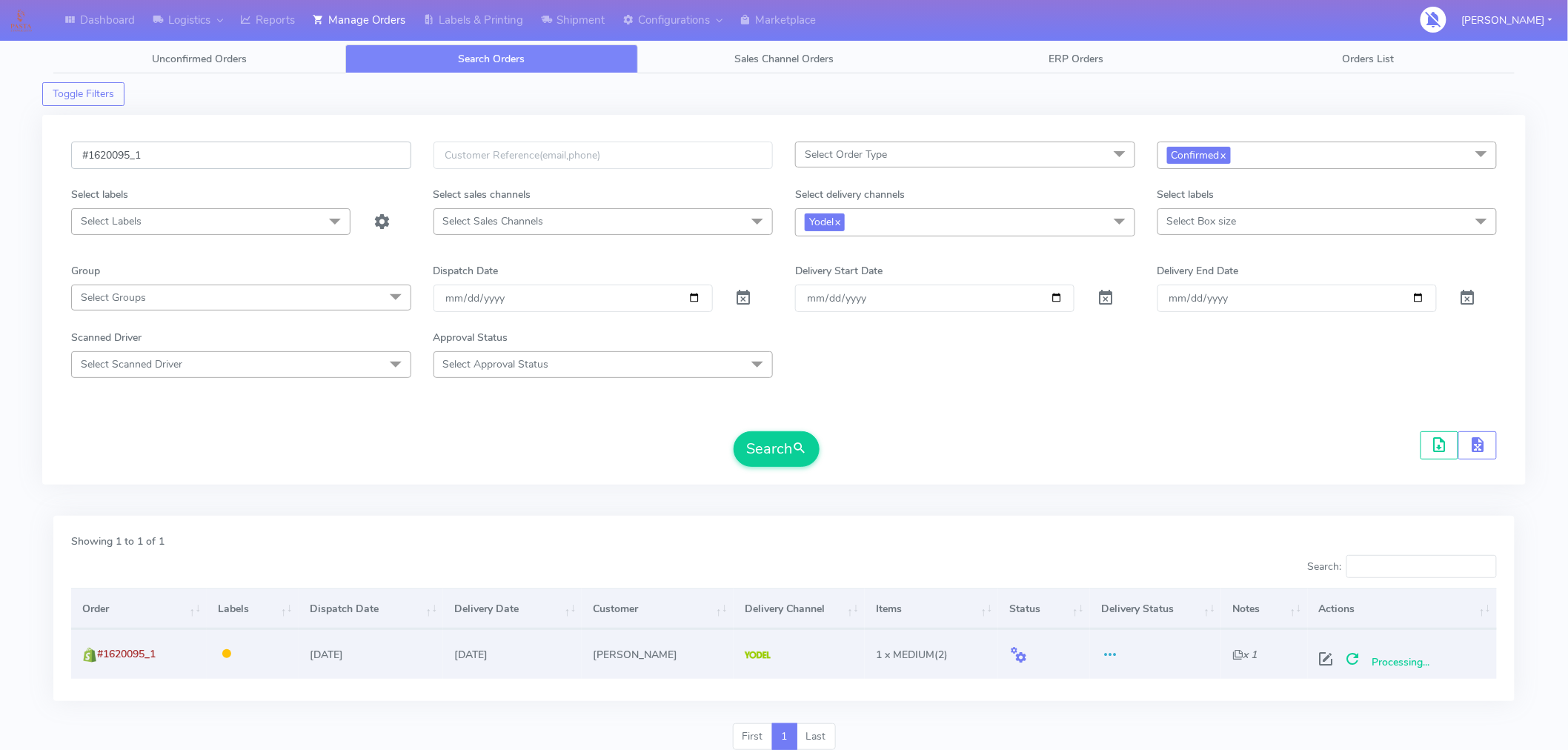
click at [316, 148] on input "#1620095_1" at bounding box center [242, 155] width 340 height 27
paste input "114"
click at [771, 468] on div "#1620114_1 Select Order Type Select All MEALS ATAVI One Off Pasta Club Gift Kit…" at bounding box center [784, 308] width 1447 height 335
click at [779, 461] on button "Search" at bounding box center [776, 449] width 86 height 36
click at [1406, 664] on span at bounding box center [1412, 662] width 26 height 14
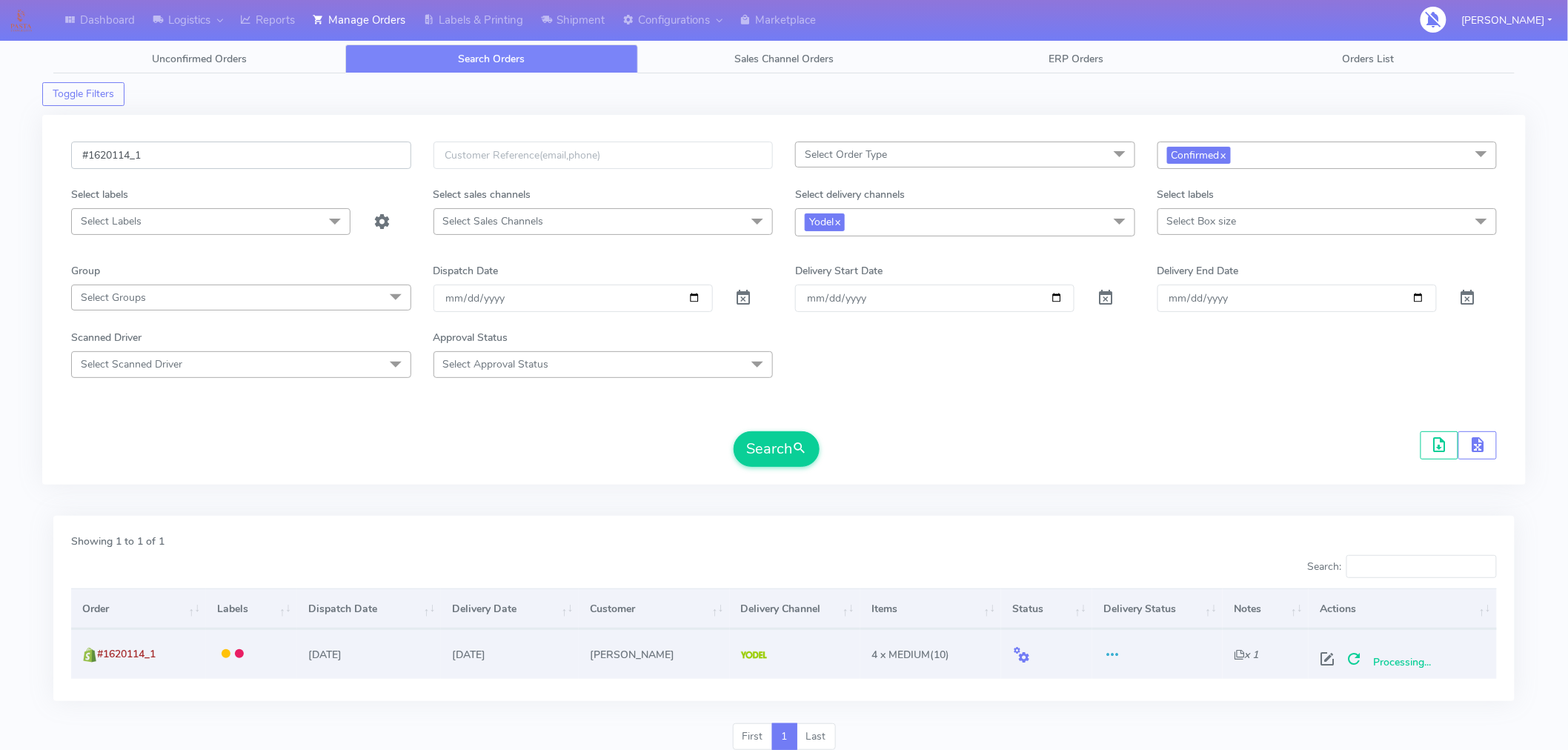
click at [328, 152] on input "#1620114_1" at bounding box center [242, 155] width 340 height 27
paste input "42"
click at [783, 443] on button "Search" at bounding box center [776, 449] width 86 height 36
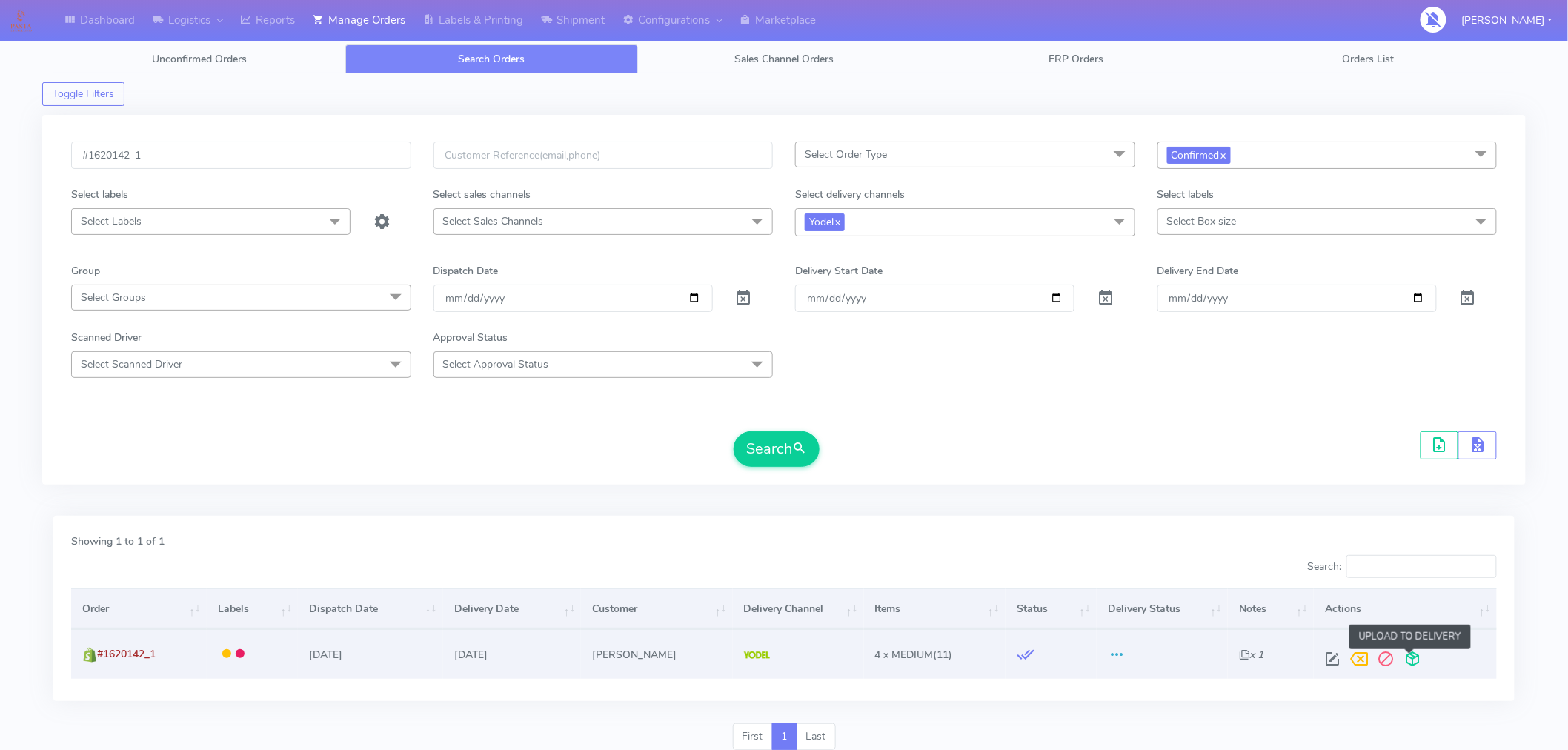
click at [1417, 656] on span at bounding box center [1412, 662] width 26 height 14
click at [334, 163] on input "#1620142_1" at bounding box center [242, 155] width 340 height 27
paste input "6"
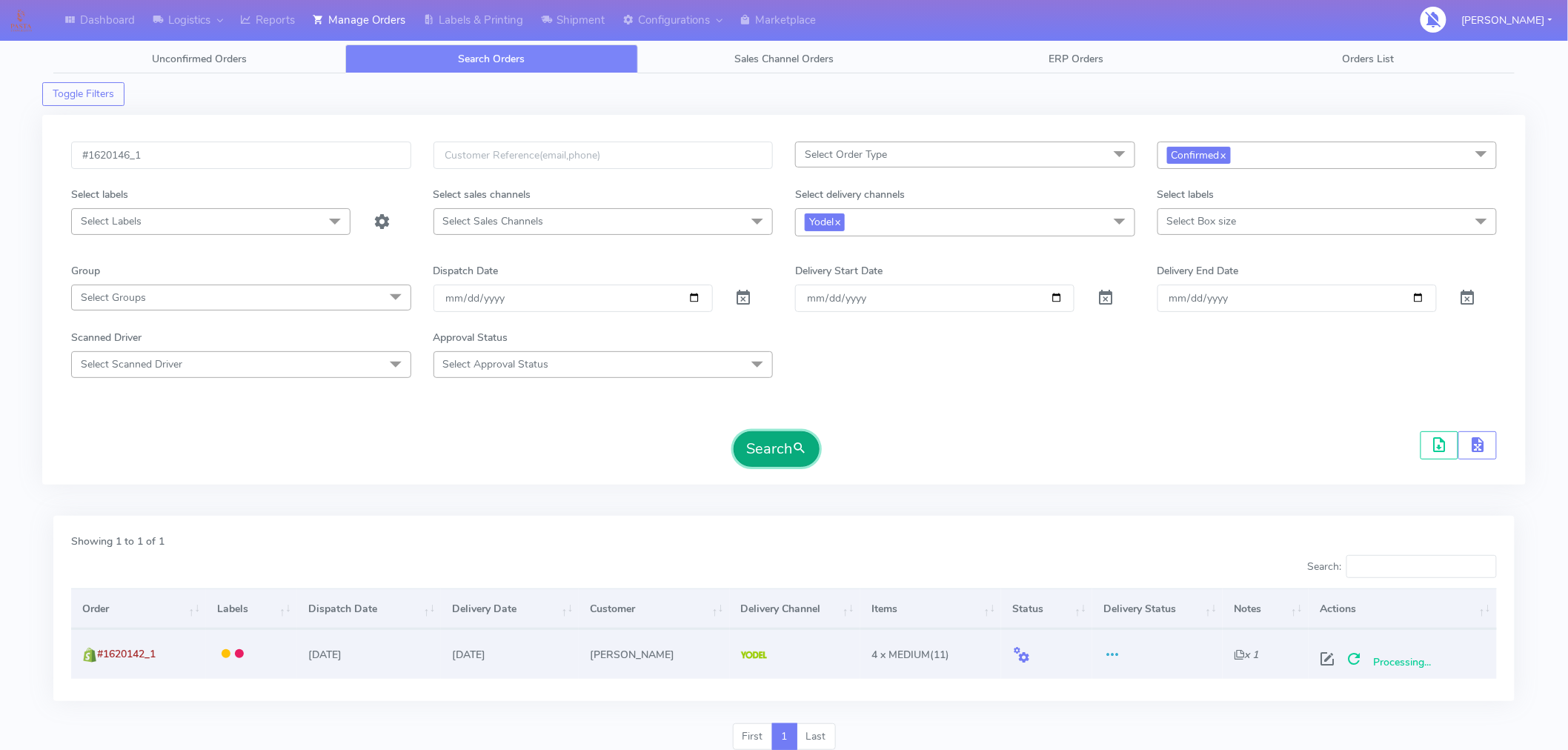
click at [784, 456] on button "Search" at bounding box center [776, 449] width 86 height 36
click at [1419, 657] on span at bounding box center [1412, 662] width 26 height 14
click at [278, 163] on input "#1620146_1" at bounding box center [242, 155] width 340 height 27
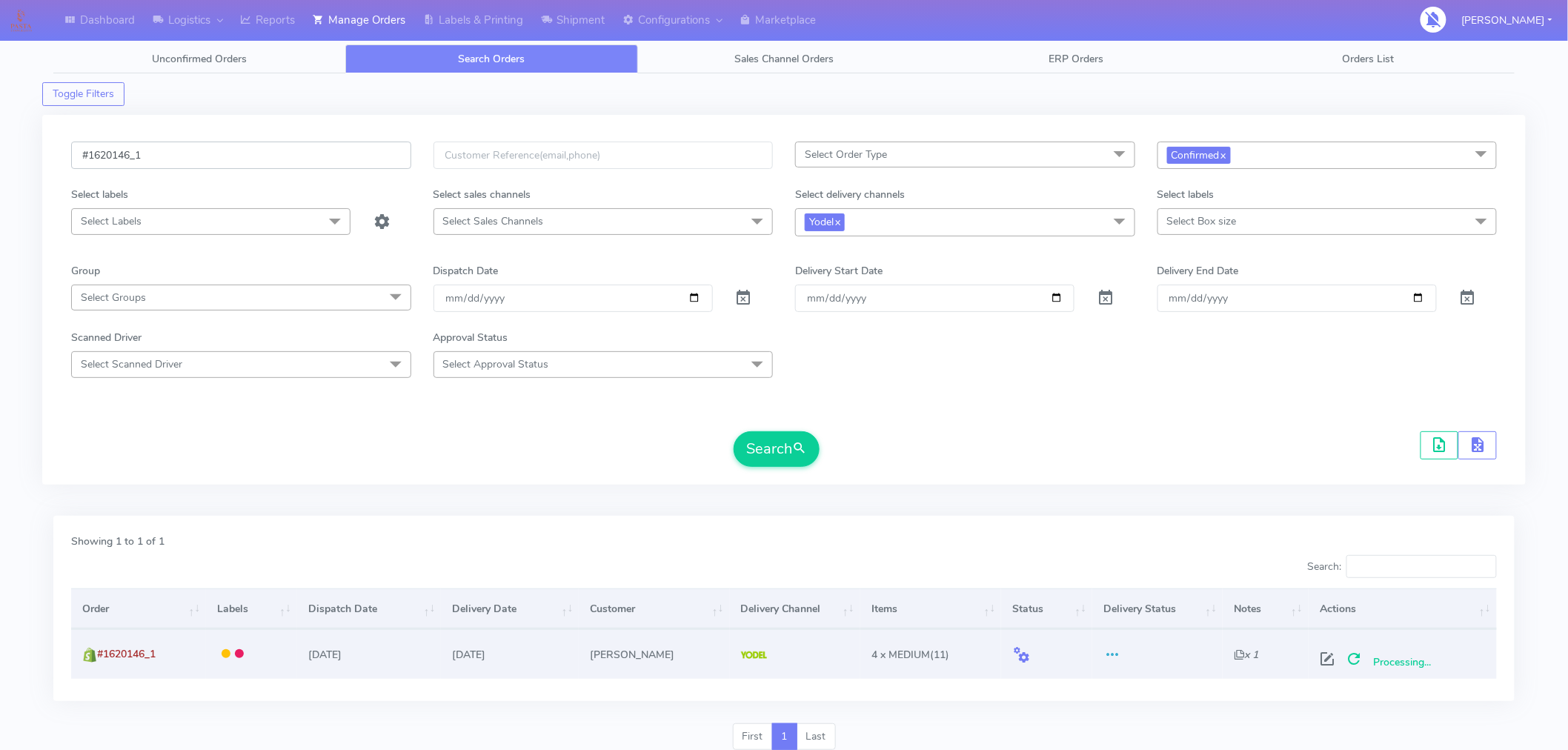
paste input "210"
click at [771, 456] on button "Search" at bounding box center [776, 449] width 86 height 36
click at [1415, 656] on span at bounding box center [1412, 662] width 26 height 14
click at [324, 150] on input "#1620210_1" at bounding box center [242, 155] width 340 height 27
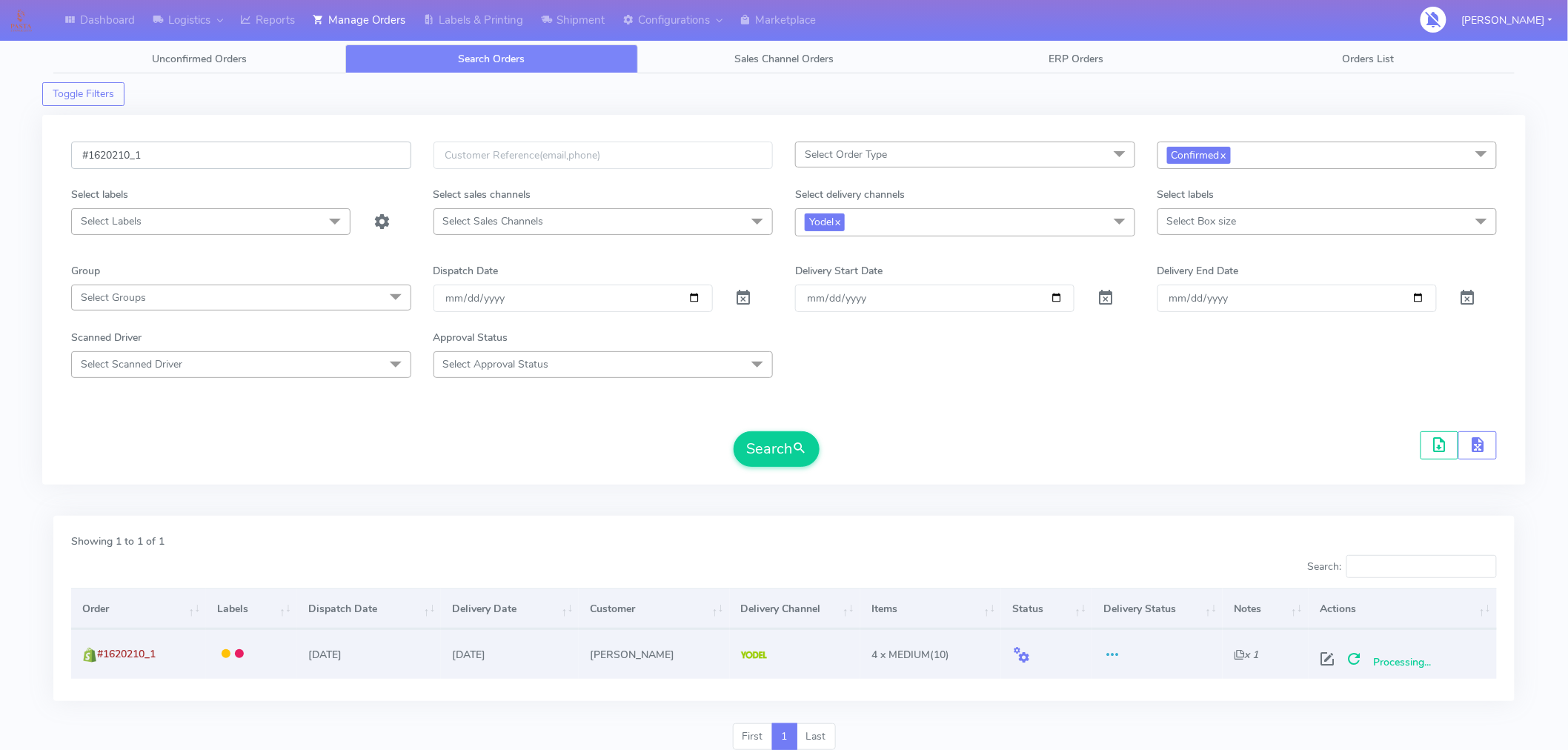
click at [324, 150] on input "#1620210_1" at bounding box center [242, 155] width 340 height 27
paste input "118"
click at [775, 452] on button "Search" at bounding box center [776, 449] width 86 height 36
click at [1417, 650] on div at bounding box center [1401, 658] width 168 height 26
click at [1412, 658] on span at bounding box center [1411, 662] width 26 height 14
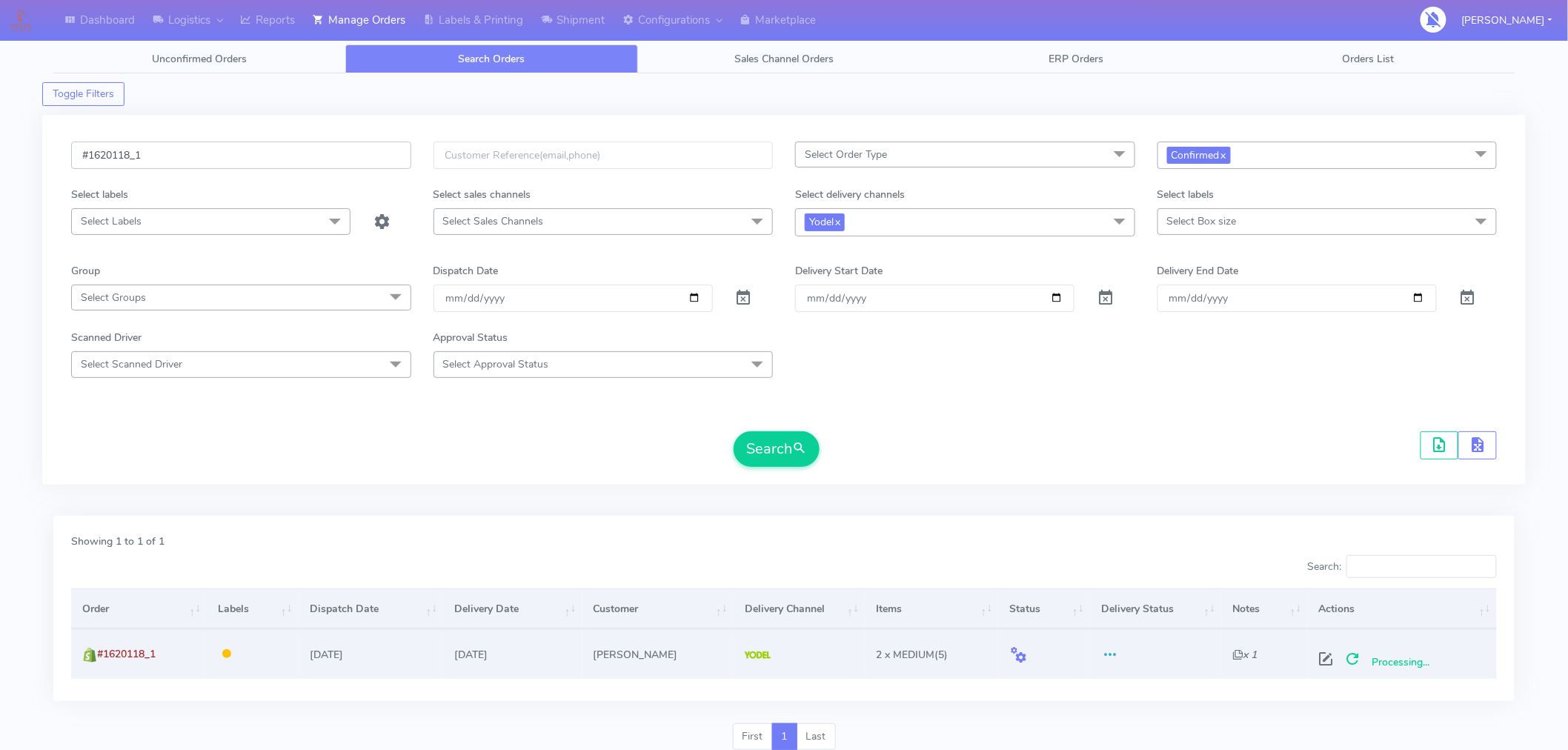
click at [304, 152] on input "#1620118_1" at bounding box center [242, 155] width 340 height 27
paste input "26"
click at [801, 456] on span "submit" at bounding box center [799, 449] width 14 height 20
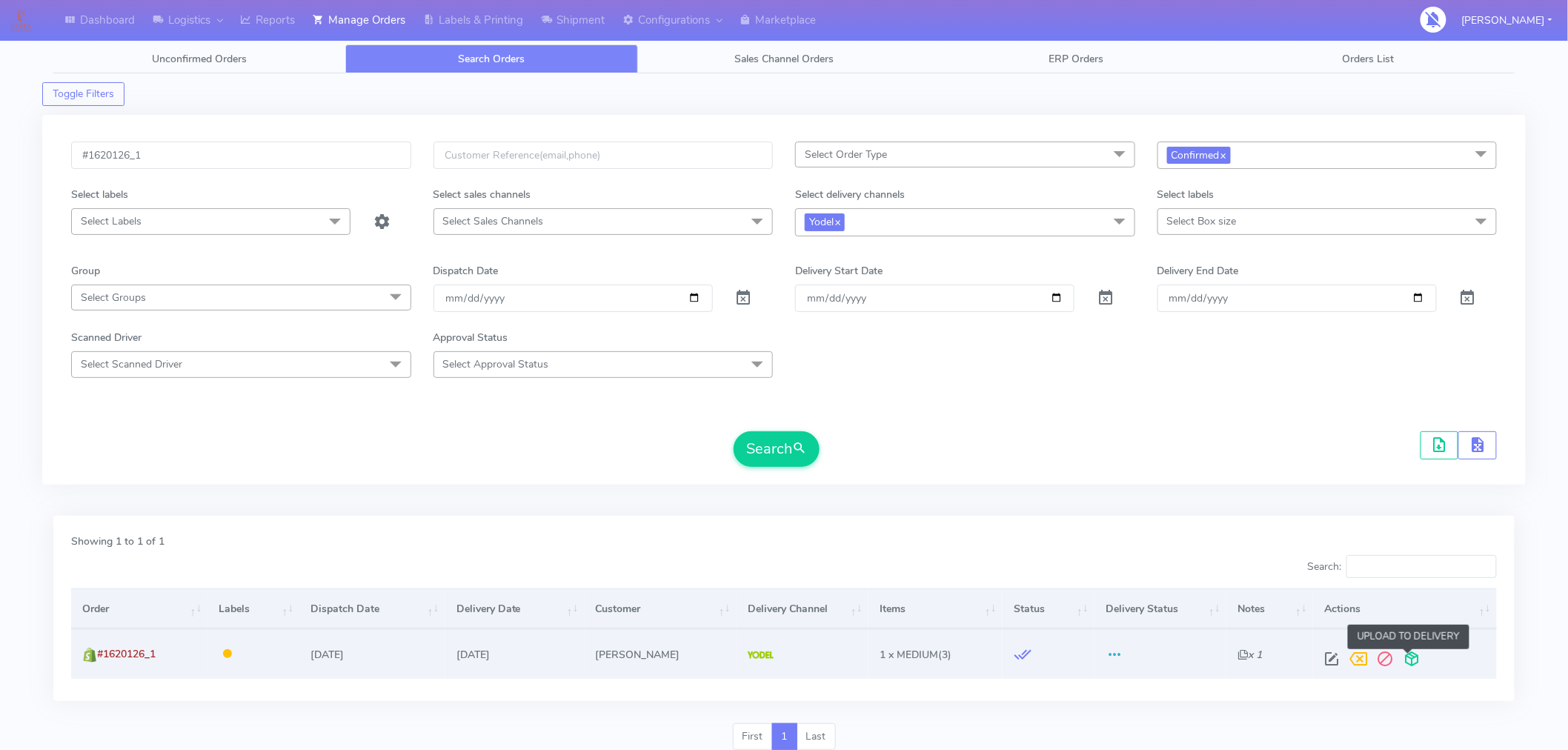
click at [1405, 656] on span at bounding box center [1411, 662] width 26 height 14
click at [343, 160] on input "#1620126_1" at bounding box center [242, 155] width 340 height 27
paste input "05"
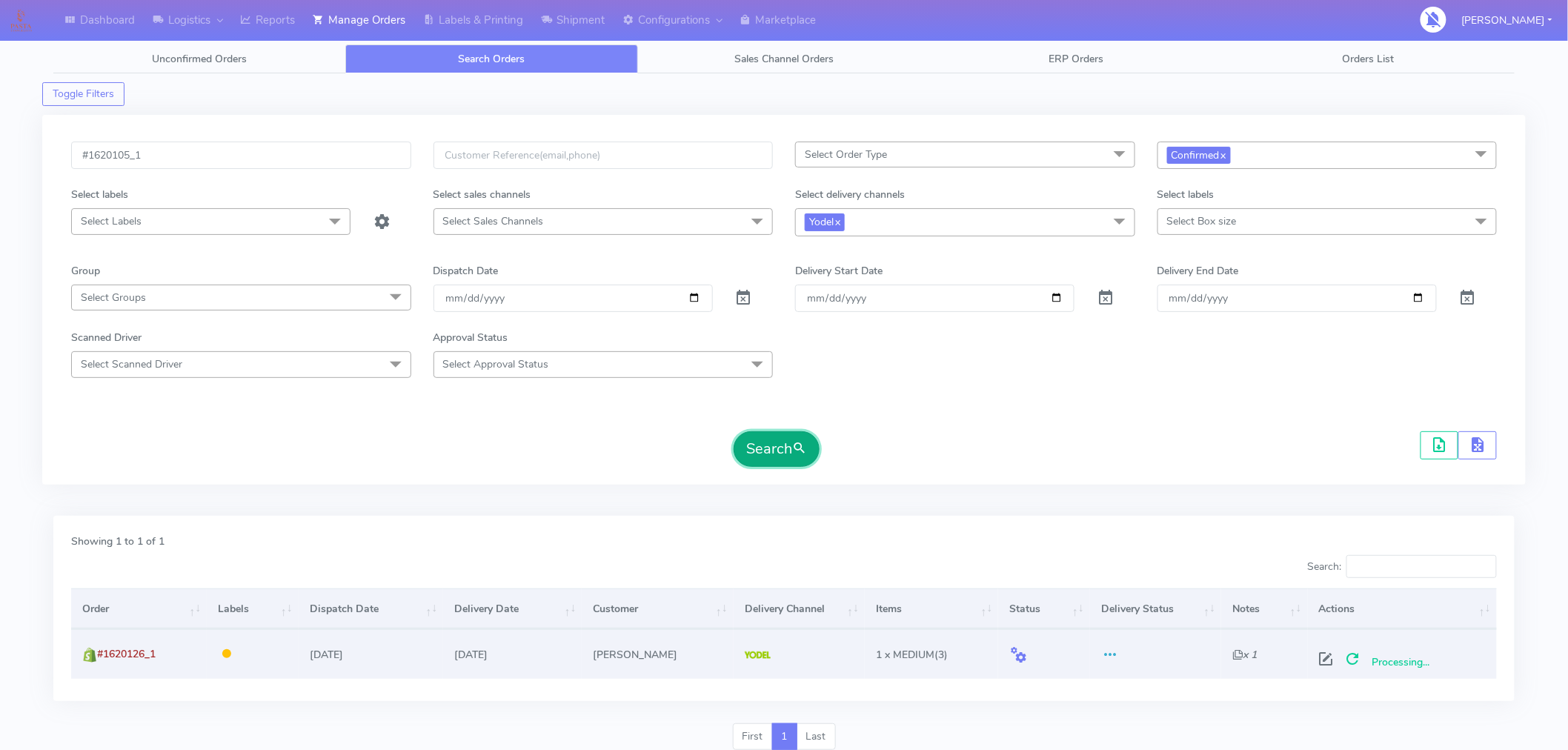
click at [783, 446] on button "Search" at bounding box center [776, 449] width 86 height 36
click at [1413, 664] on span at bounding box center [1411, 662] width 26 height 14
click at [322, 160] on input "#1620105_1" at bounding box center [242, 155] width 340 height 27
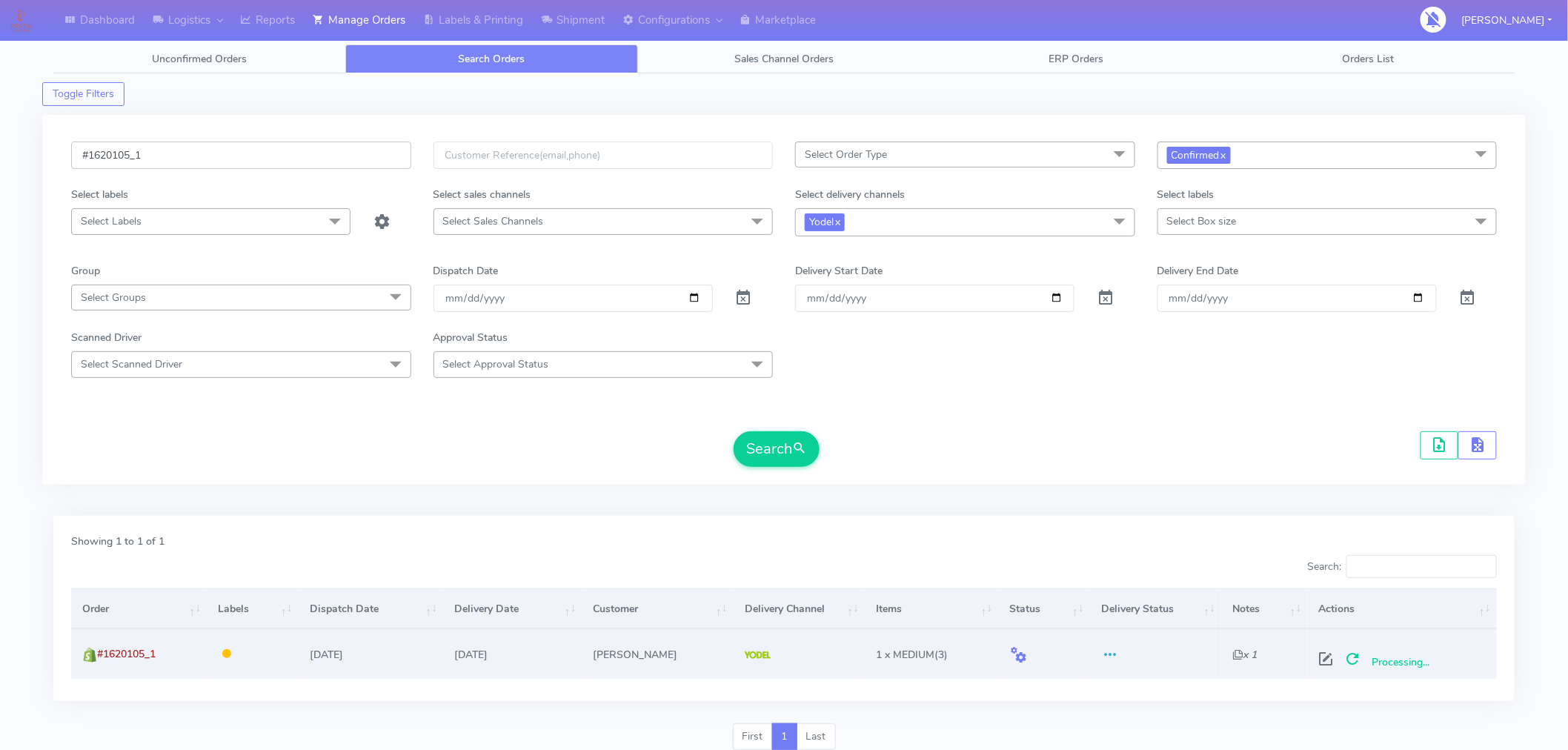
paste input "40"
click at [777, 460] on button "Search" at bounding box center [776, 449] width 86 height 36
click at [1408, 657] on span at bounding box center [1411, 662] width 26 height 14
click at [257, 151] on input "#1620140_1" at bounding box center [242, 155] width 340 height 27
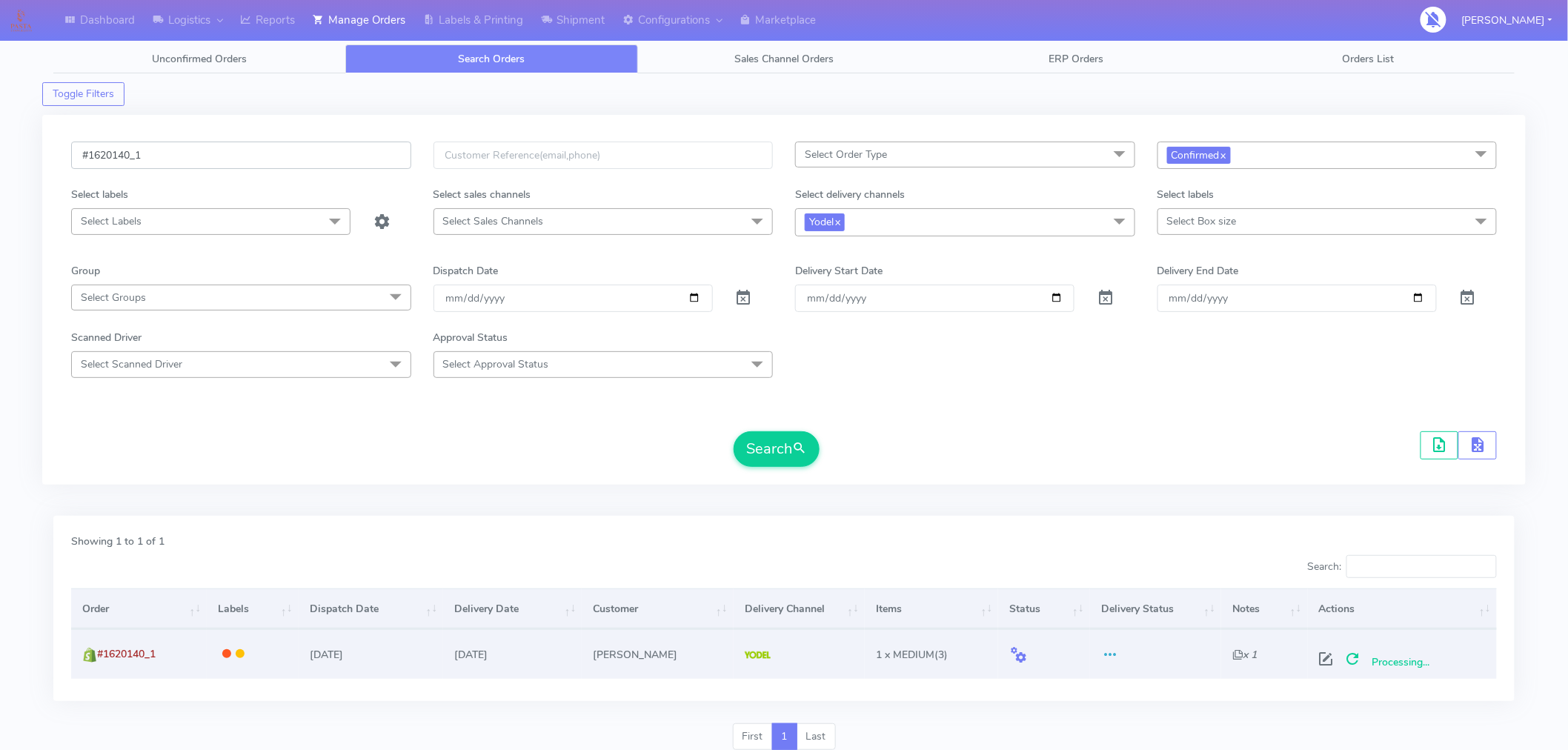
click at [257, 151] on input "#1620140_1" at bounding box center [242, 155] width 340 height 27
paste input "01"
click at [791, 461] on button "Search" at bounding box center [776, 449] width 86 height 36
click at [1402, 656] on span at bounding box center [1411, 662] width 26 height 14
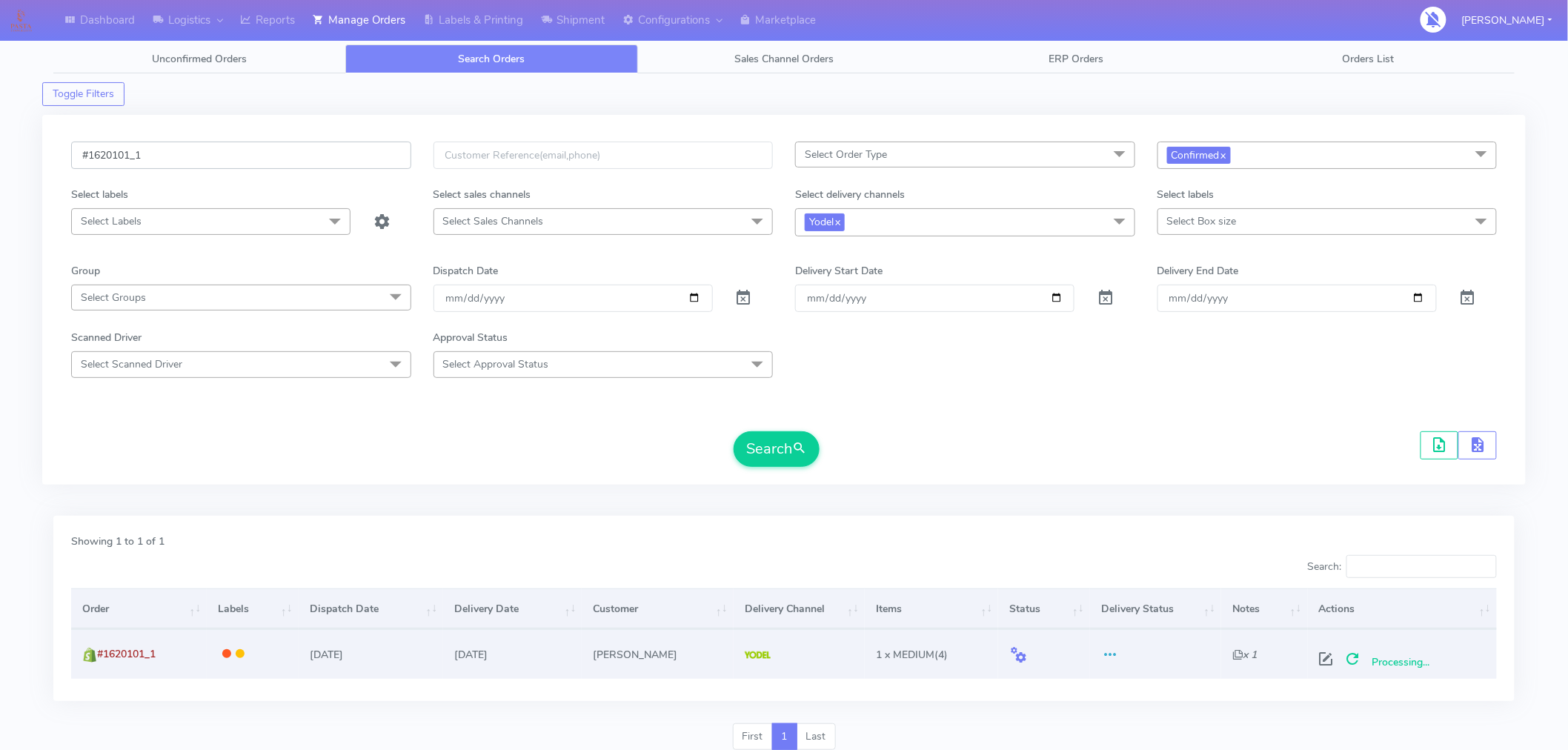
click at [319, 158] on input "#1620101_1" at bounding box center [242, 155] width 340 height 27
paste input "0"
click at [807, 453] on span "submit" at bounding box center [799, 449] width 14 height 20
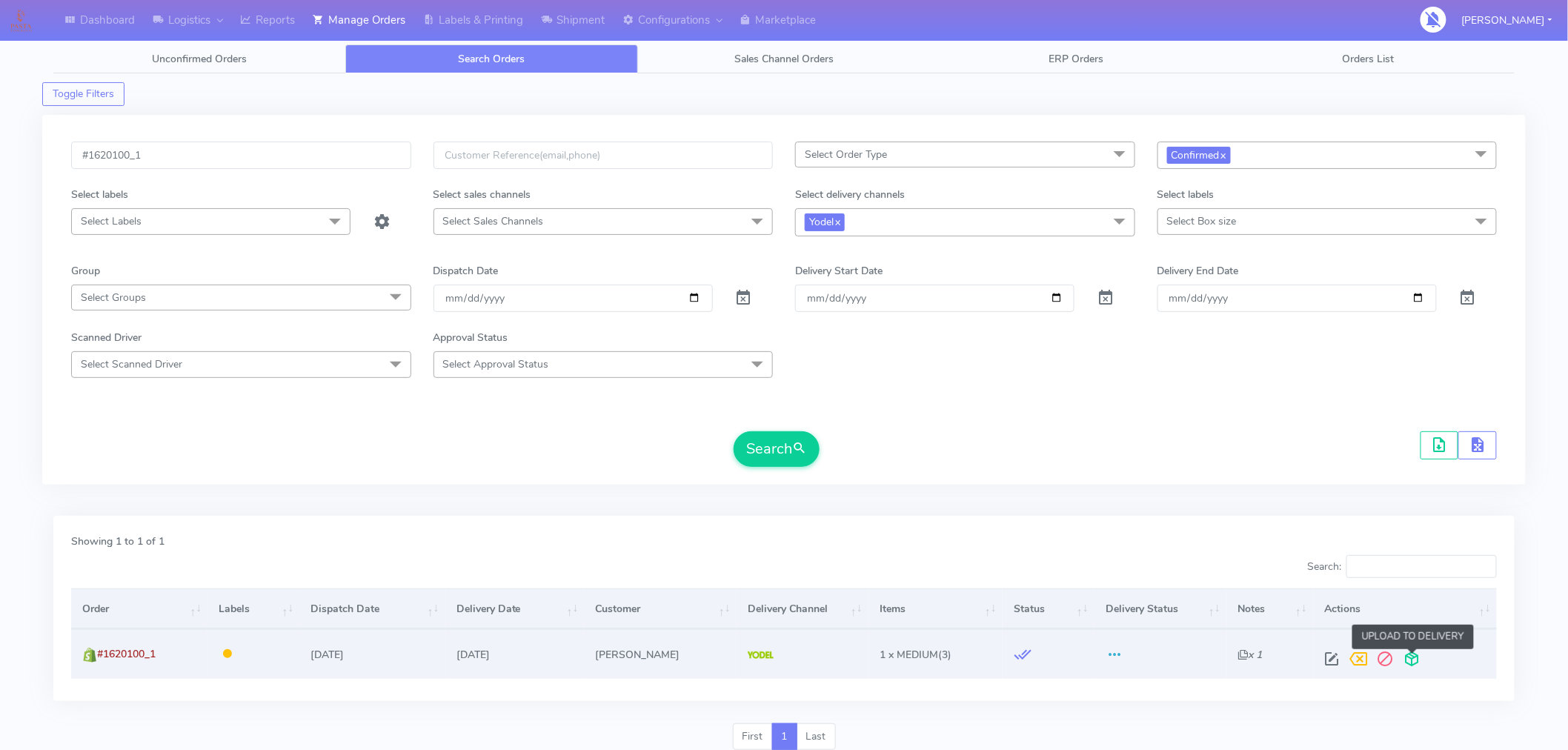
click at [1406, 660] on span at bounding box center [1411, 662] width 26 height 14
click at [306, 157] on input "#1620100_1" at bounding box center [242, 155] width 340 height 27
paste input "96"
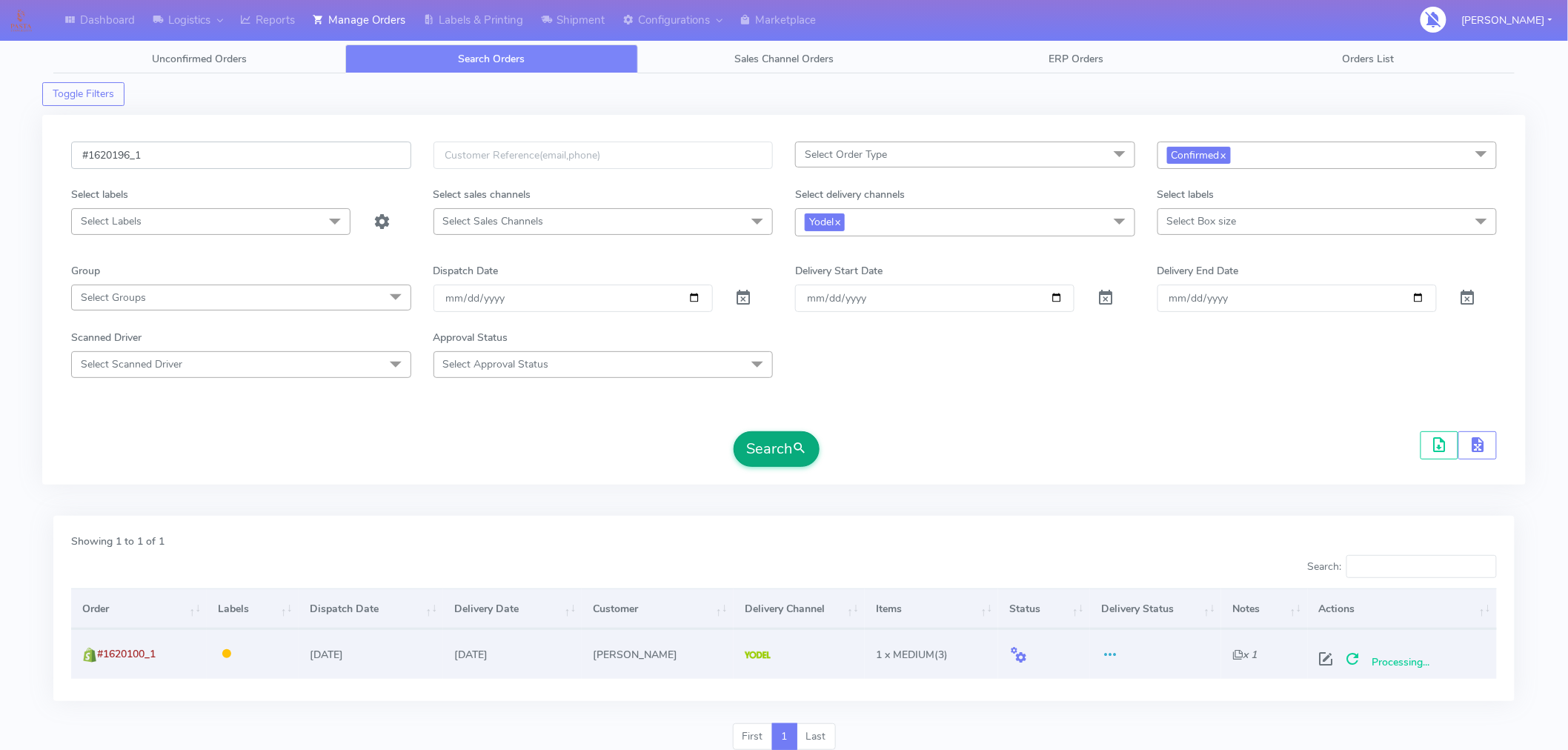
type input "#1620196_1"
click at [780, 452] on button "Search" at bounding box center [776, 449] width 86 height 36
click at [1342, 661] on span at bounding box center [1332, 662] width 26 height 14
select select "5"
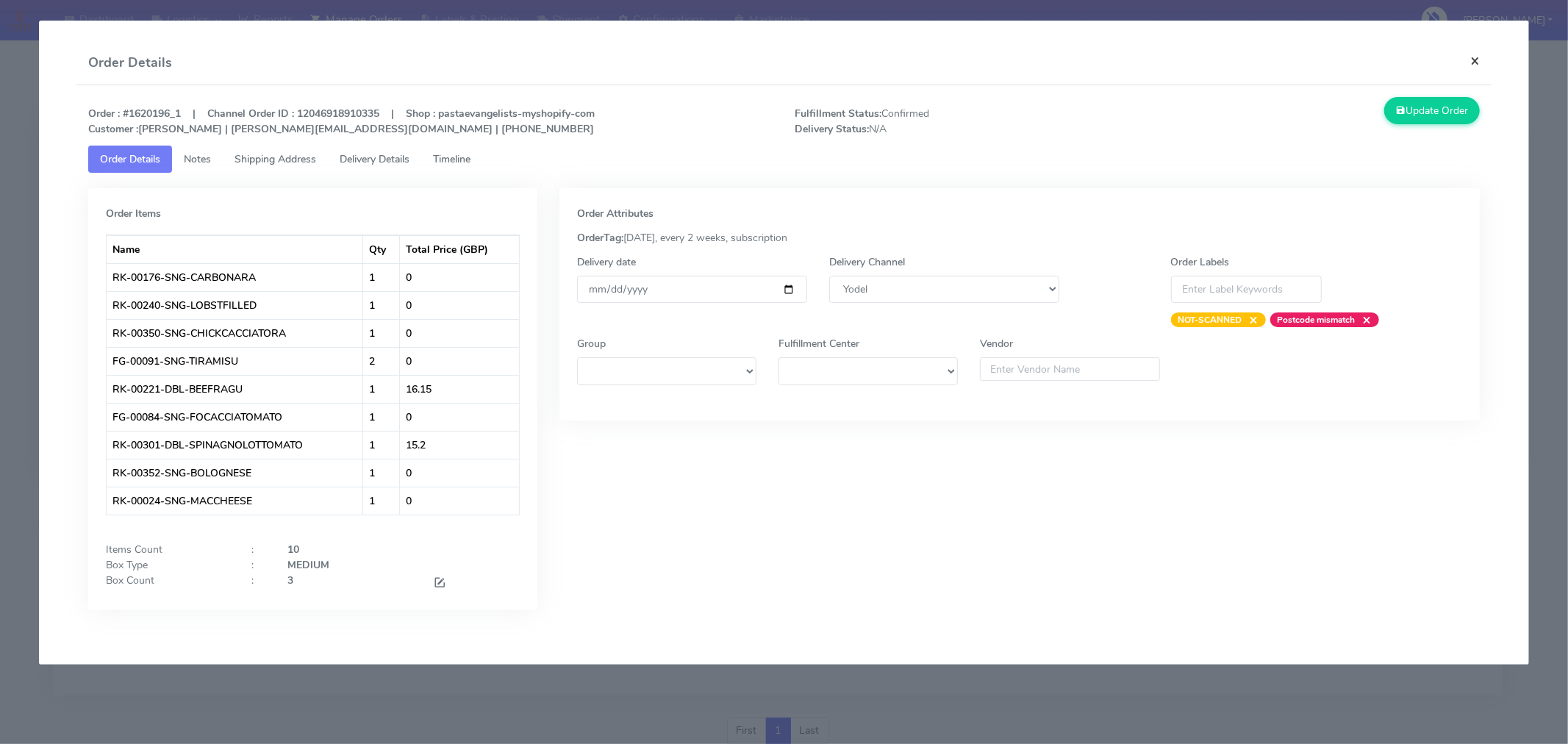
click at [1474, 59] on button "×" at bounding box center [1475, 61] width 33 height 39
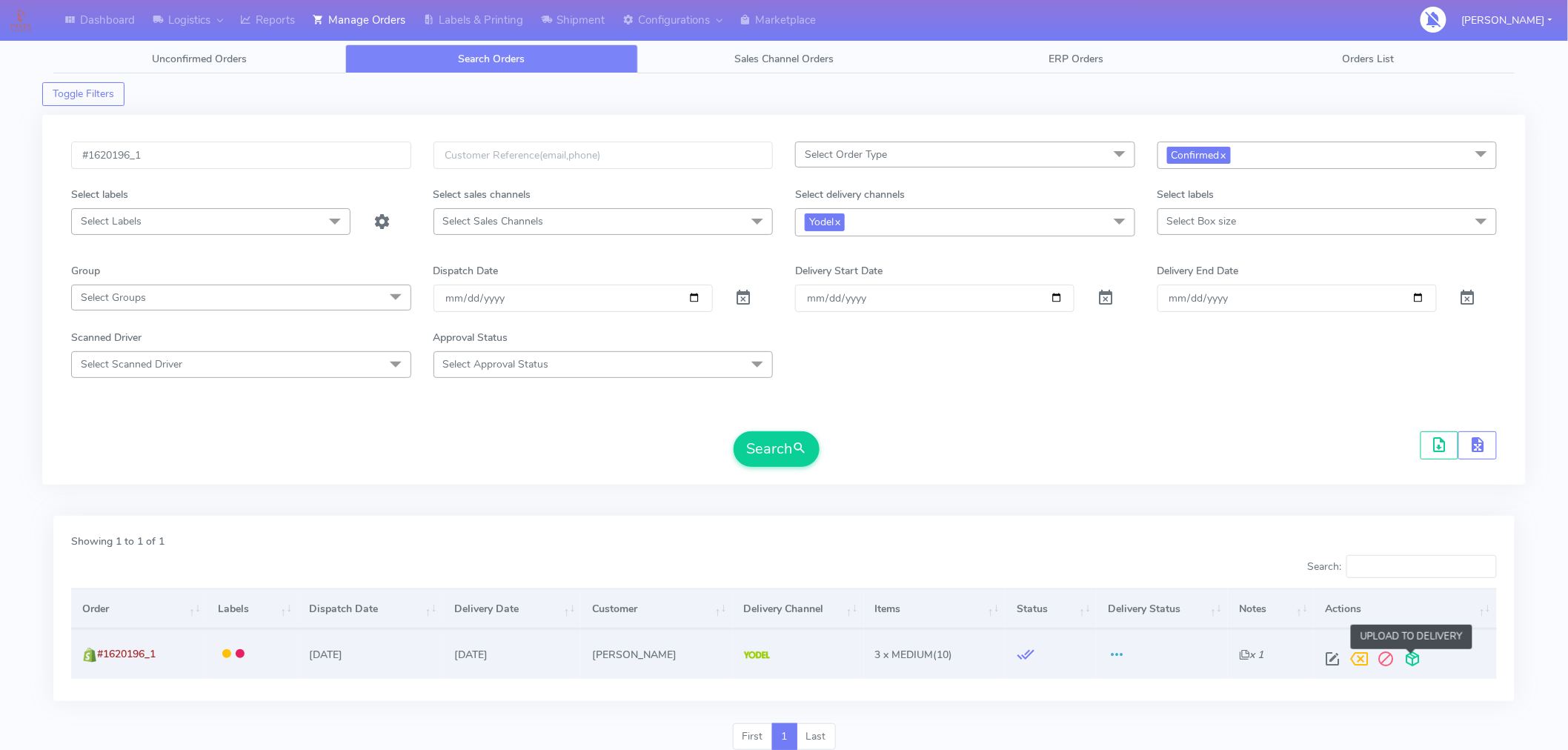
click at [1412, 664] on span at bounding box center [1412, 662] width 26 height 14
click at [287, 156] on input "#1620196_1" at bounding box center [242, 155] width 340 height 27
paste input "78"
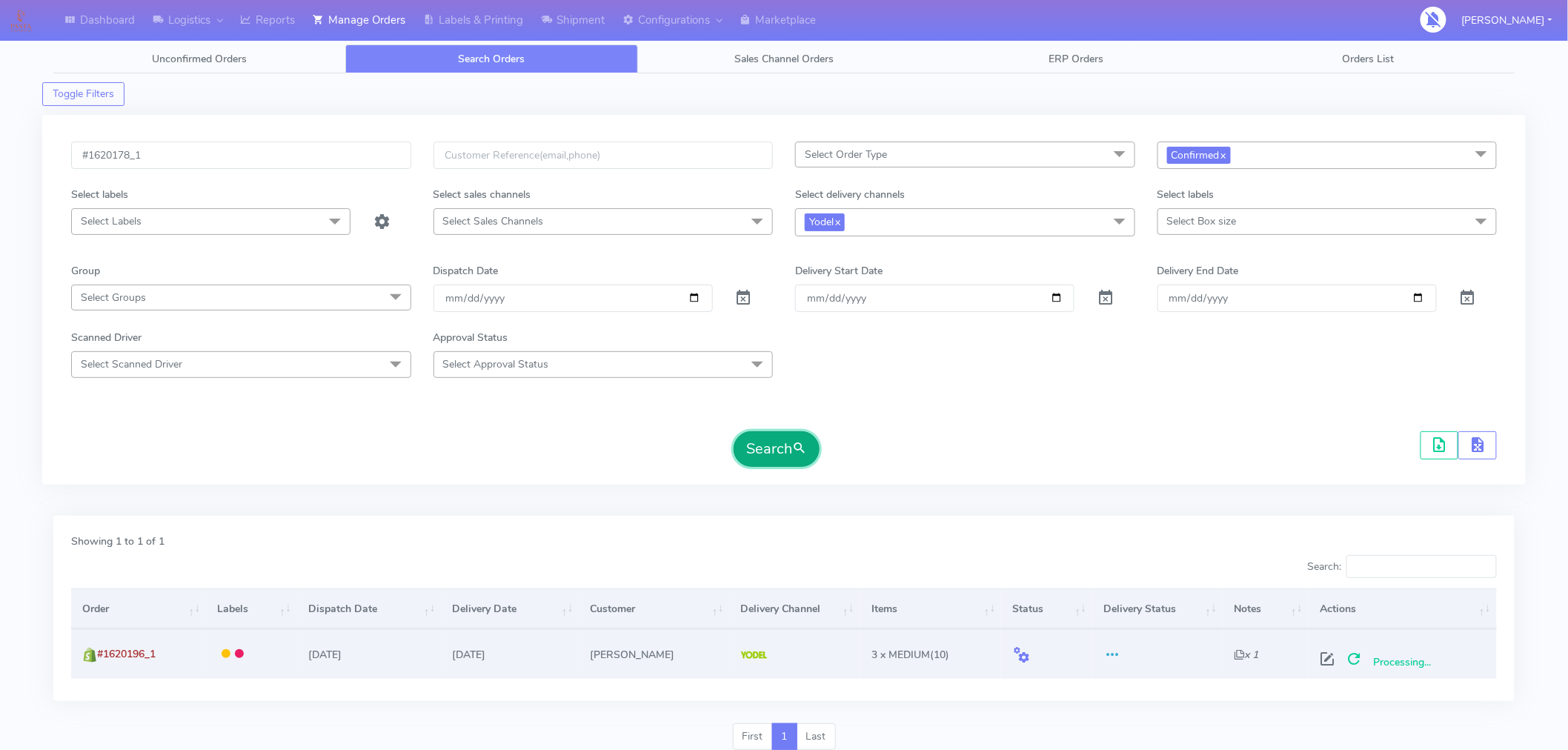
click at [794, 452] on span "submit" at bounding box center [799, 449] width 14 height 20
click at [1412, 658] on span at bounding box center [1412, 662] width 26 height 14
click at [332, 157] on input "#1620178_1" at bounding box center [242, 155] width 340 height 27
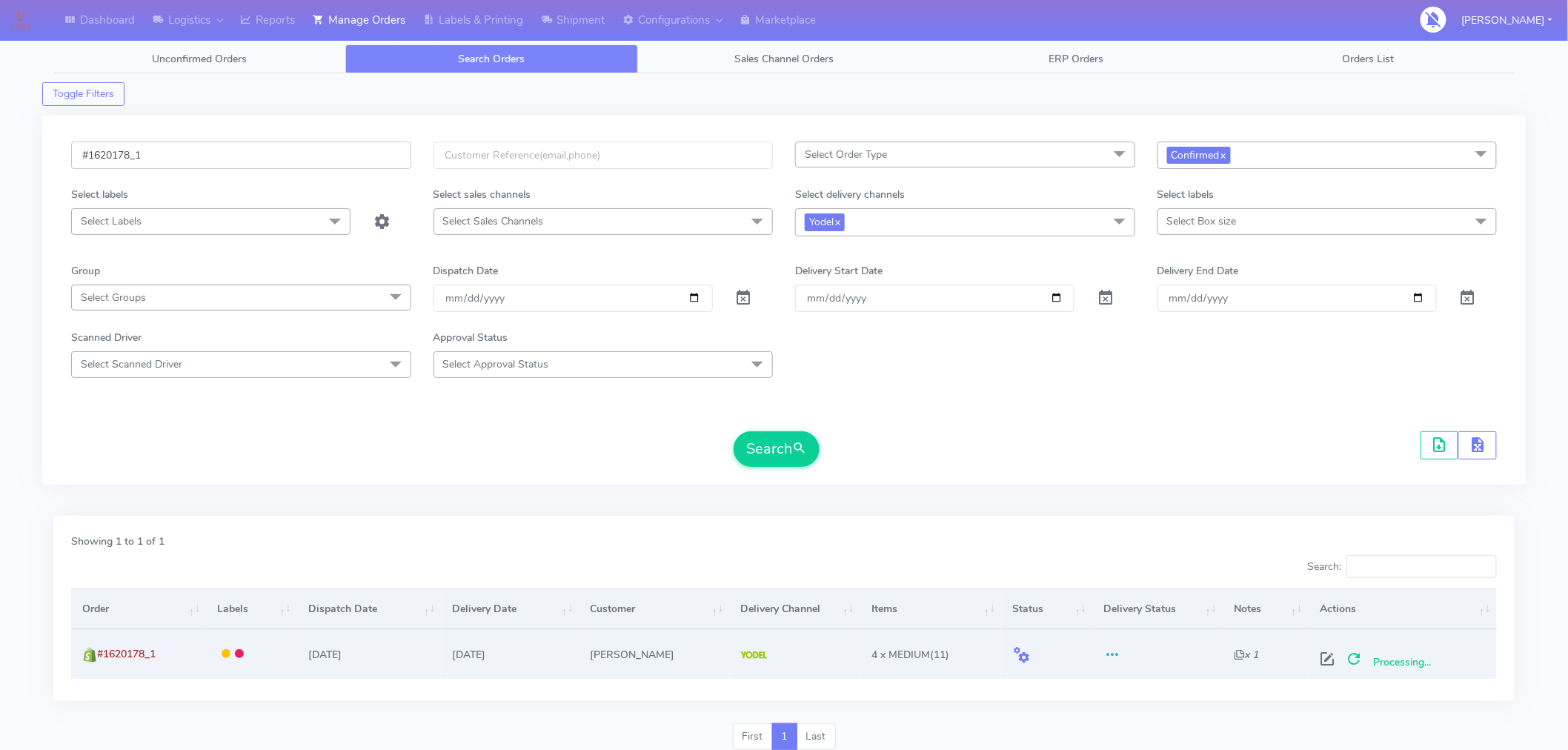
paste input "091"
click at [777, 463] on button "Search" at bounding box center [776, 449] width 86 height 36
click at [1420, 656] on span at bounding box center [1412, 662] width 26 height 14
click at [352, 157] on input "#1620091_1" at bounding box center [242, 155] width 340 height 27
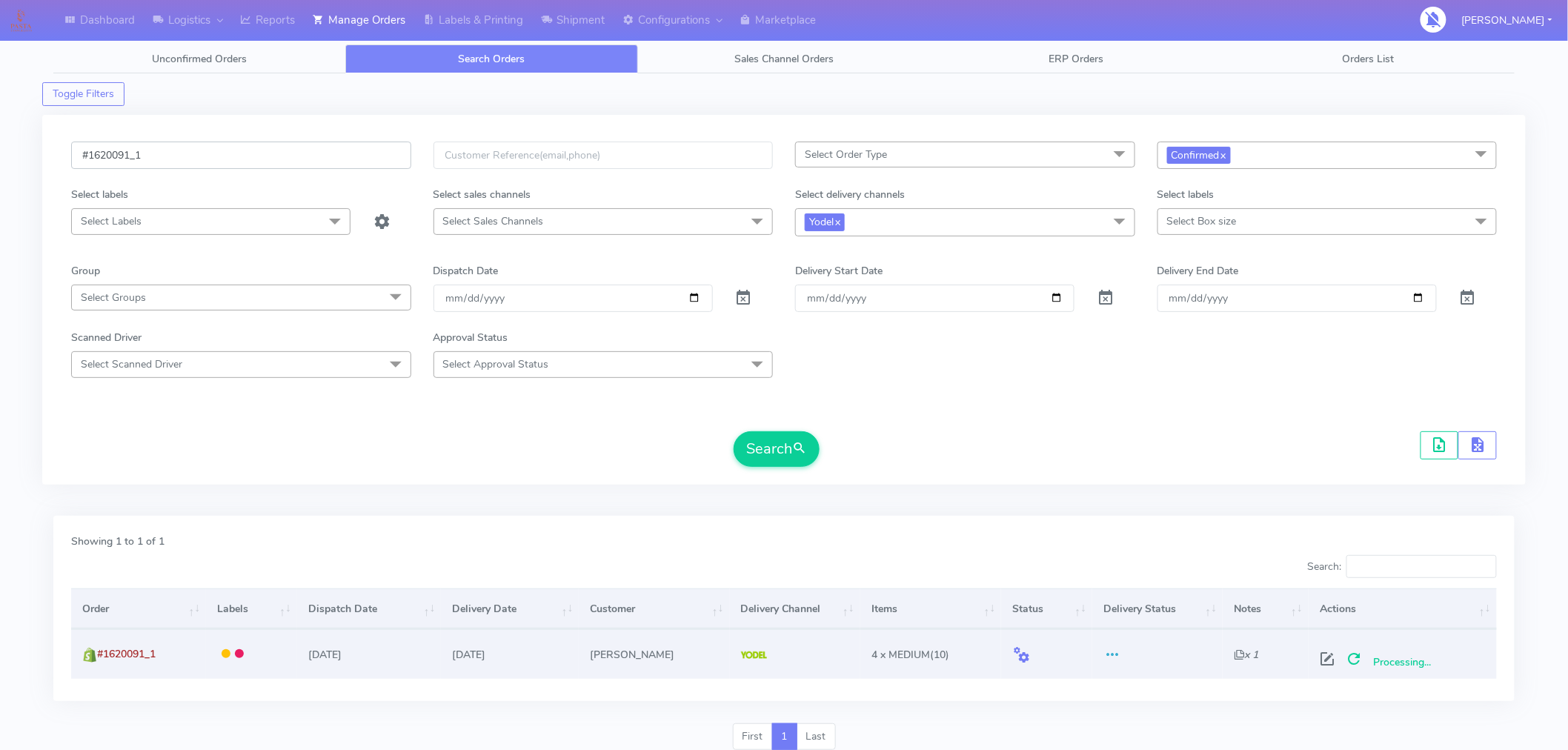
click at [352, 157] on input "#1620091_1" at bounding box center [242, 155] width 340 height 27
paste input "795"
click at [794, 460] on button "Search" at bounding box center [776, 449] width 86 height 36
click at [1409, 657] on span at bounding box center [1412, 662] width 26 height 14
click at [302, 152] on input "#1620795_1" at bounding box center [242, 155] width 340 height 27
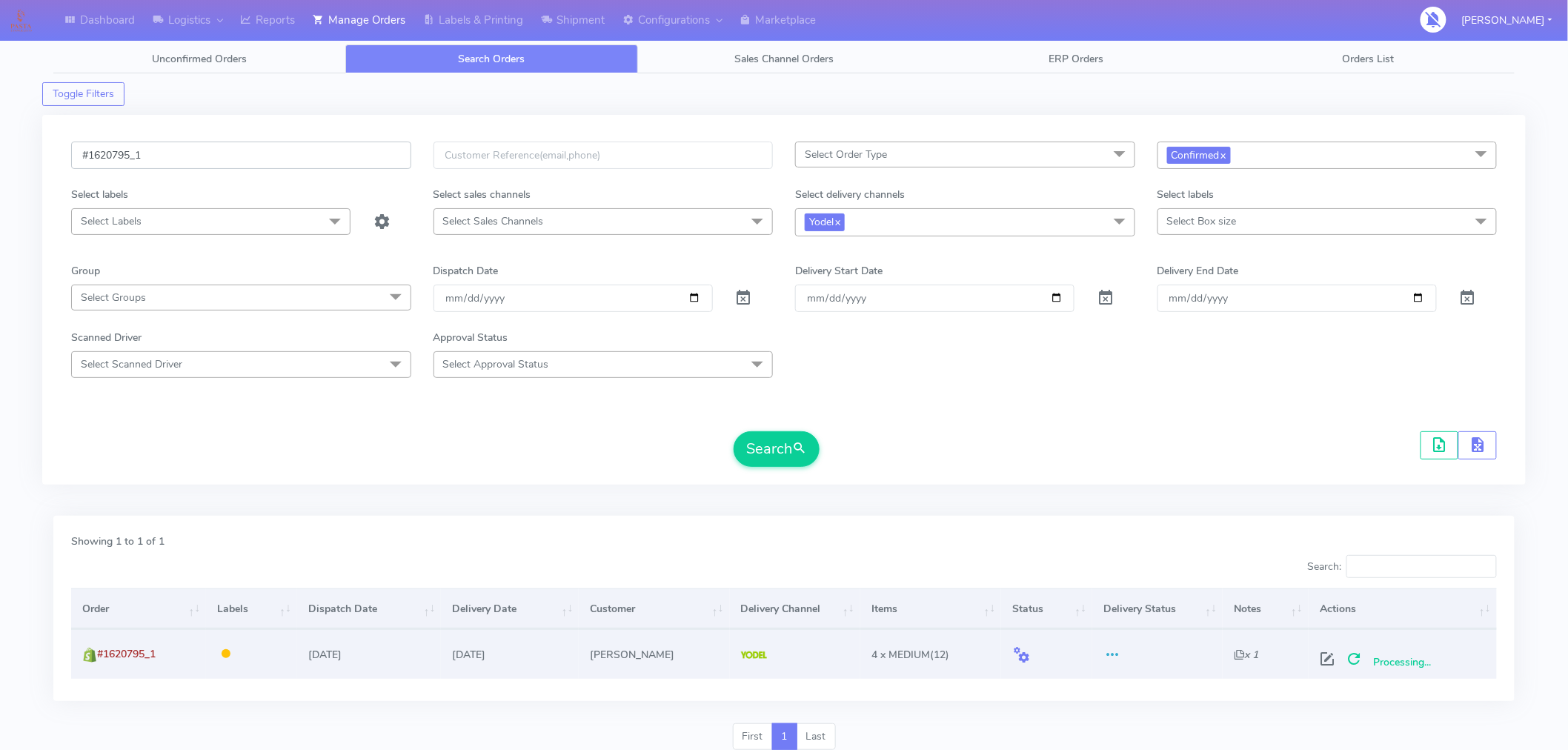
click at [302, 152] on input "#1620795_1" at bounding box center [242, 155] width 340 height 27
paste input "134"
click at [778, 453] on button "Search" at bounding box center [776, 449] width 86 height 36
click at [1404, 663] on span at bounding box center [1411, 662] width 26 height 14
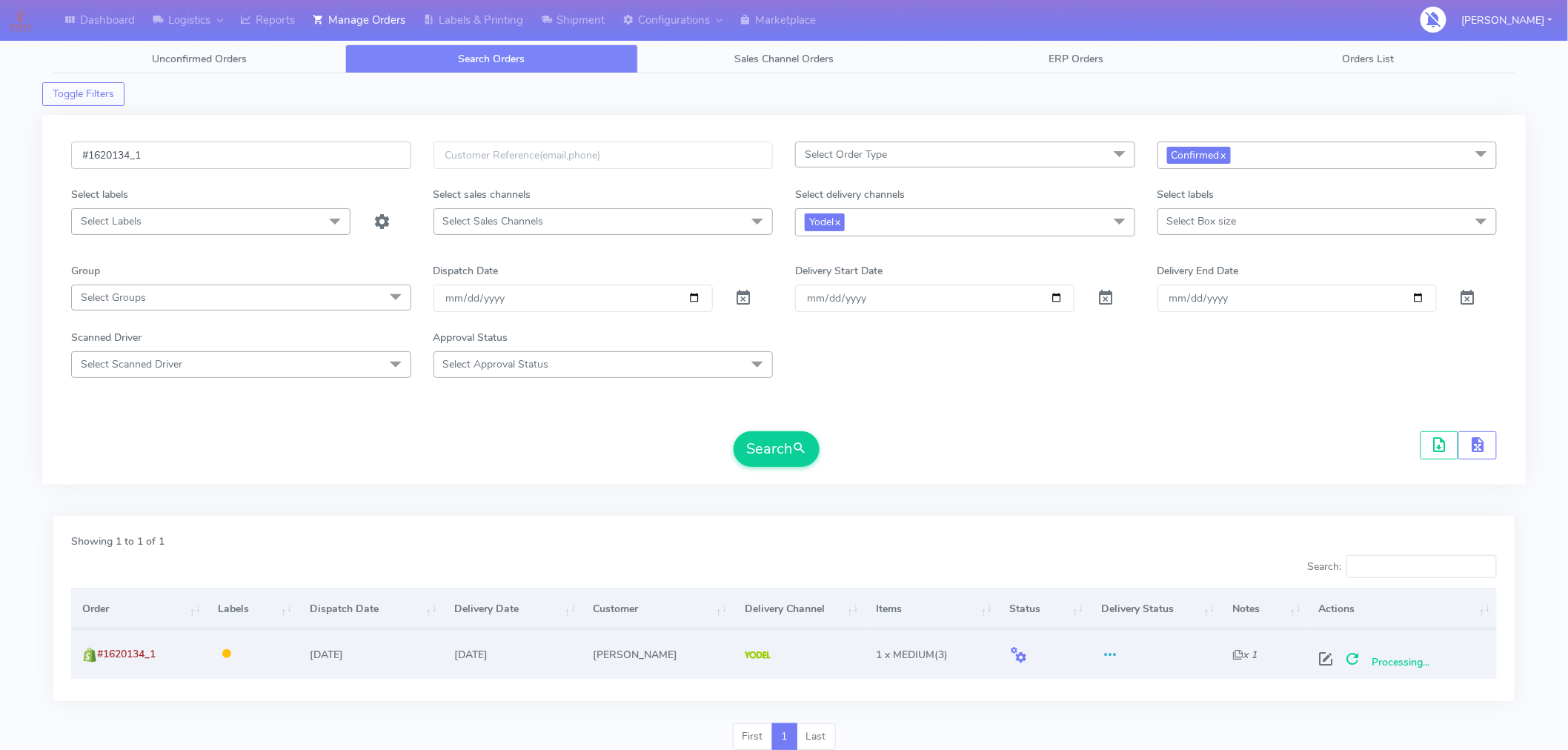
click at [364, 160] on input "#1620134_1" at bounding box center [242, 155] width 340 height 27
paste input "8"
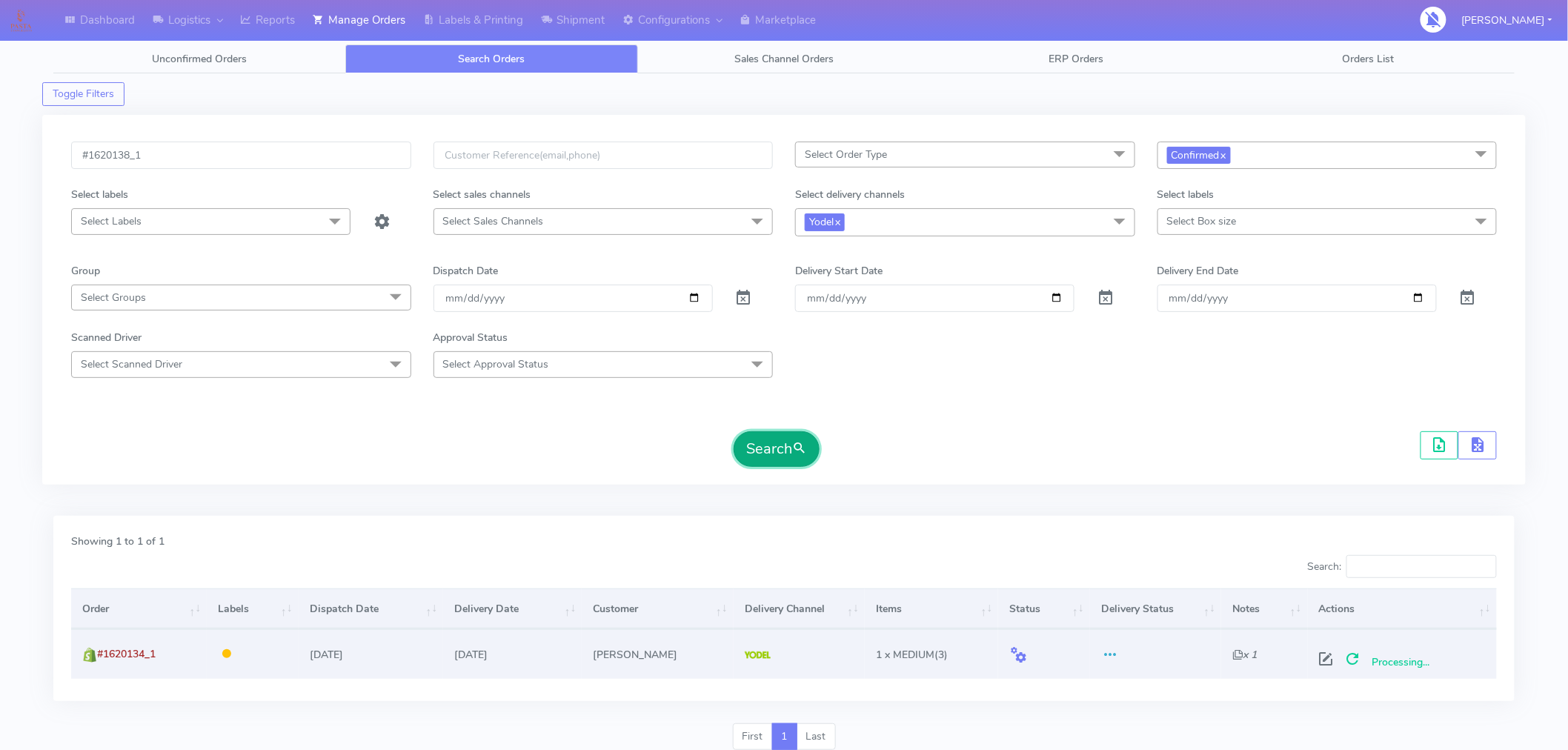
click at [801, 455] on span "submit" at bounding box center [799, 449] width 14 height 20
click at [1418, 662] on span at bounding box center [1411, 662] width 26 height 14
click at [323, 169] on input "#1620138_1" at bounding box center [242, 155] width 340 height 27
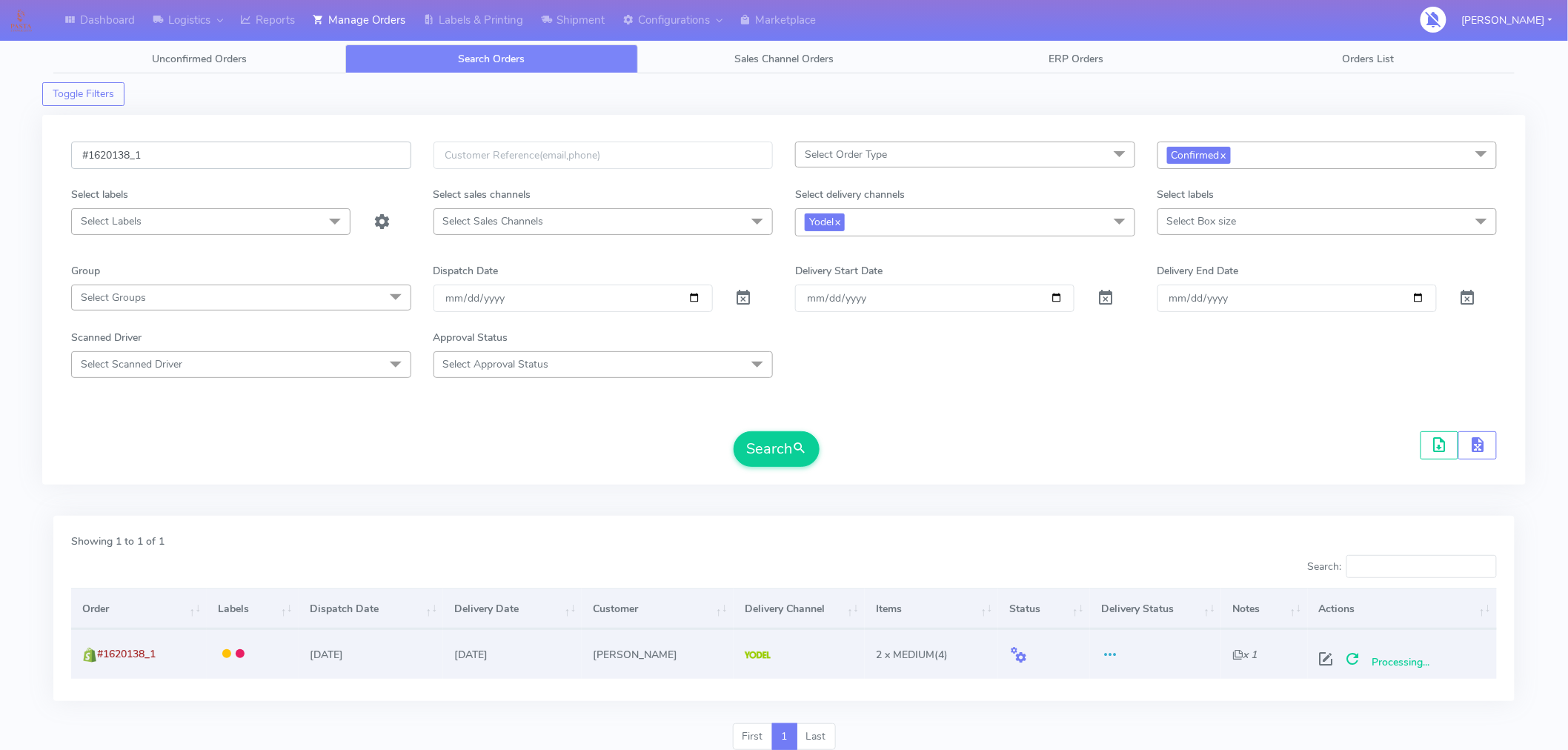
paste input "09"
click at [756, 455] on button "Search" at bounding box center [776, 449] width 86 height 36
click at [1408, 662] on span at bounding box center [1411, 662] width 26 height 14
click at [276, 158] on input "#1620109_1" at bounding box center [242, 155] width 340 height 27
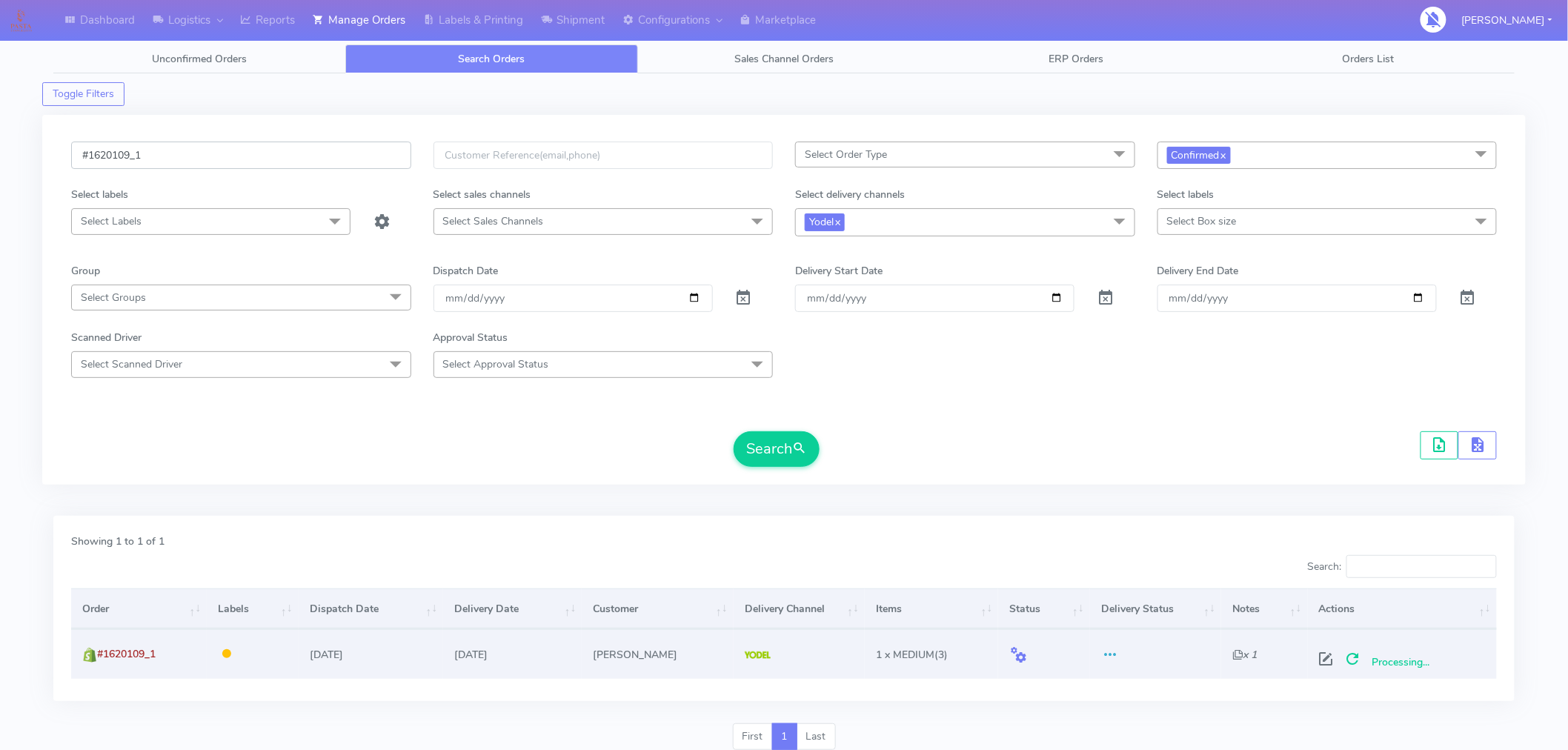
click at [276, 158] on input "#1620109_1" at bounding box center [242, 155] width 340 height 27
paste input "74"
click at [787, 458] on button "Search" at bounding box center [776, 449] width 86 height 36
click at [1417, 656] on span at bounding box center [1412, 662] width 26 height 14
click at [305, 152] on input "#1620174_1" at bounding box center [242, 155] width 340 height 27
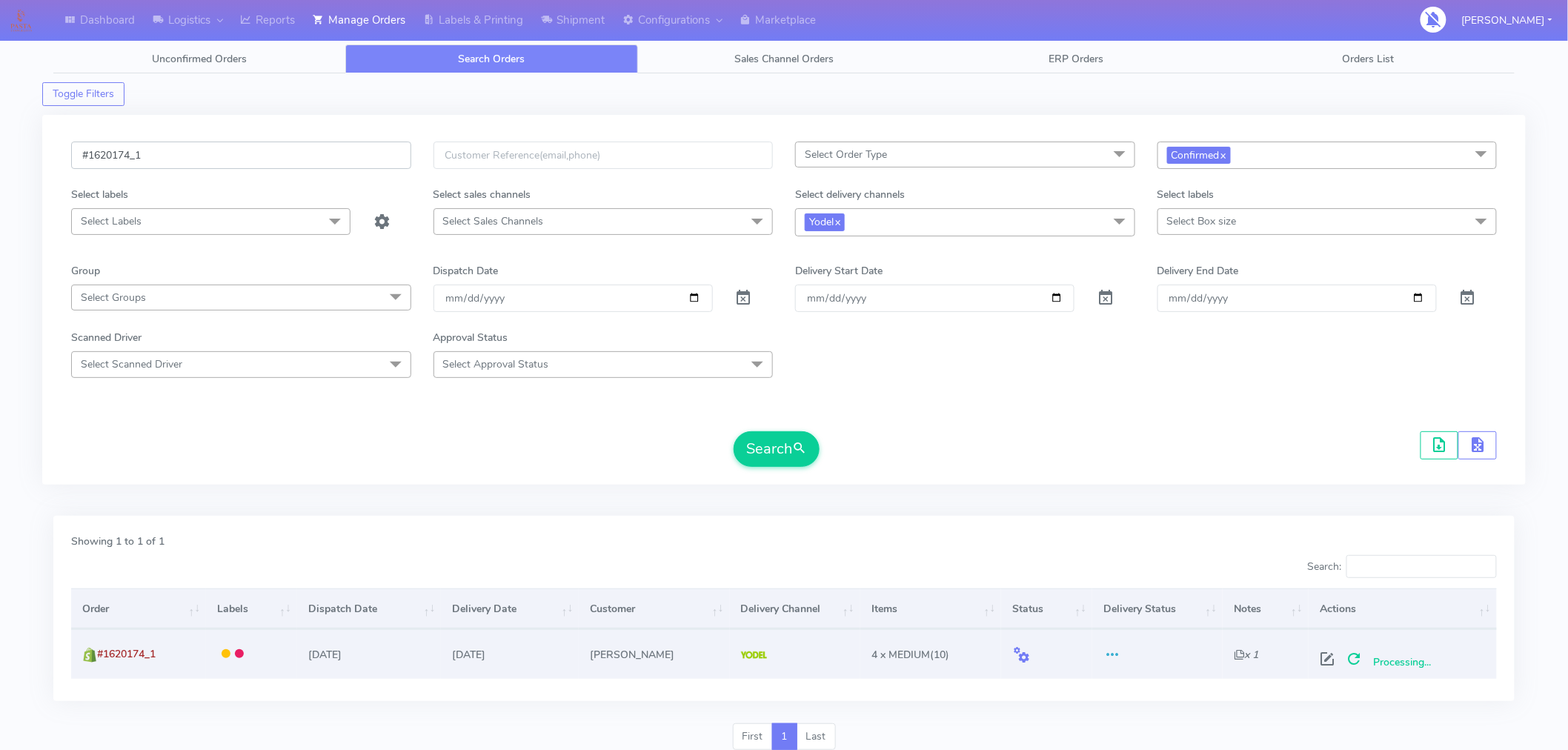
click at [305, 152] on input "#1620174_1" at bounding box center [242, 155] width 340 height 27
paste input "61"
click at [788, 461] on button "Search" at bounding box center [776, 449] width 86 height 36
click at [1416, 660] on span at bounding box center [1412, 662] width 26 height 14
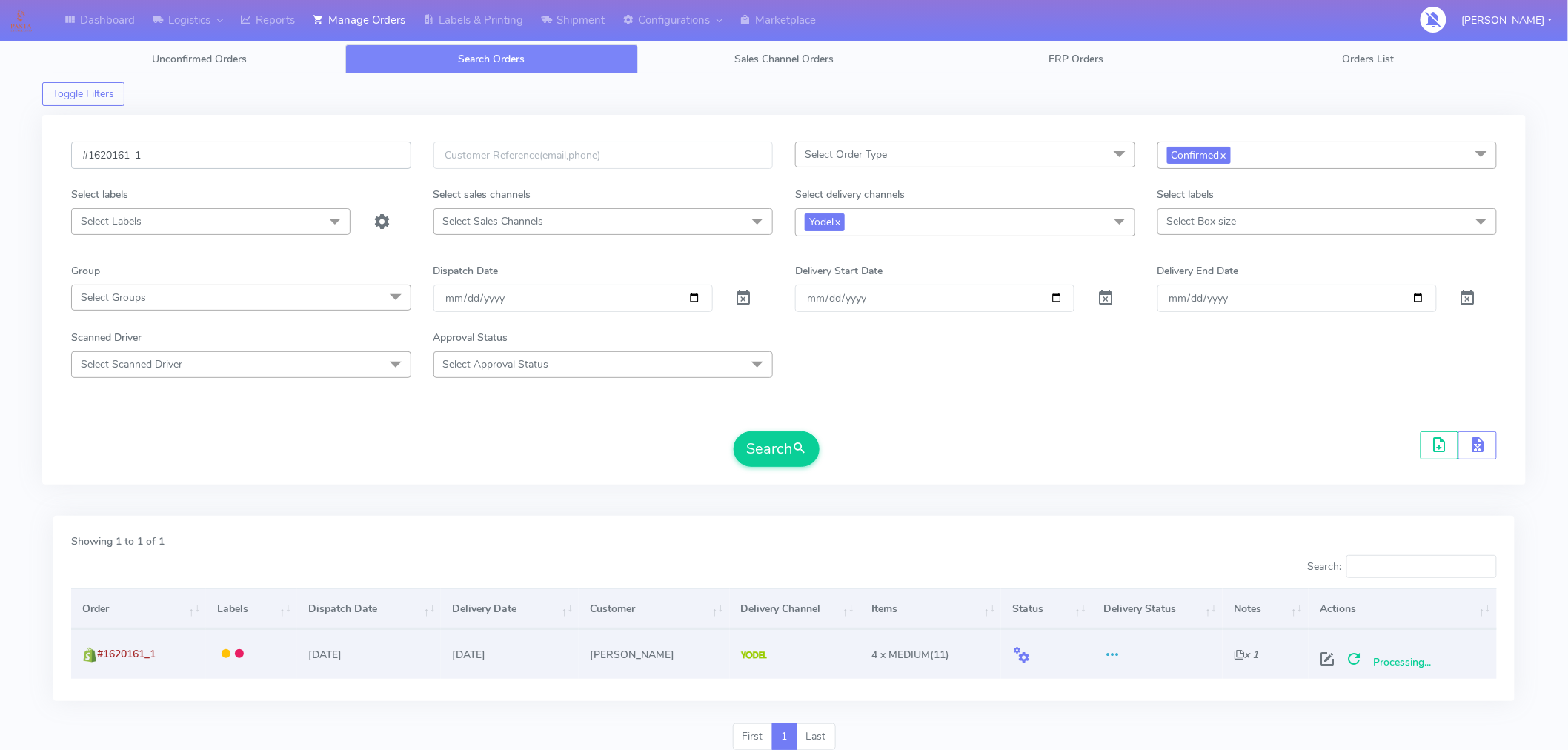
click at [304, 152] on input "#1620161_1" at bounding box center [242, 155] width 340 height 27
paste input "13"
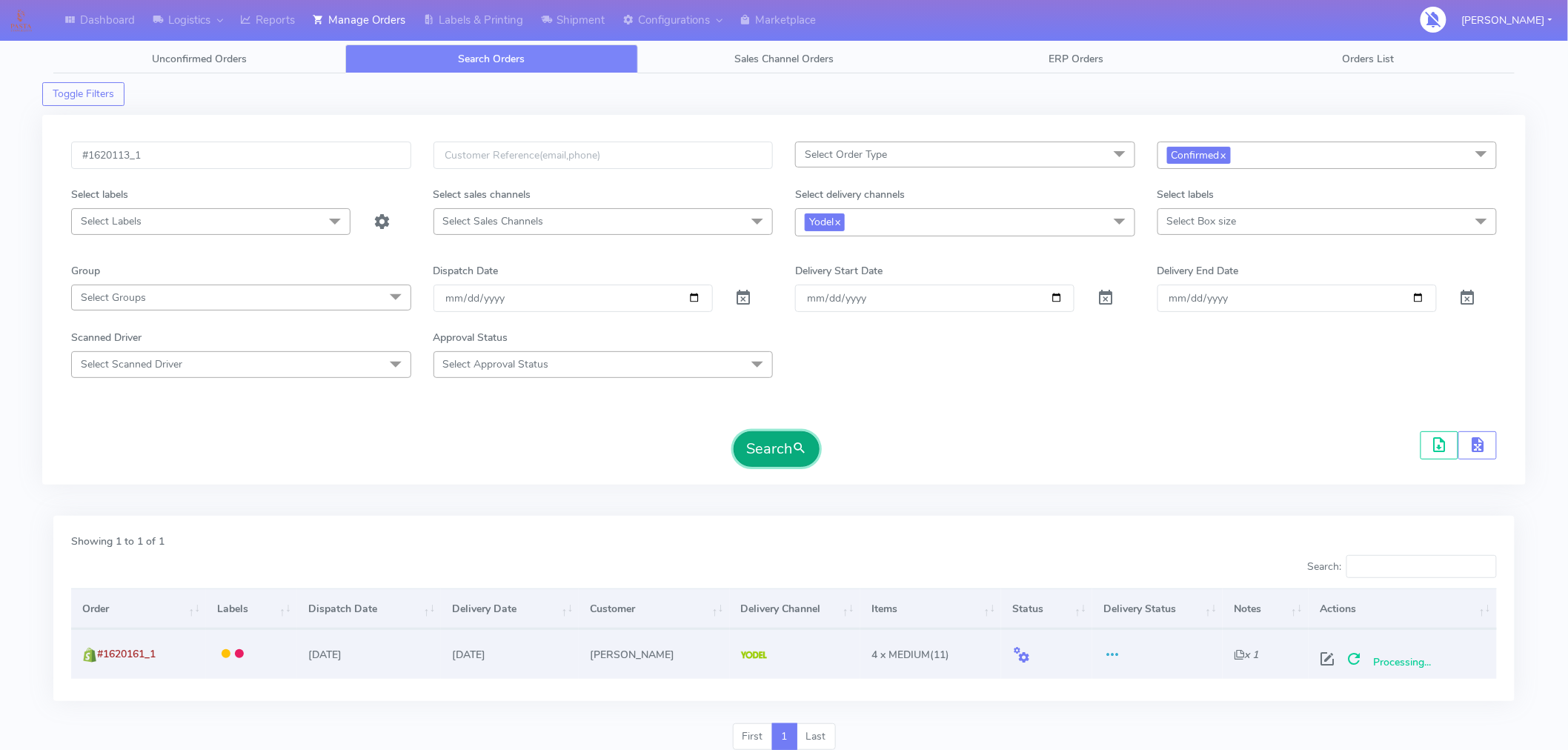
click at [753, 449] on button "Search" at bounding box center [776, 449] width 86 height 36
click at [1405, 661] on span at bounding box center [1411, 662] width 26 height 14
click at [192, 158] on input "#1620113_1" at bounding box center [242, 155] width 340 height 27
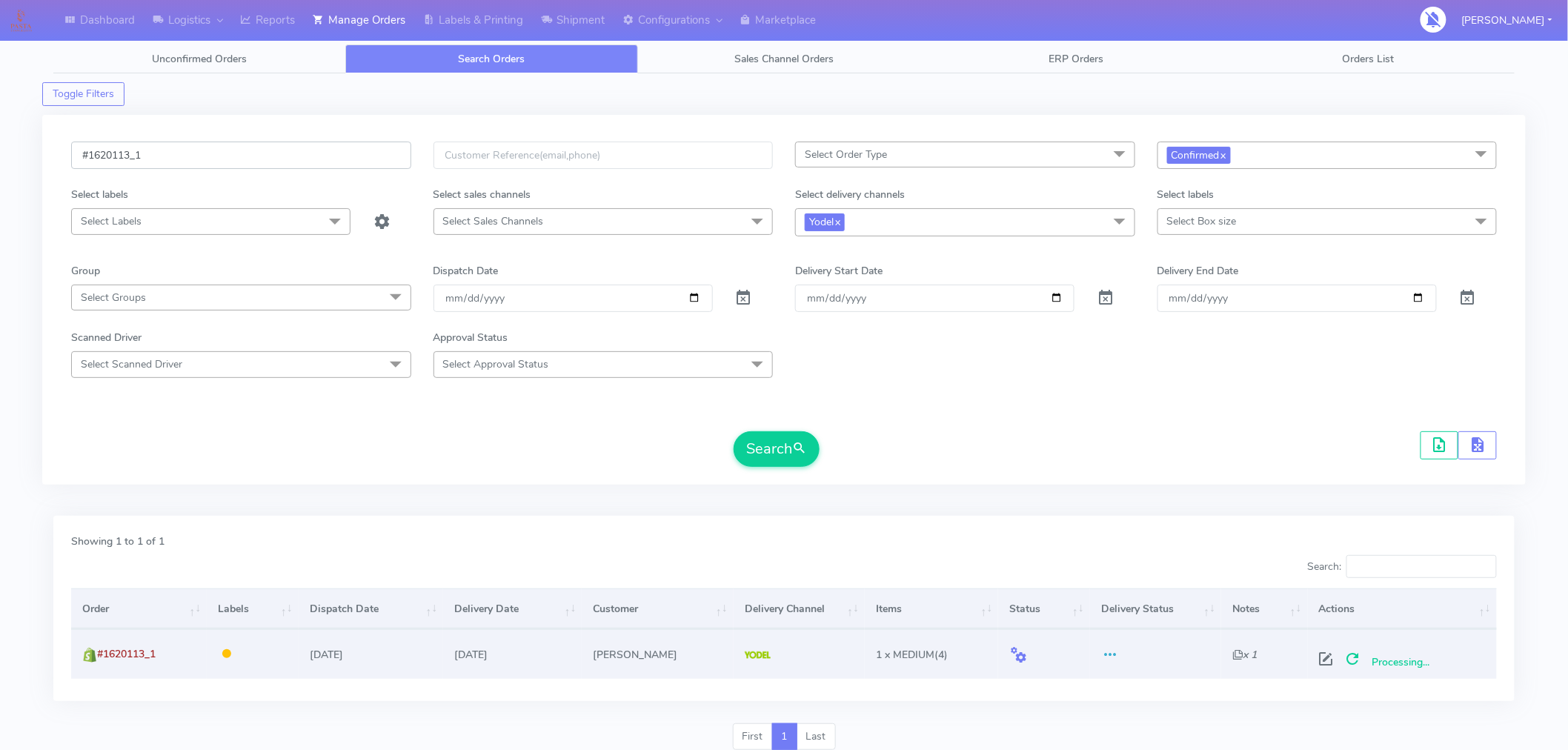
click at [192, 158] on input "#1620113_1" at bounding box center [242, 155] width 340 height 27
paste input "58"
click at [800, 452] on span "submit" at bounding box center [799, 449] width 14 height 20
click at [1415, 657] on span at bounding box center [1412, 662] width 26 height 14
click at [379, 163] on input "#1620158_1" at bounding box center [242, 155] width 340 height 27
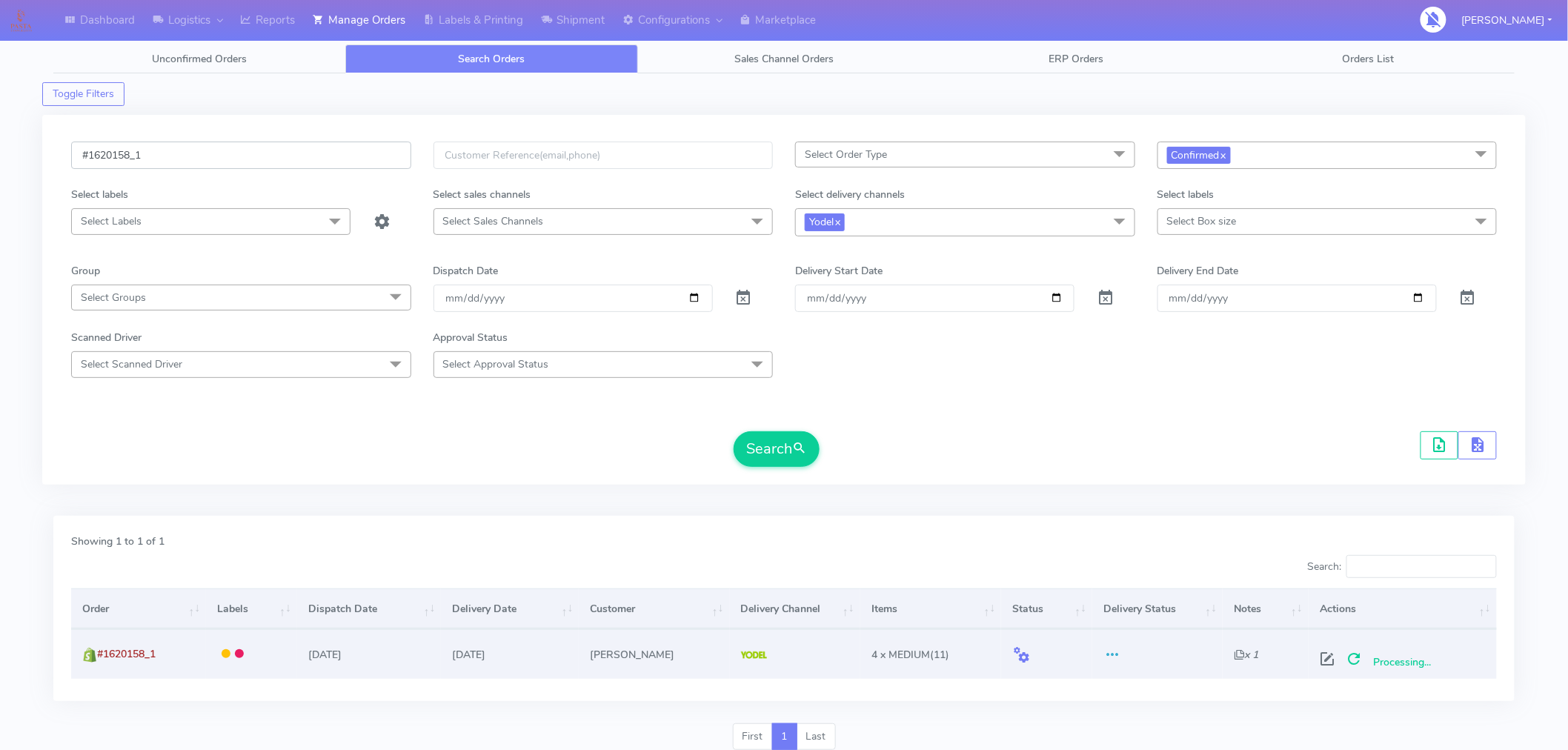
click at [379, 163] on input "#1620158_1" at bounding box center [242, 155] width 340 height 27
paste input "23"
click at [748, 439] on button "Search" at bounding box center [776, 449] width 86 height 36
click at [1411, 662] on span at bounding box center [1411, 662] width 26 height 14
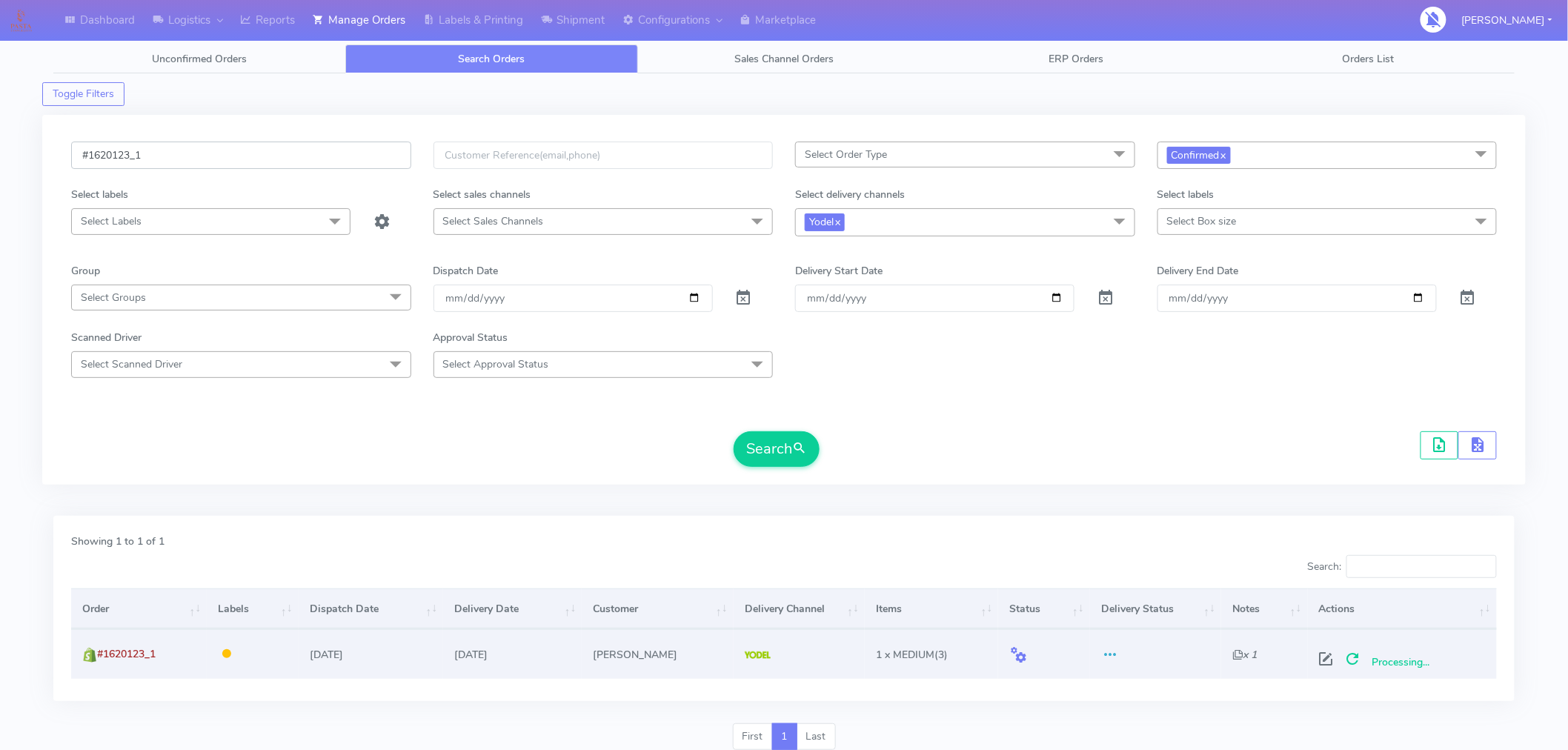
click at [328, 152] on input "#1620123_1" at bounding box center [242, 155] width 340 height 27
paste input "567"
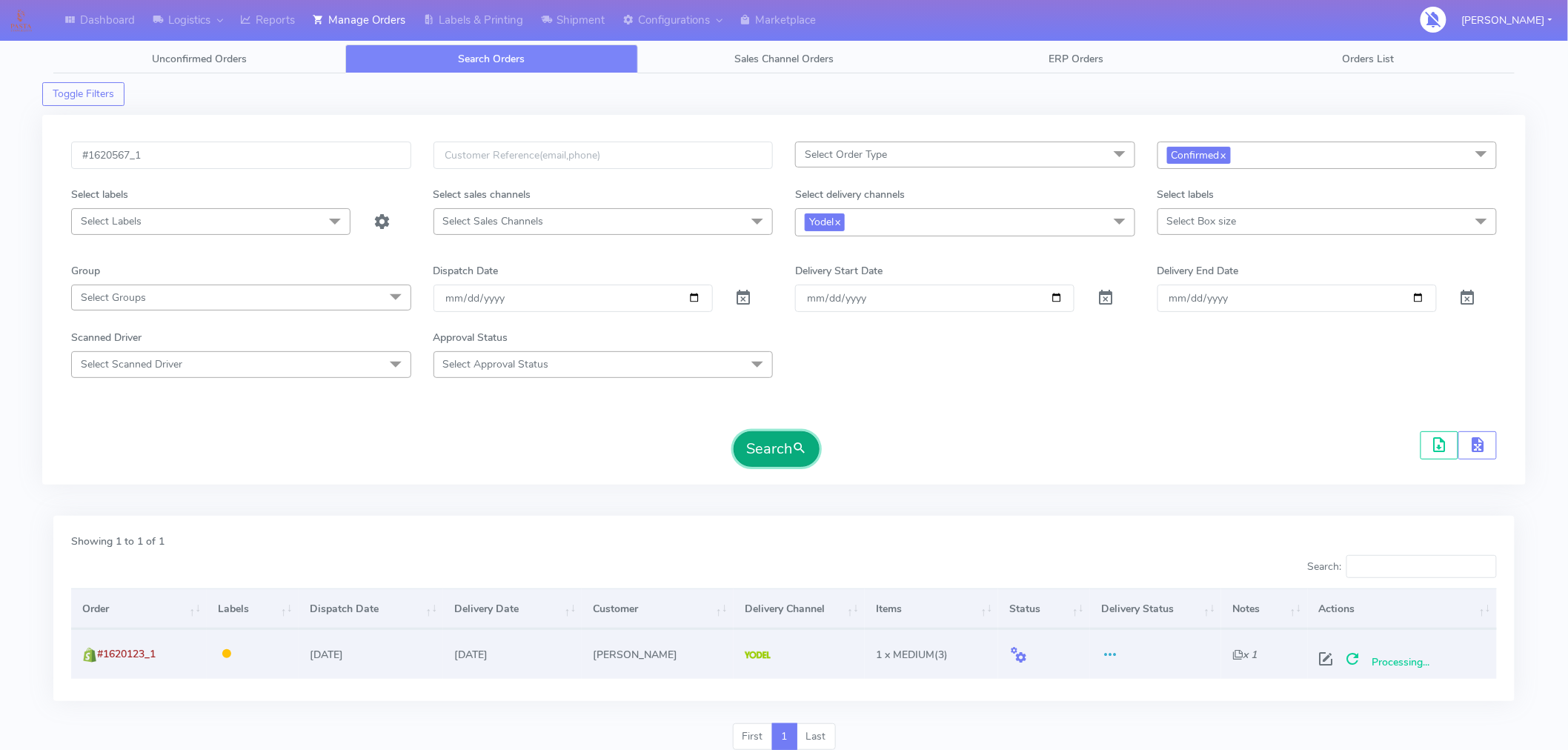
click at [785, 456] on button "Search" at bounding box center [776, 449] width 86 height 36
click at [1410, 660] on span at bounding box center [1414, 662] width 26 height 14
click at [284, 146] on input "#1620567_1" at bounding box center [242, 155] width 340 height 27
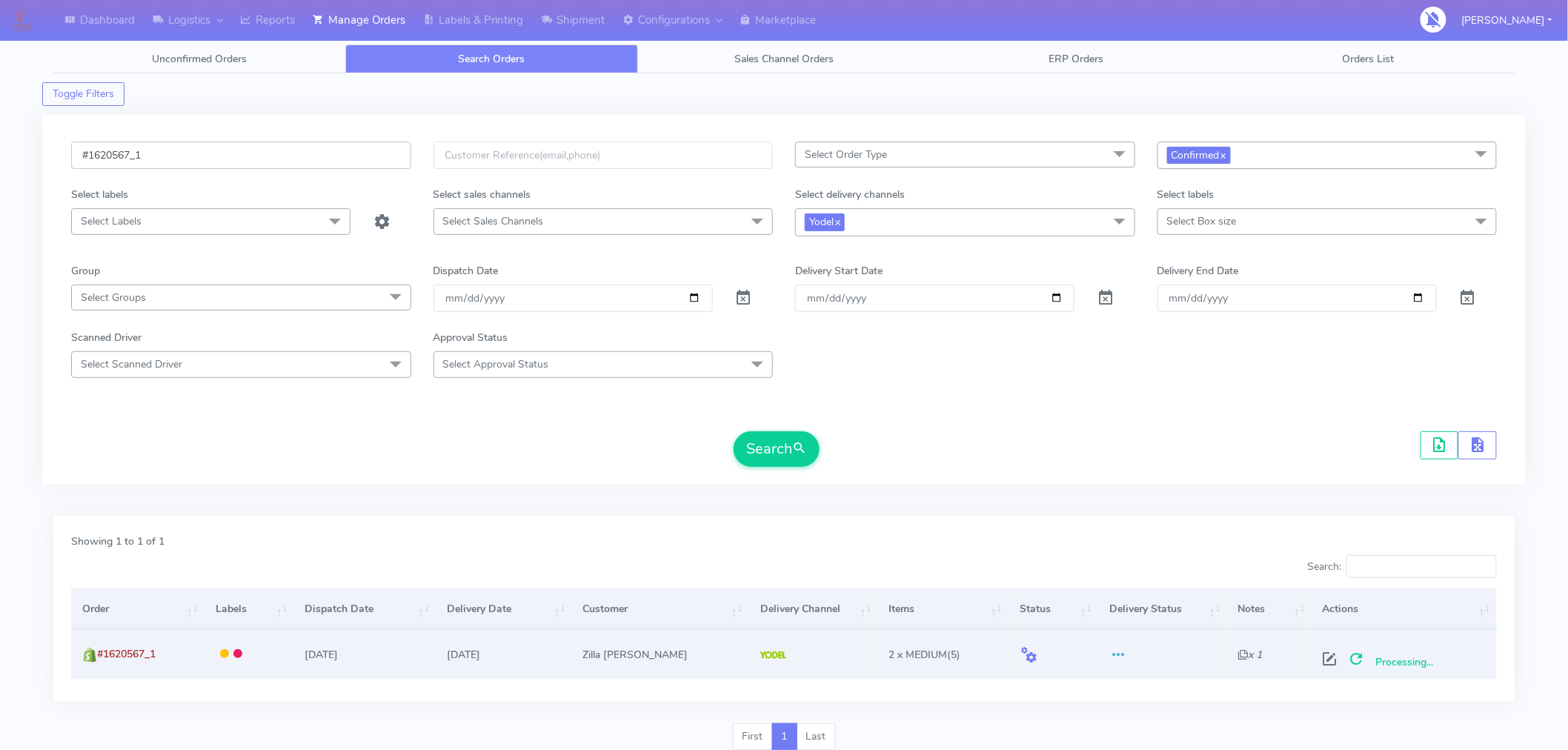
paste input "092"
type input "#1620092_1"
click at [794, 455] on span "submit" at bounding box center [799, 449] width 14 height 20
click at [1407, 661] on span at bounding box center [1411, 662] width 26 height 14
drag, startPoint x: 755, startPoint y: 43, endPoint x: 709, endPoint y: 43, distance: 46.0
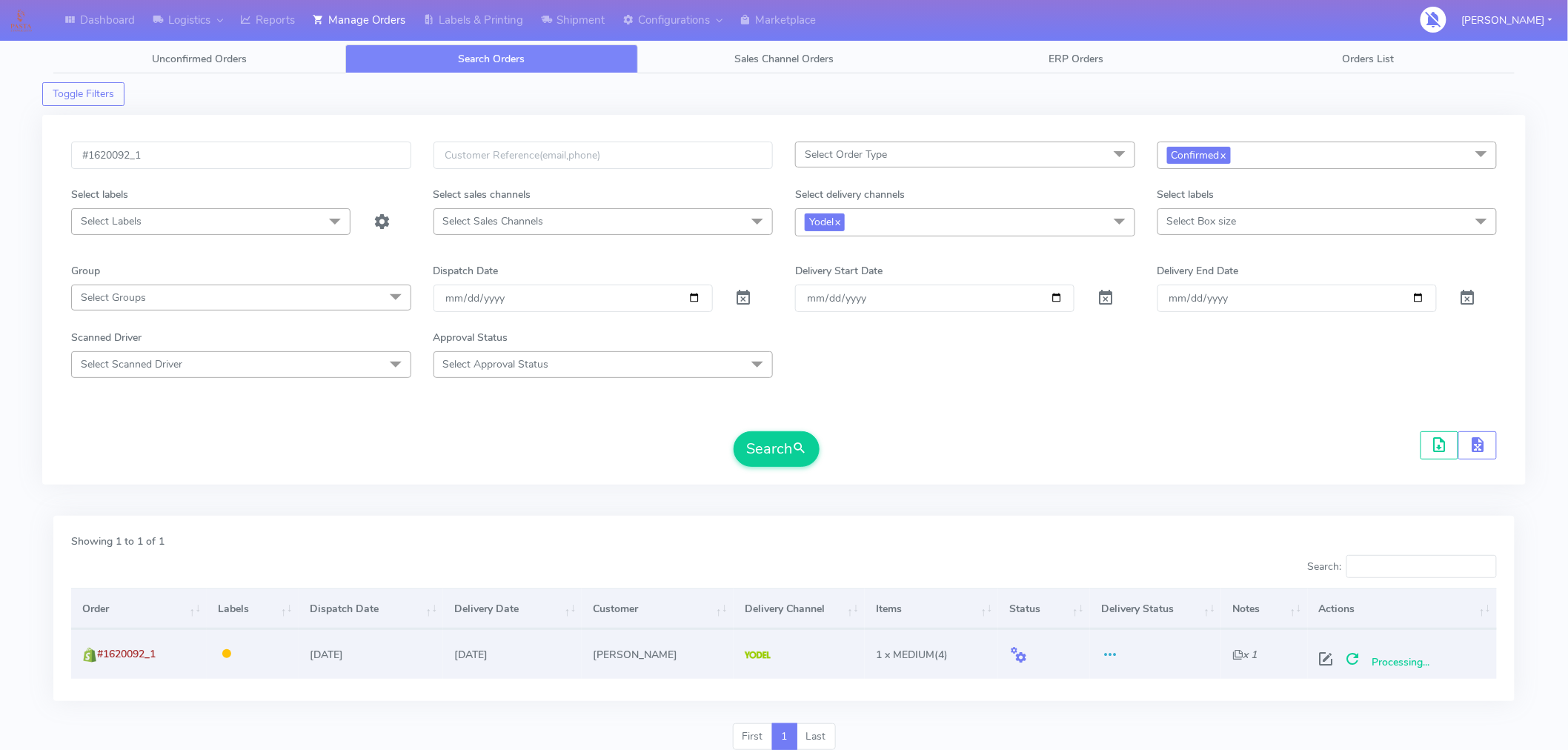
click at [755, 43] on div "Unconfirmed Orders Search Orders Sales Channel Orders ERP Orders Orders List Sh…" at bounding box center [784, 394] width 1461 height 736
click at [382, 27] on link "Manage Orders" at bounding box center [359, 20] width 111 height 41
click at [505, 26] on link "Labels & Printing" at bounding box center [473, 20] width 117 height 41
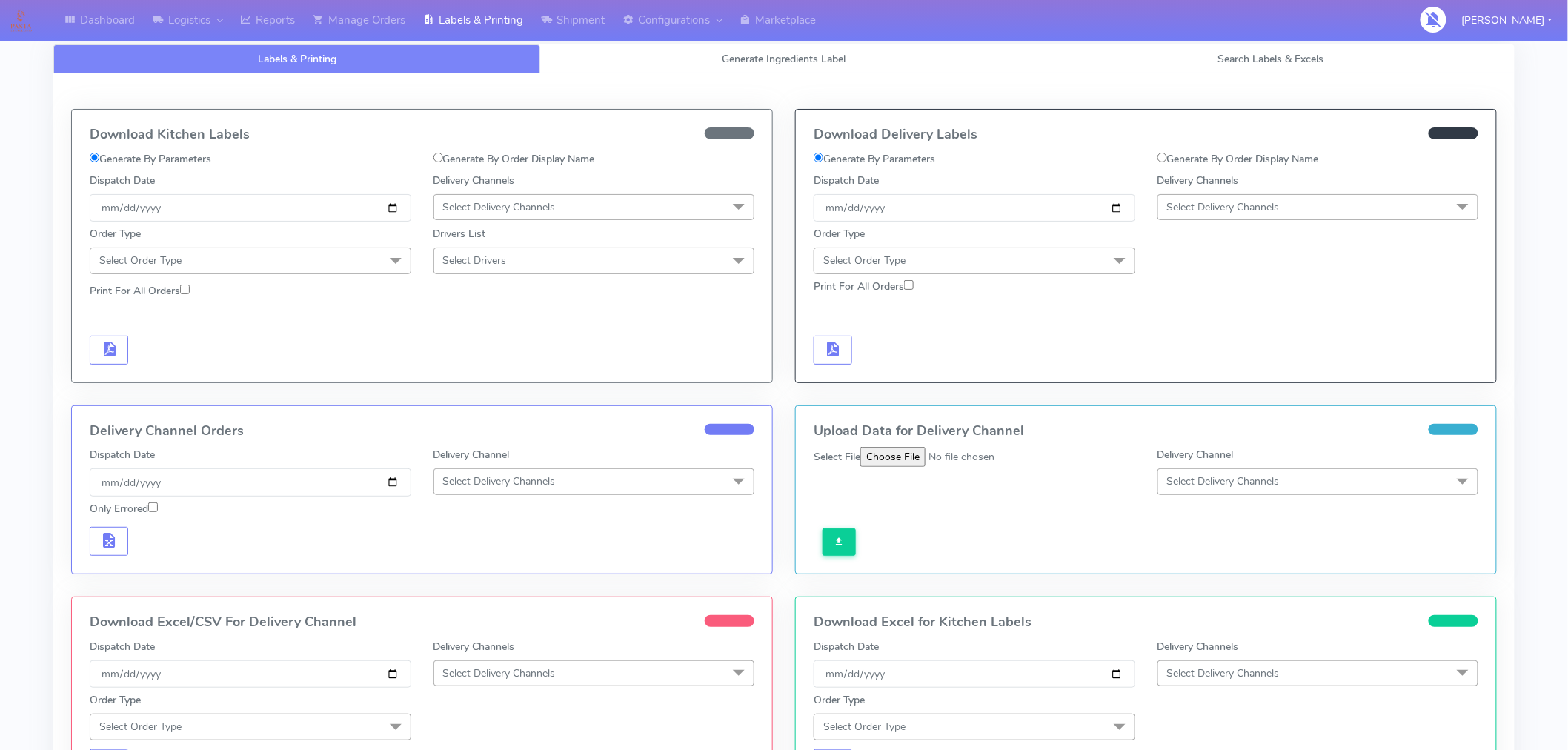
click at [1195, 203] on span "Select Delivery Channels" at bounding box center [1223, 207] width 112 height 14
click at [1195, 370] on div "Yodel" at bounding box center [1318, 374] width 305 height 15
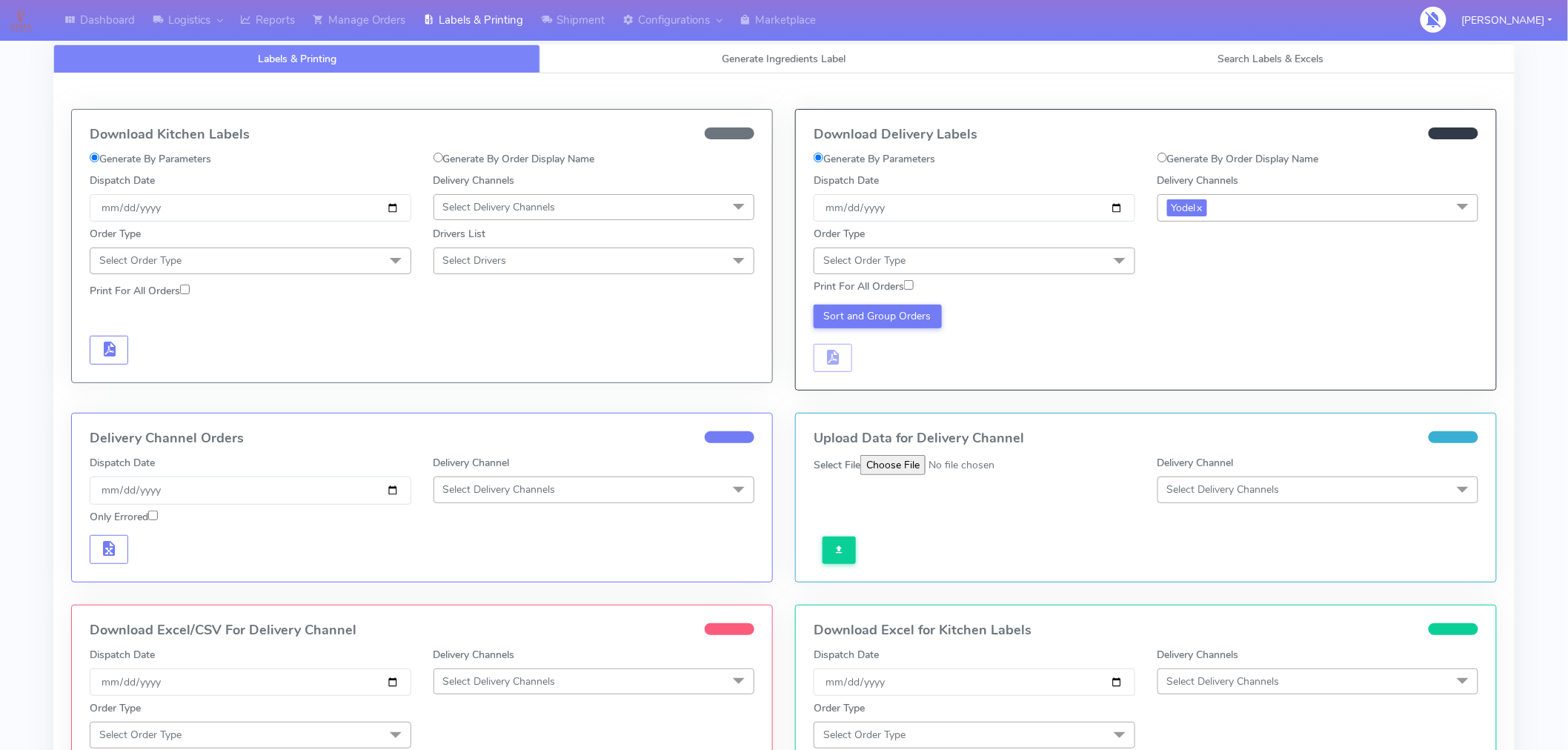
click at [1039, 262] on span "Select Order Type" at bounding box center [974, 260] width 322 height 26
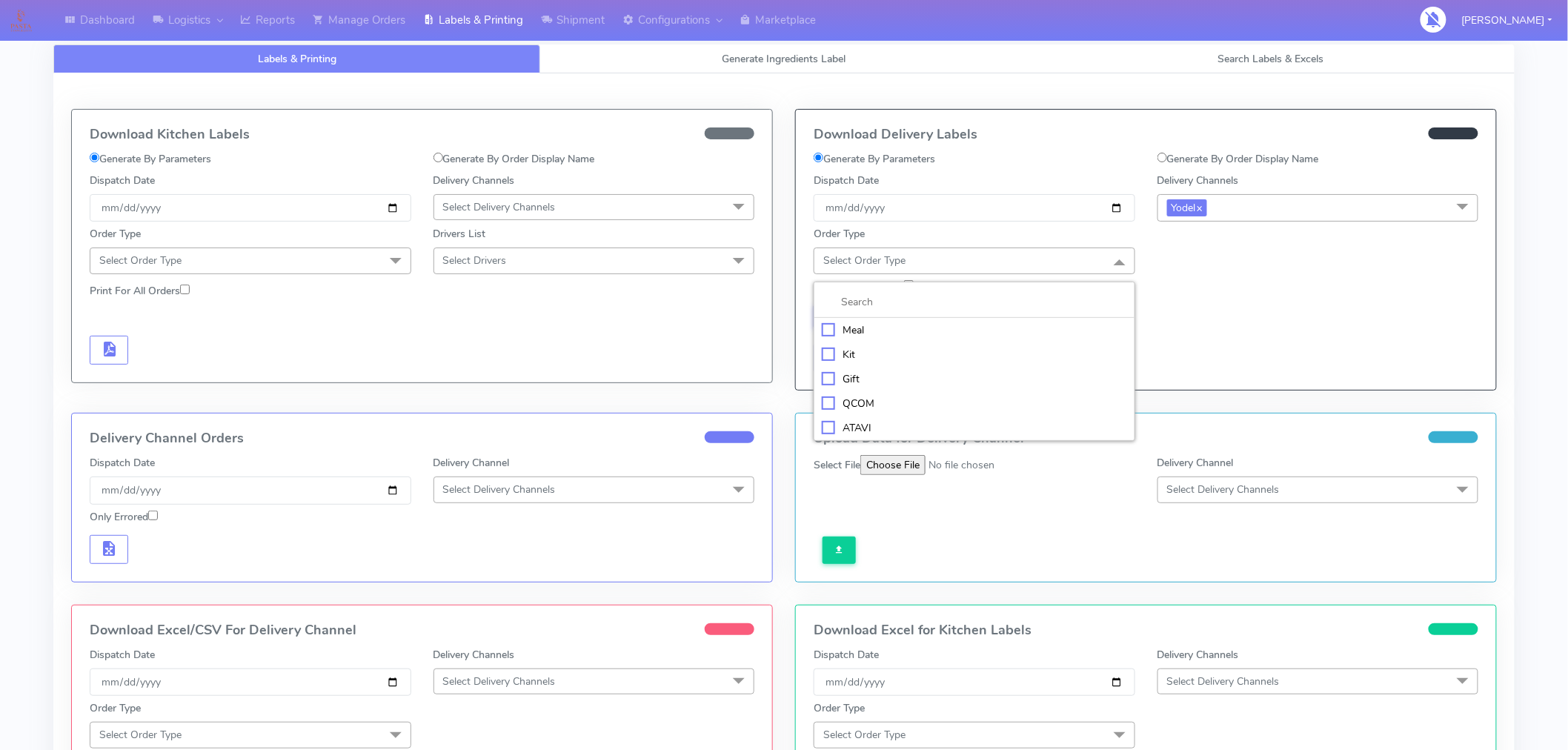
click at [855, 332] on div "Meal" at bounding box center [974, 330] width 305 height 15
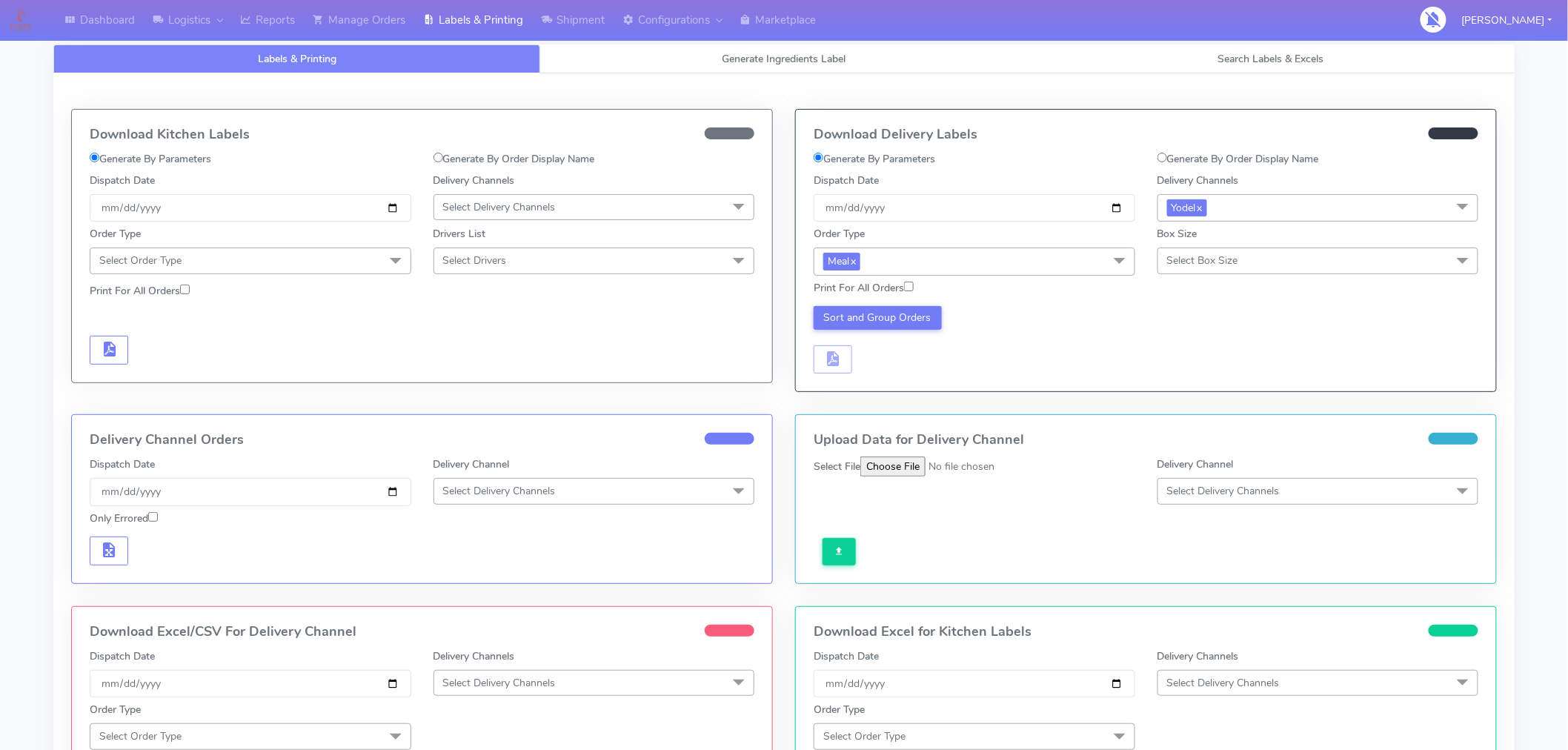
click at [1223, 265] on span "Select Box Size" at bounding box center [1202, 260] width 71 height 14
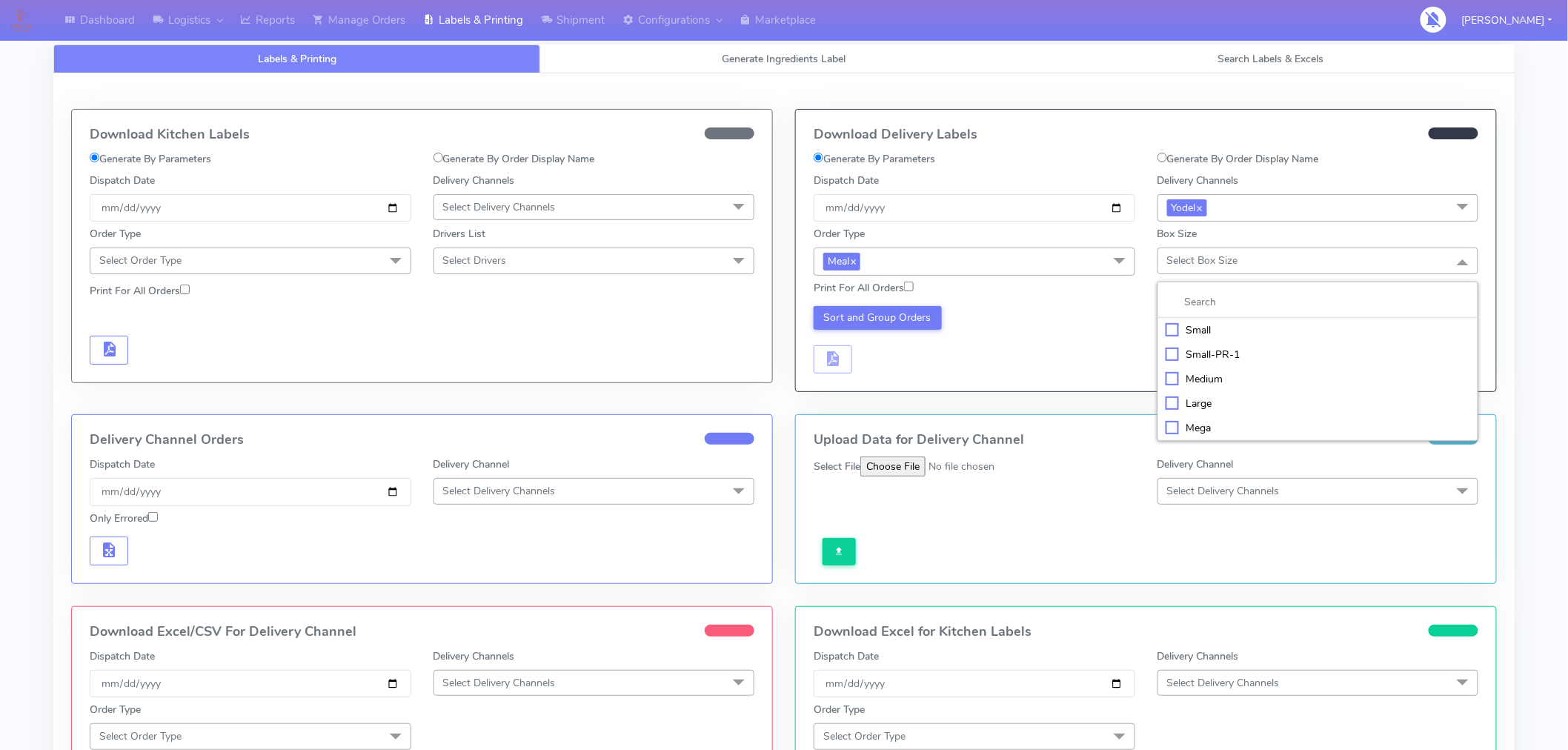
click at [1197, 329] on div "Small" at bounding box center [1318, 330] width 305 height 15
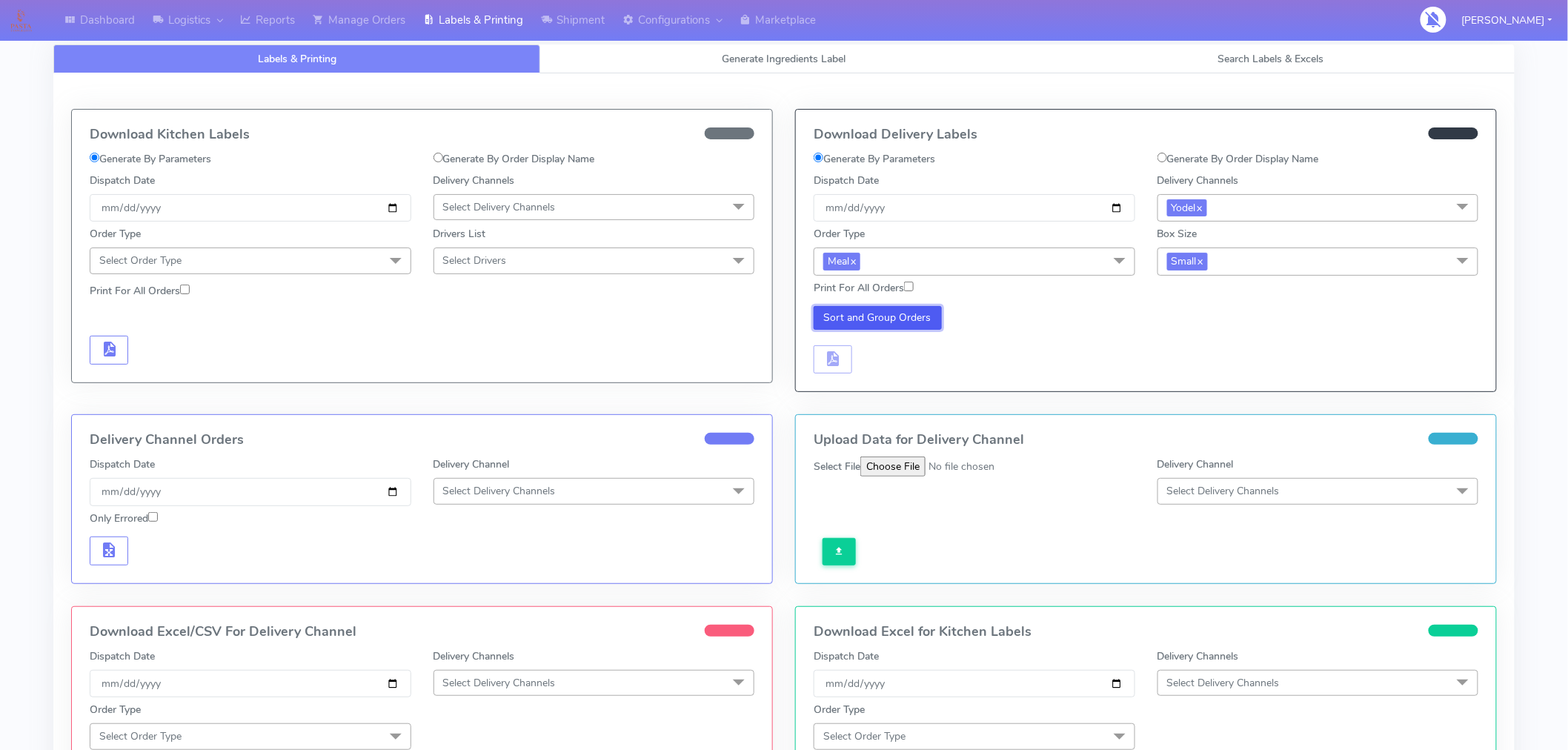
click at [921, 323] on button "Sort and Group Orders" at bounding box center [877, 318] width 128 height 24
click at [841, 360] on span "button" at bounding box center [832, 362] width 18 height 14
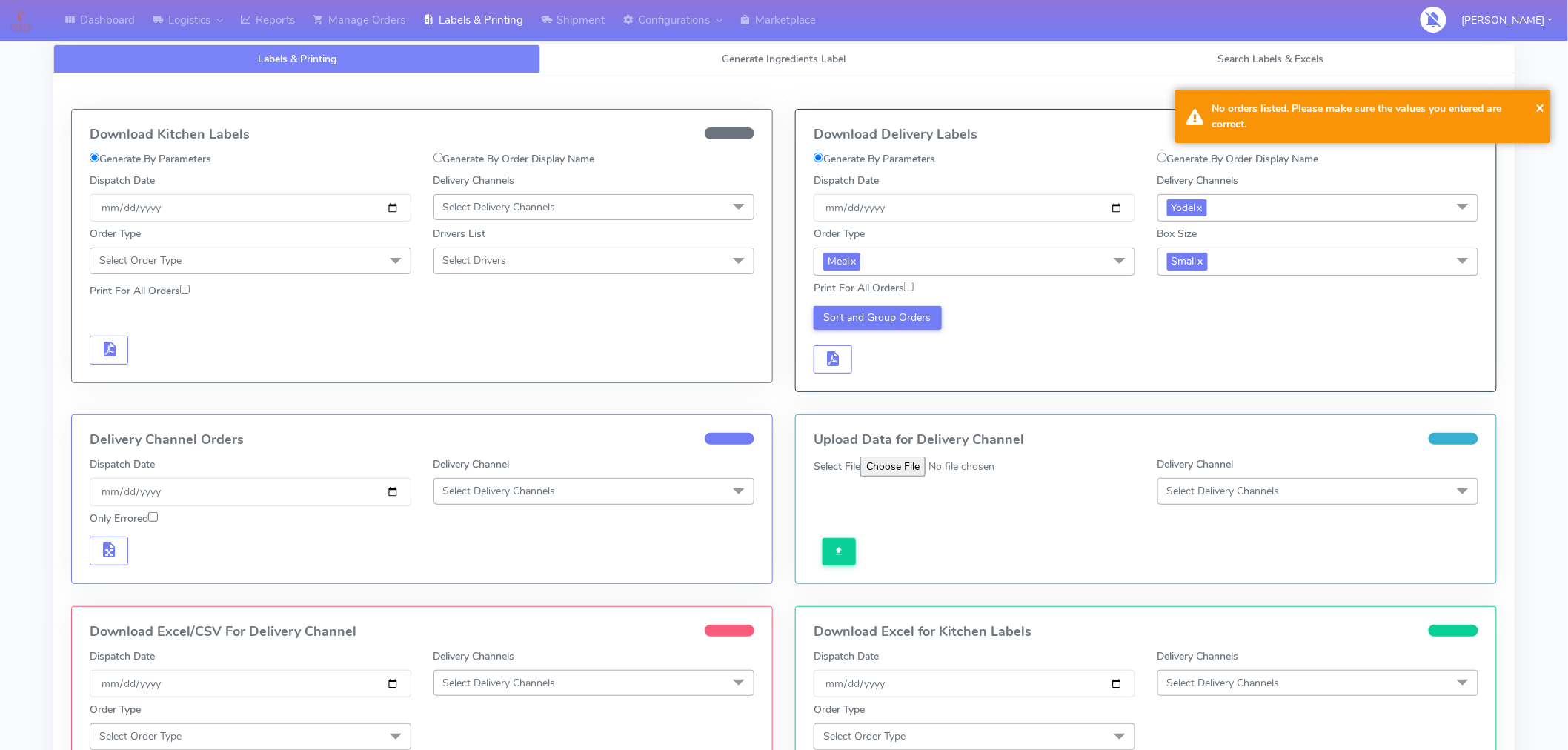
click at [1261, 256] on span "Small x" at bounding box center [1318, 261] width 322 height 27
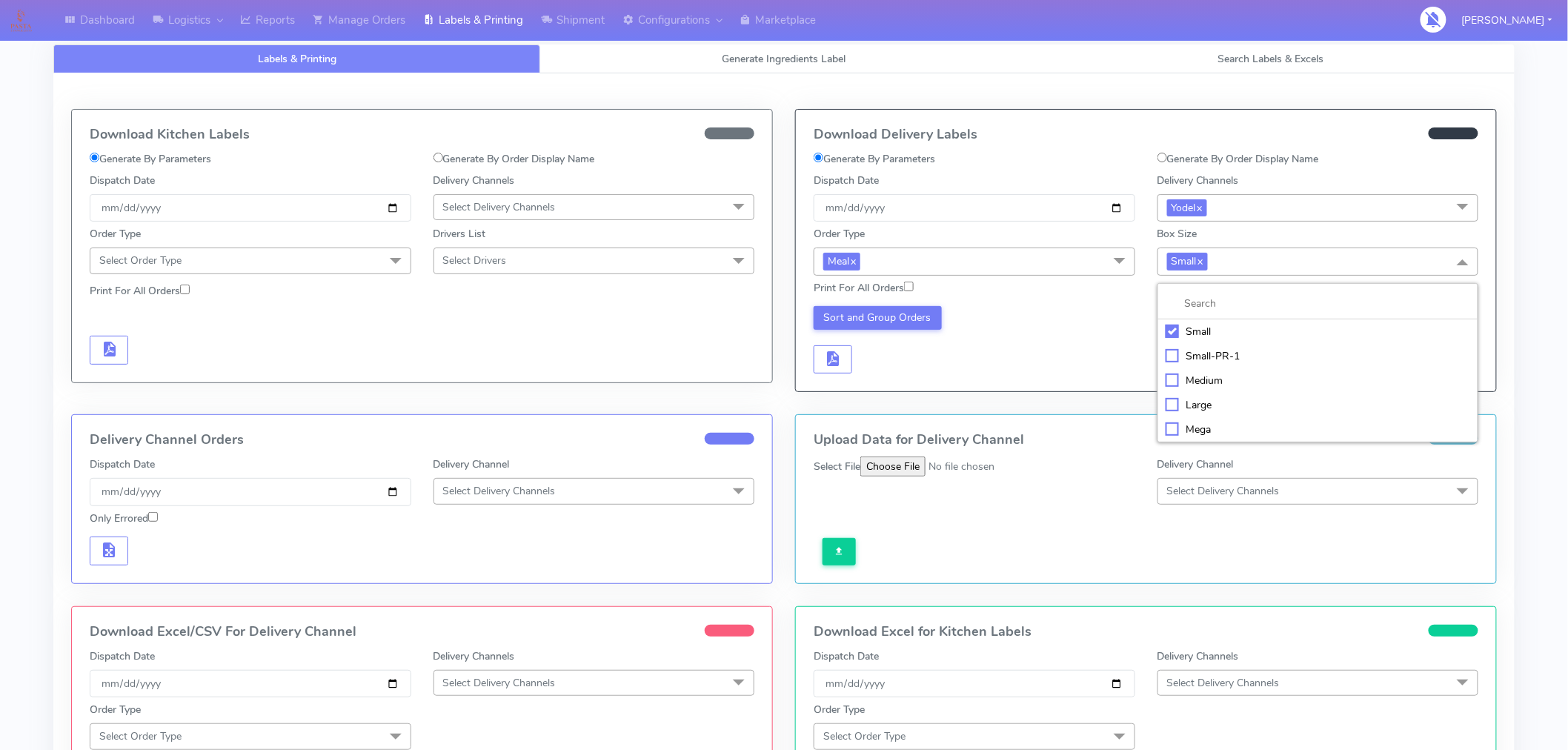
click at [1177, 381] on div "Medium" at bounding box center [1318, 381] width 305 height 15
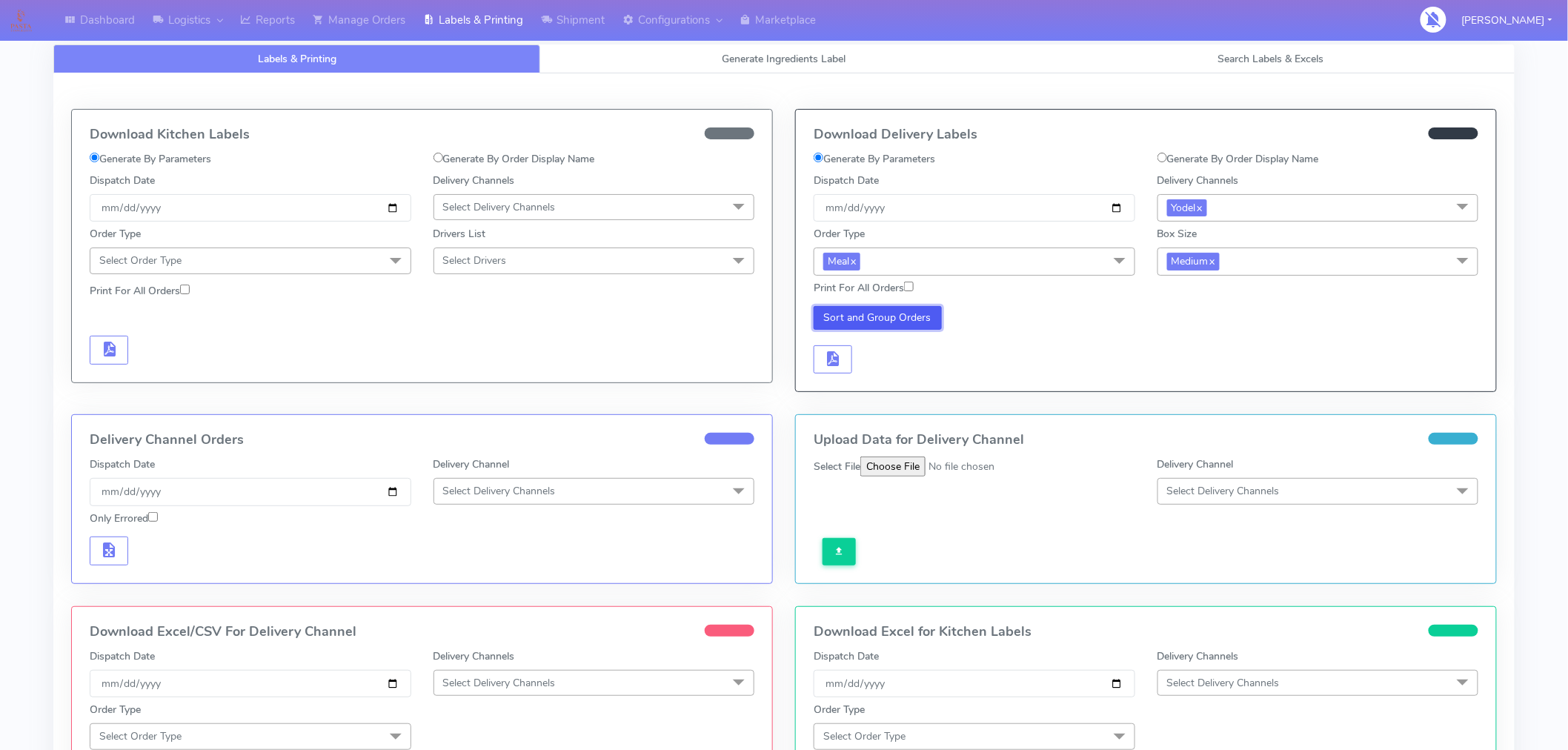
click at [875, 314] on button "Sort and Group Orders" at bounding box center [877, 318] width 128 height 24
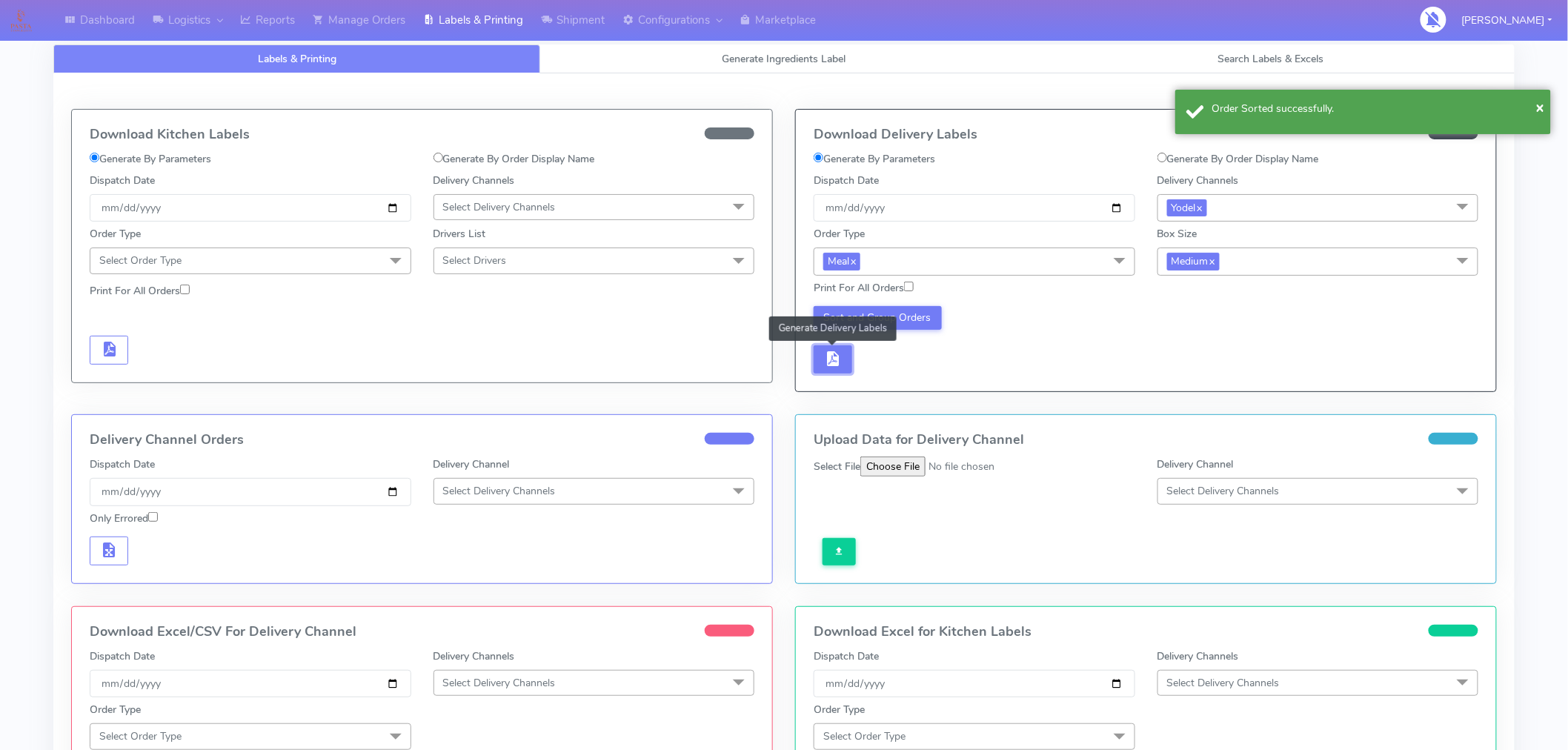
click at [835, 358] on span "button" at bounding box center [832, 362] width 18 height 14
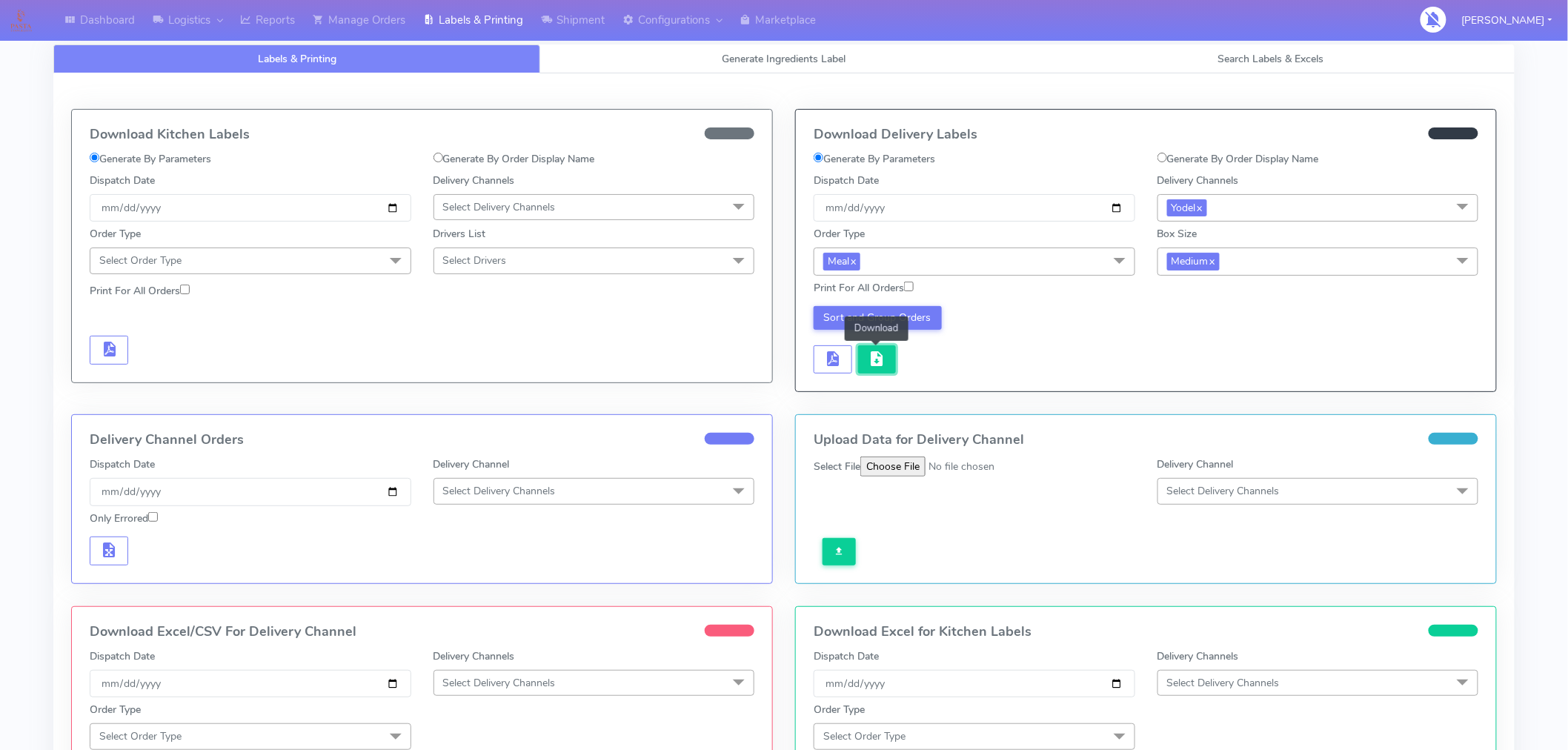
click at [884, 362] on span "button" at bounding box center [876, 362] width 18 height 14
click at [1252, 268] on span "Medium x" at bounding box center [1318, 261] width 322 height 27
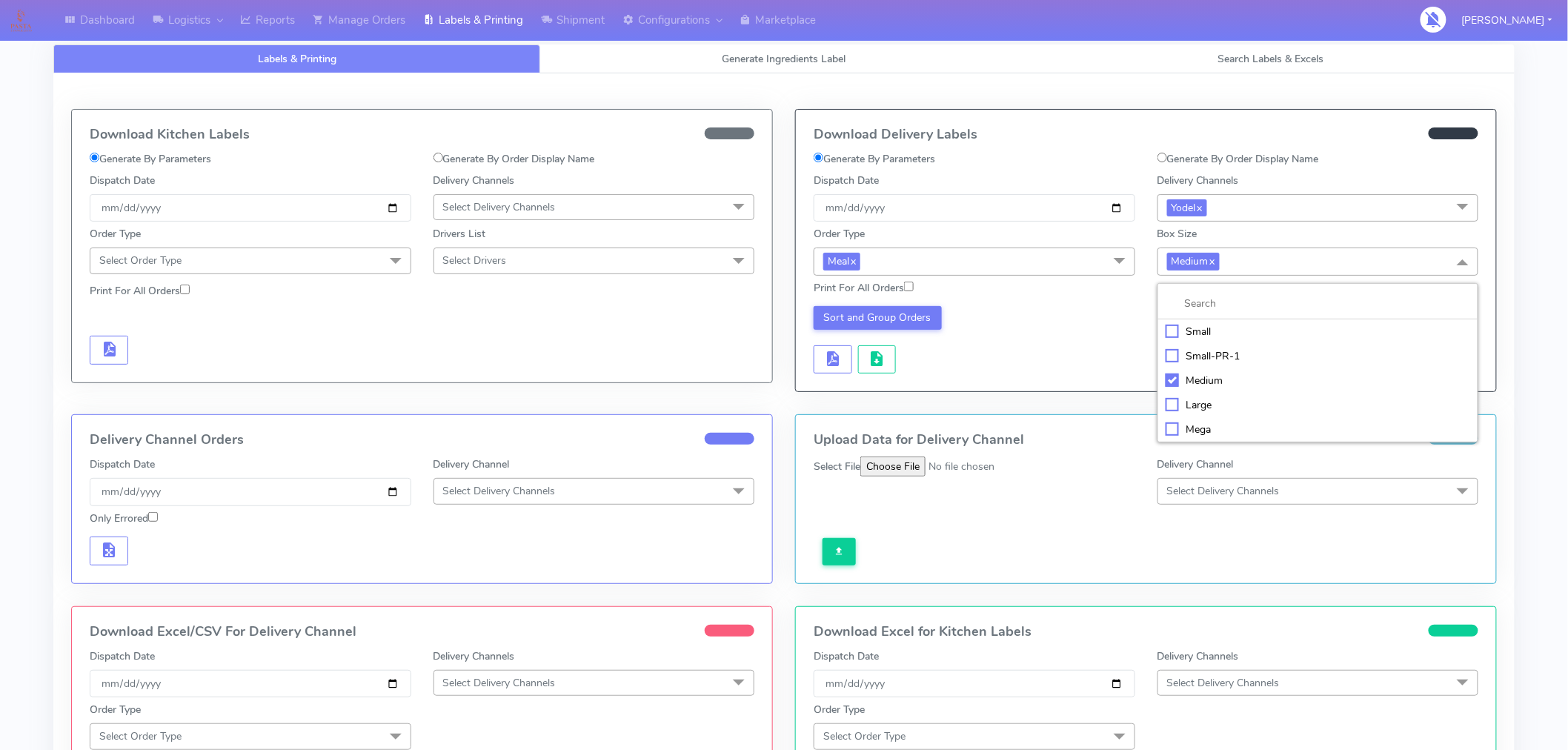
click at [1198, 398] on div "Large" at bounding box center [1318, 405] width 305 height 15
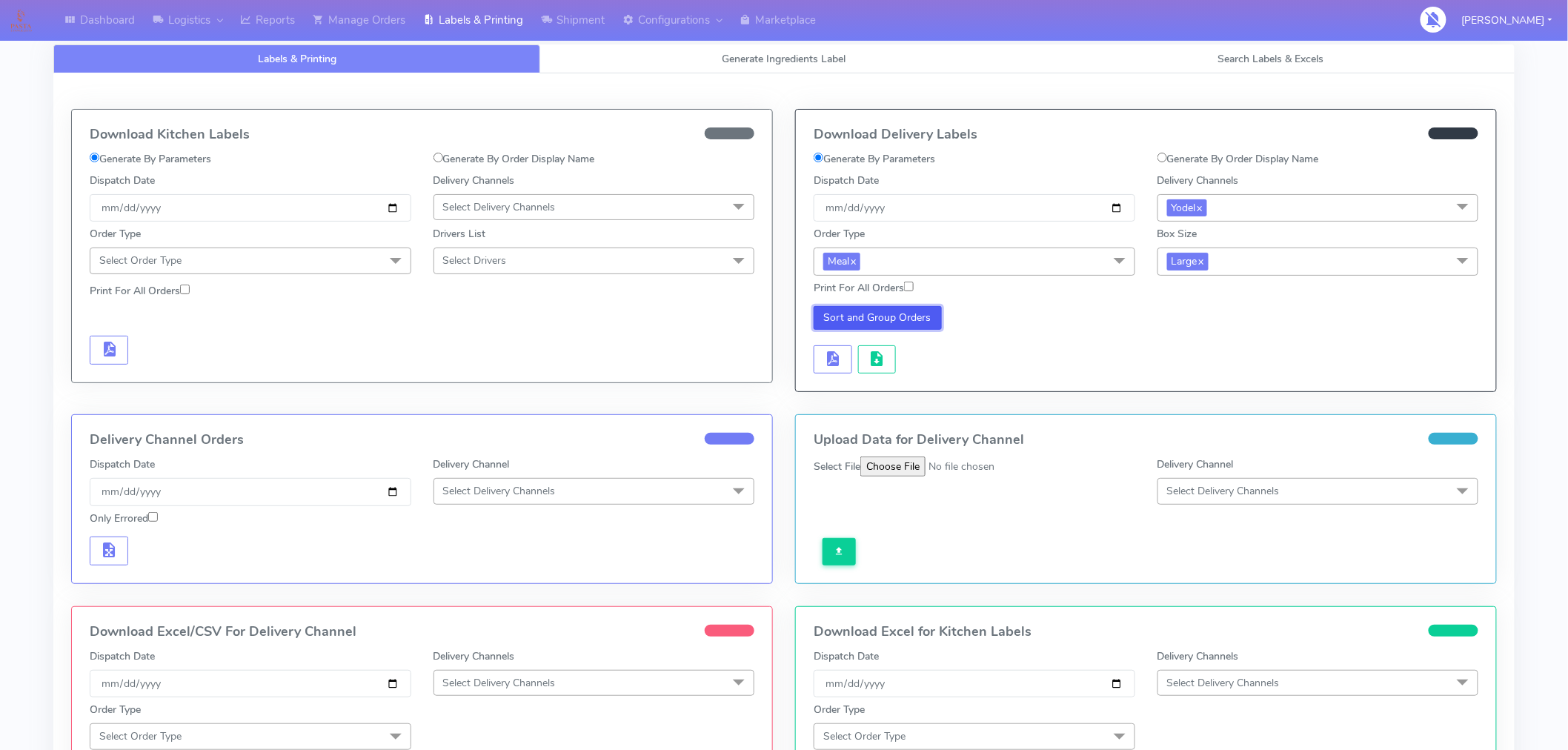
click at [902, 322] on button "Sort and Group Orders" at bounding box center [877, 318] width 128 height 24
click at [827, 358] on span "button" at bounding box center [832, 362] width 18 height 14
click at [1272, 260] on span "Large x" at bounding box center [1318, 261] width 322 height 27
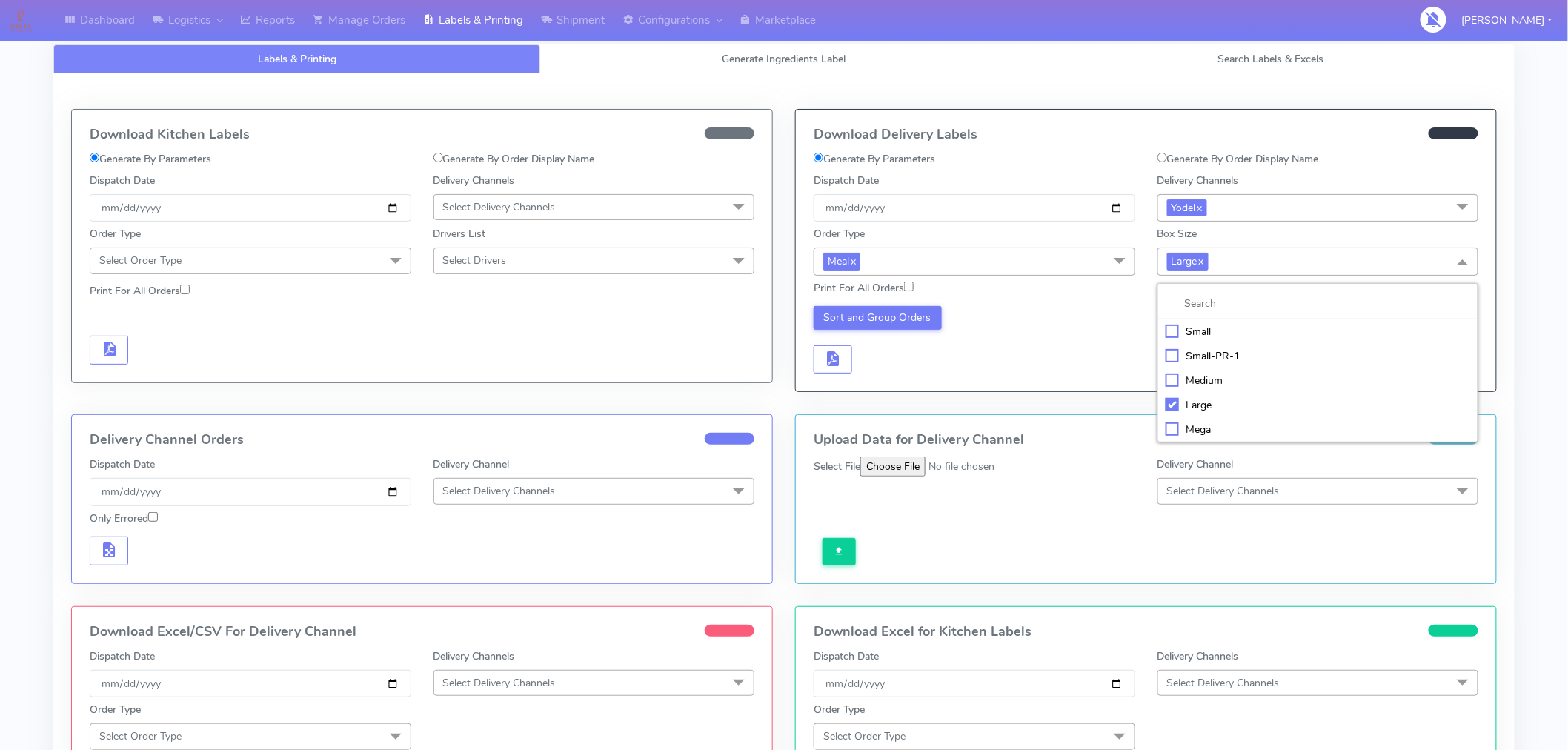
click at [1204, 427] on div "Mega" at bounding box center [1318, 429] width 305 height 15
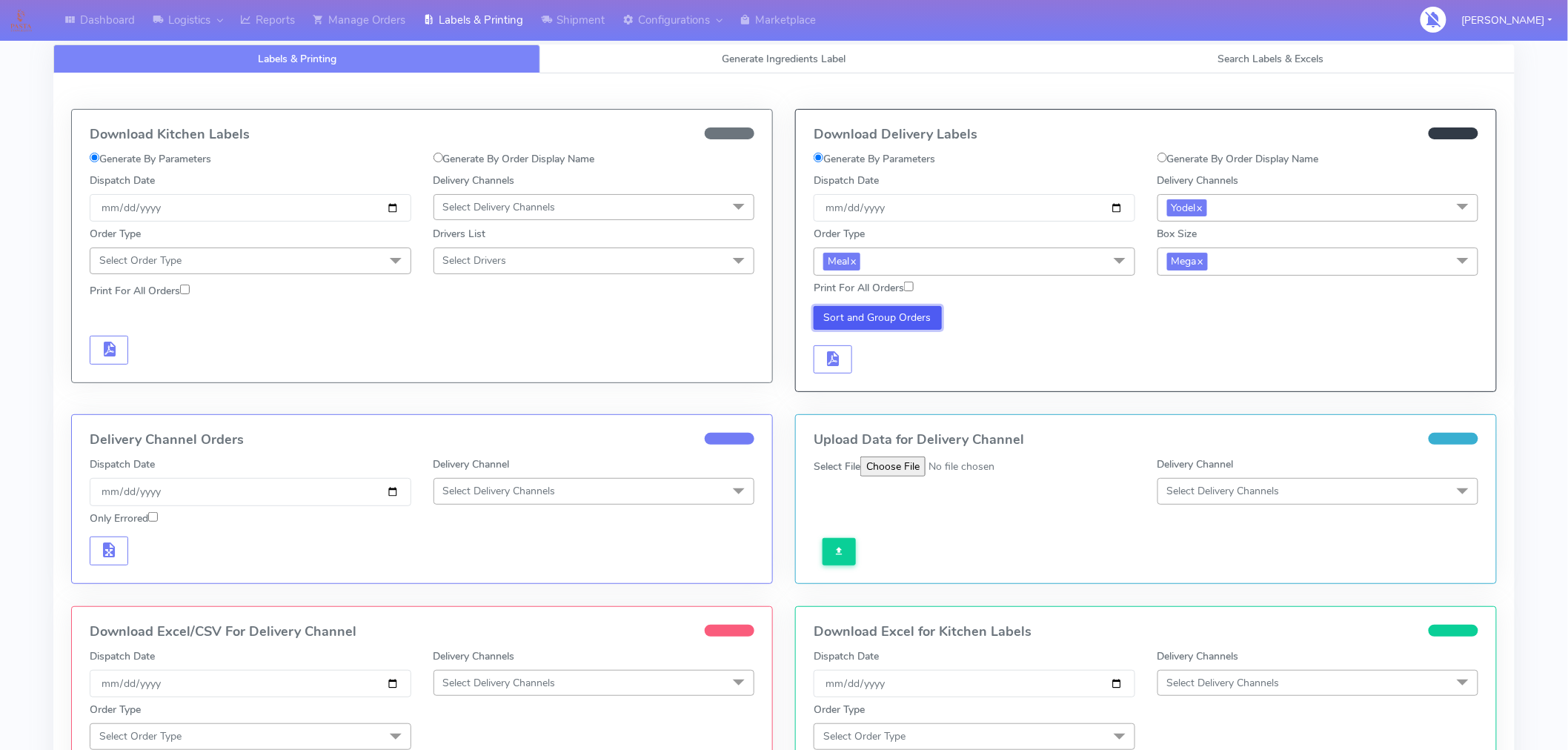
click at [897, 323] on button "Sort and Group Orders" at bounding box center [877, 318] width 128 height 24
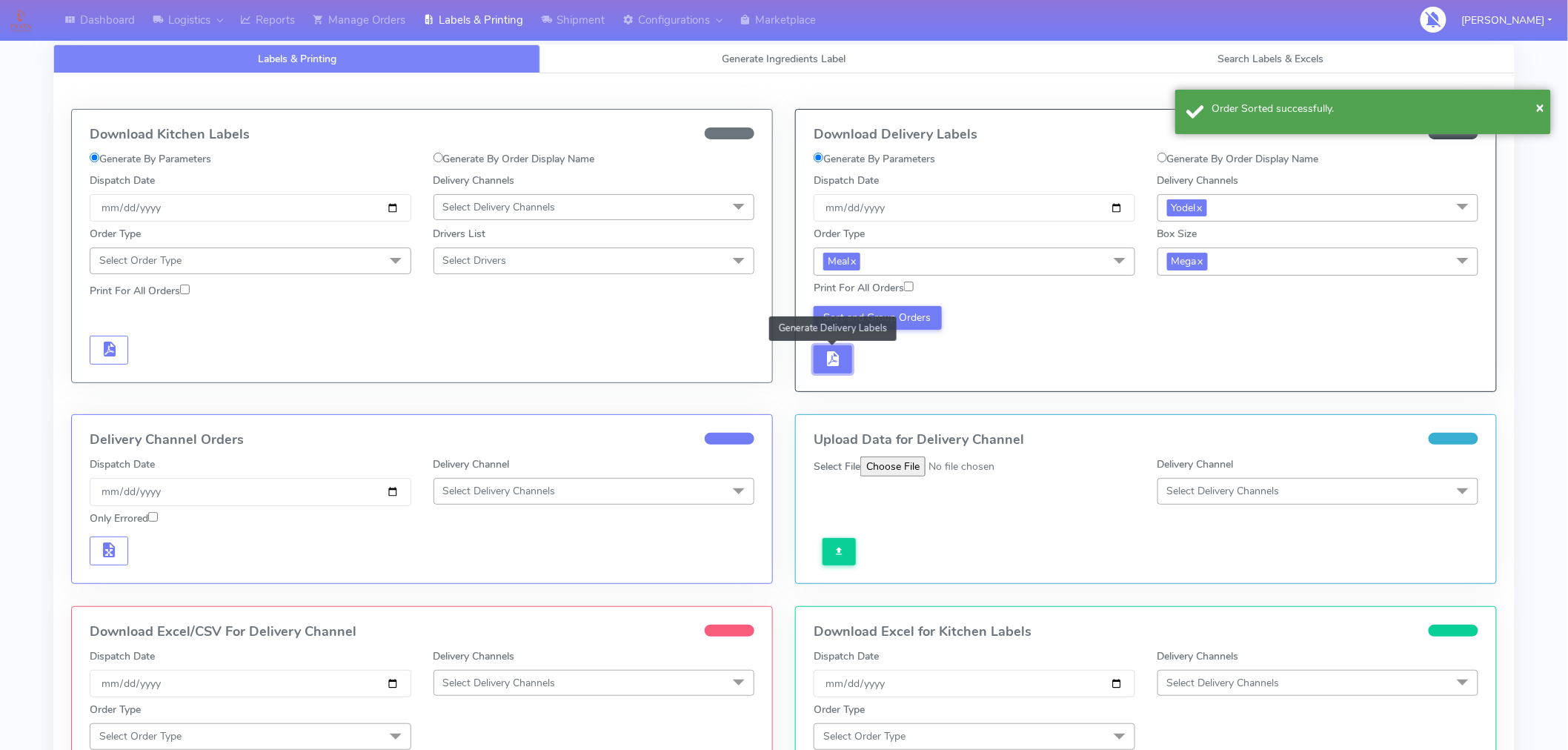
click at [834, 364] on span "button" at bounding box center [832, 362] width 18 height 14
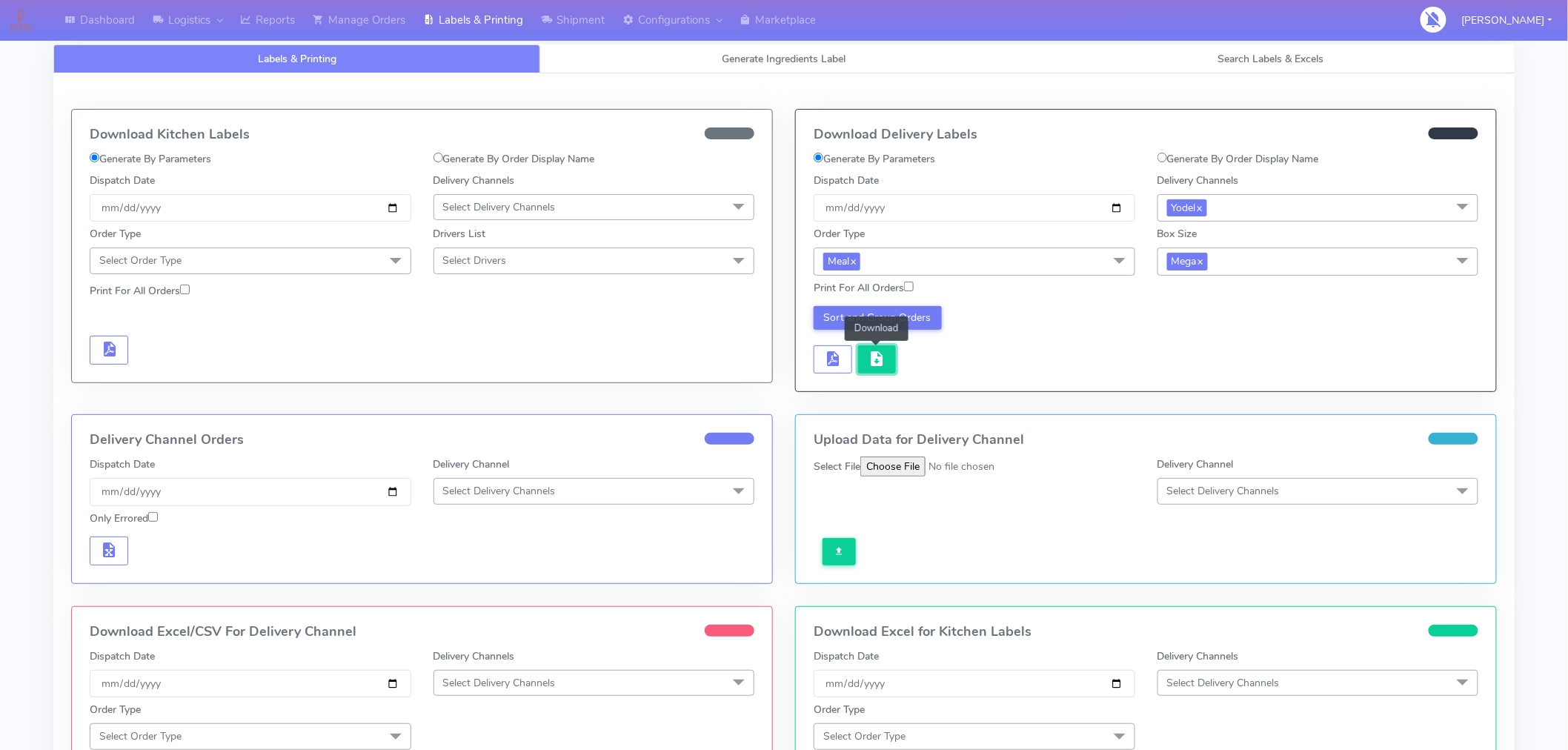
click at [876, 364] on span "button" at bounding box center [876, 362] width 18 height 14
